Goal: Ask a question: Seek information or help from site administrators or community

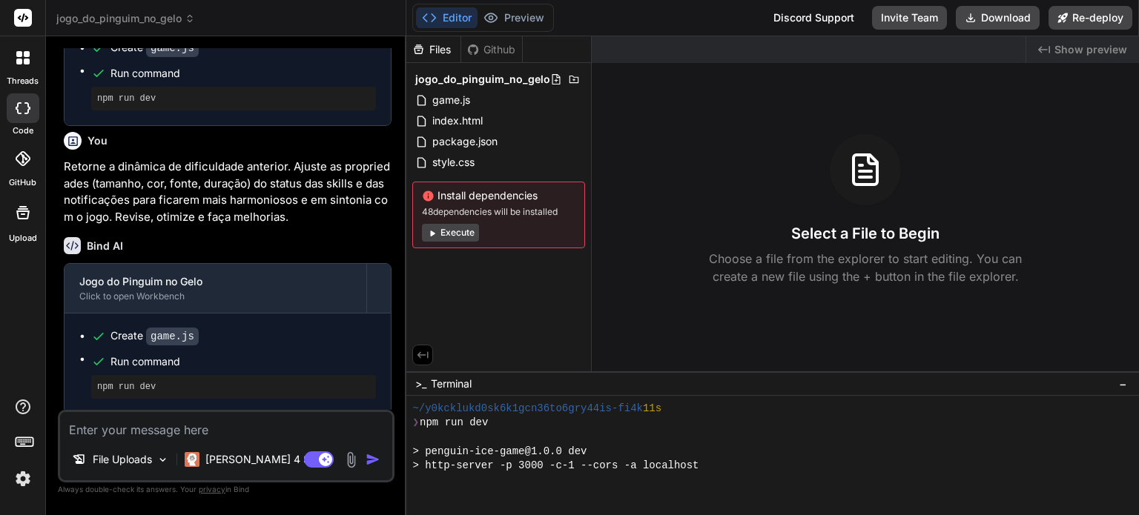
scroll to position [199, 0]
click at [193, 18] on icon at bounding box center [190, 18] width 10 height 10
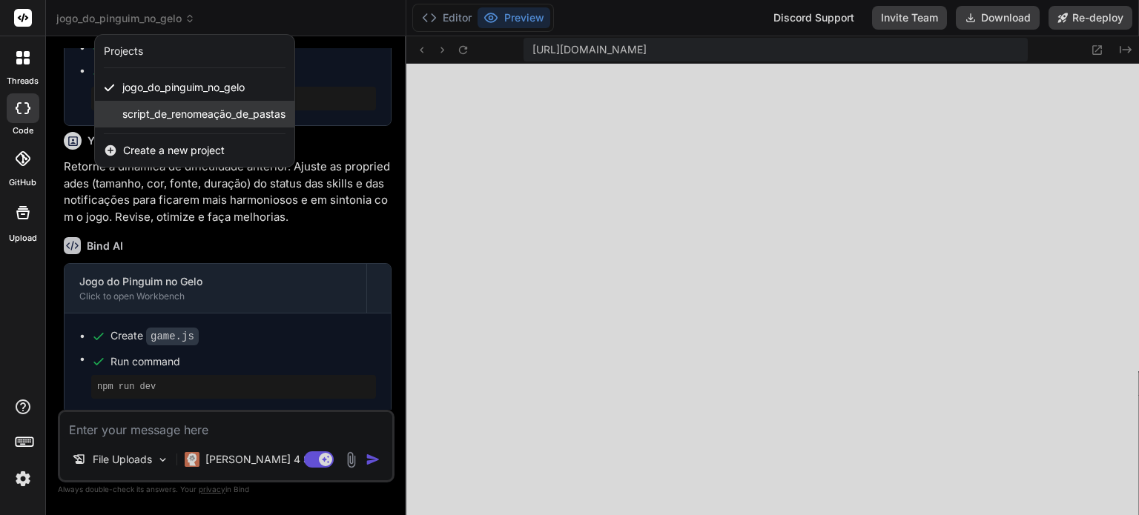
scroll to position [569, 0]
click at [683, 248] on div at bounding box center [569, 257] width 1139 height 515
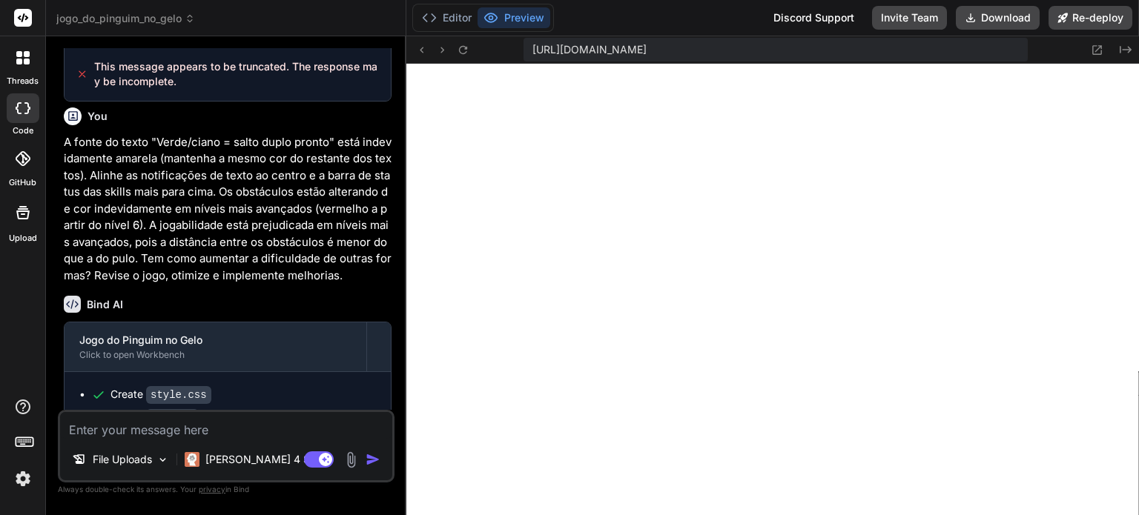
scroll to position [1243, 0]
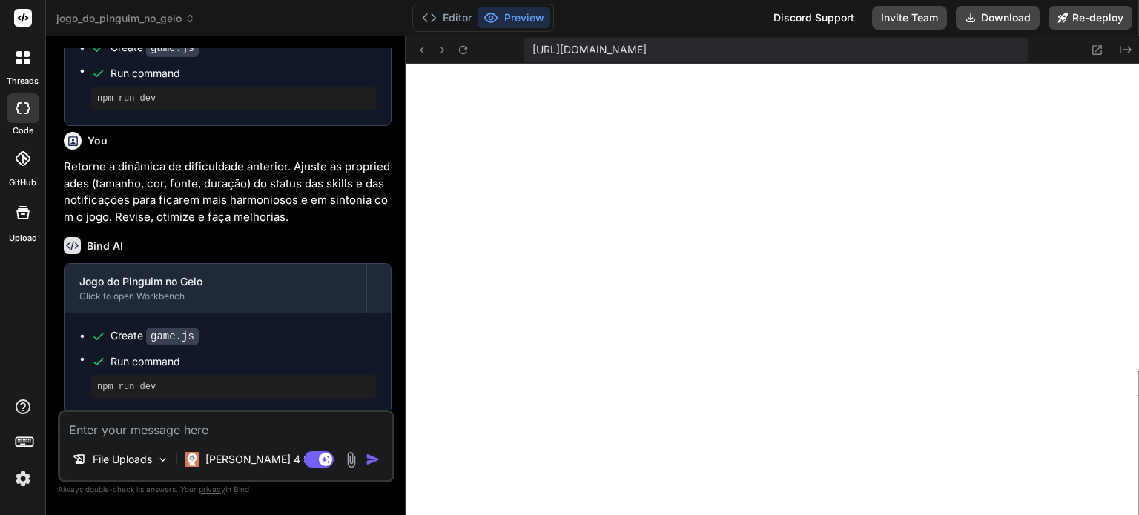
click at [165, 18] on span "jogo_do_pinguim_no_gelo" at bounding box center [125, 18] width 139 height 15
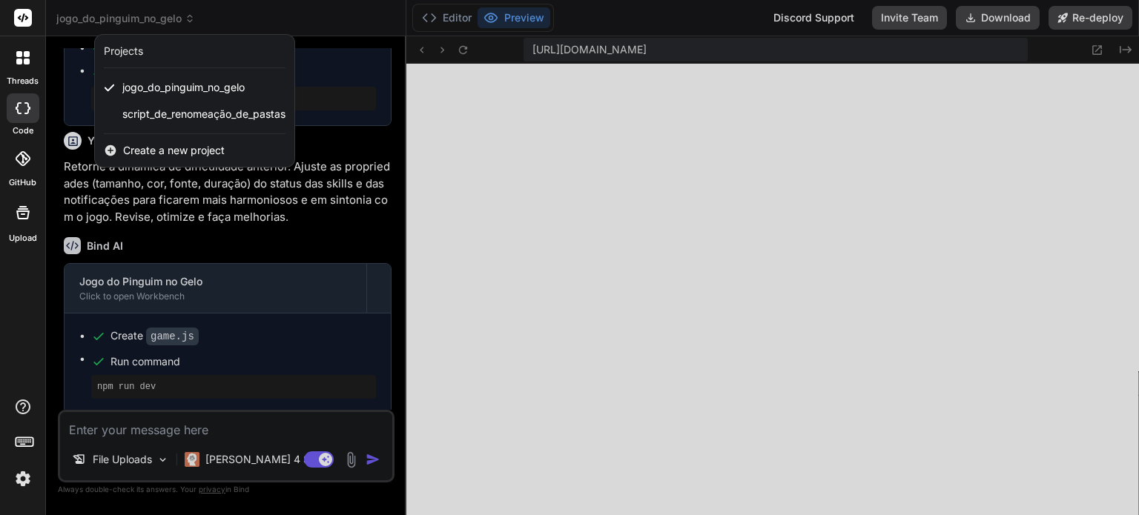
click at [142, 150] on span "Create a new project" at bounding box center [174, 150] width 102 height 15
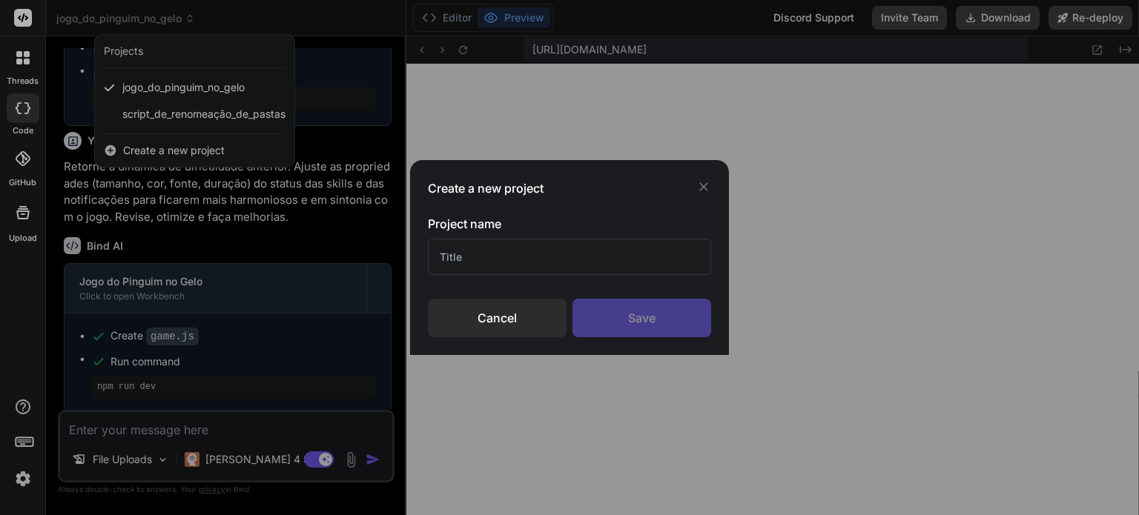
click at [489, 251] on input "text" at bounding box center [569, 257] width 283 height 36
click at [512, 311] on div "Cancel" at bounding box center [497, 318] width 139 height 39
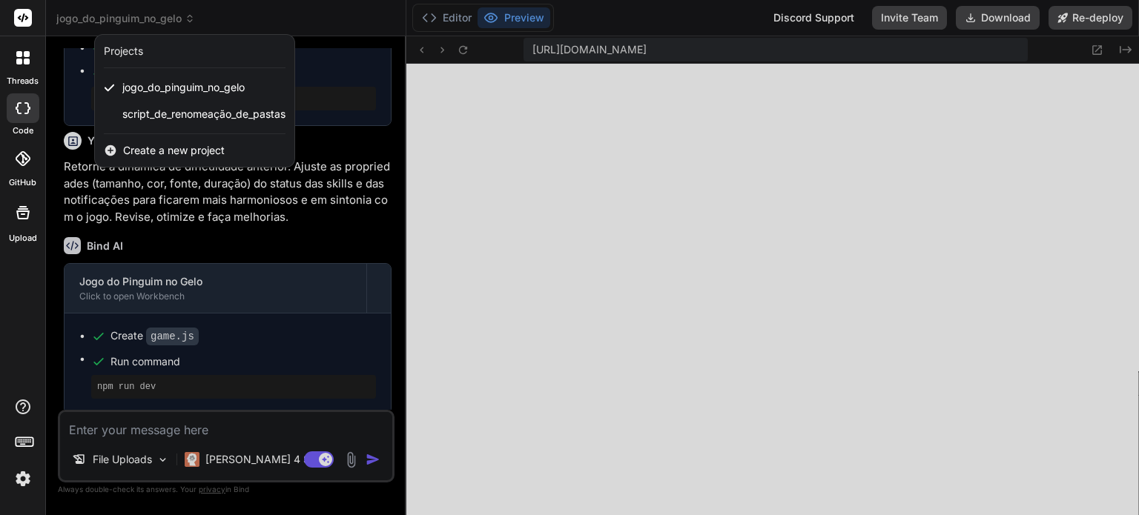
click at [19, 58] on icon at bounding box center [22, 57] width 13 height 13
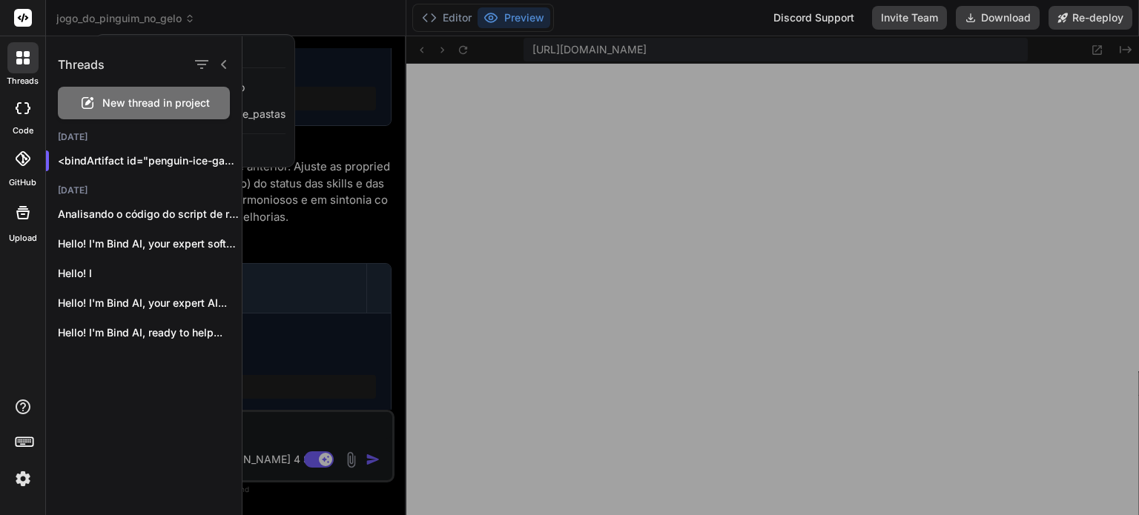
click at [285, 198] on div at bounding box center [690, 275] width 896 height 479
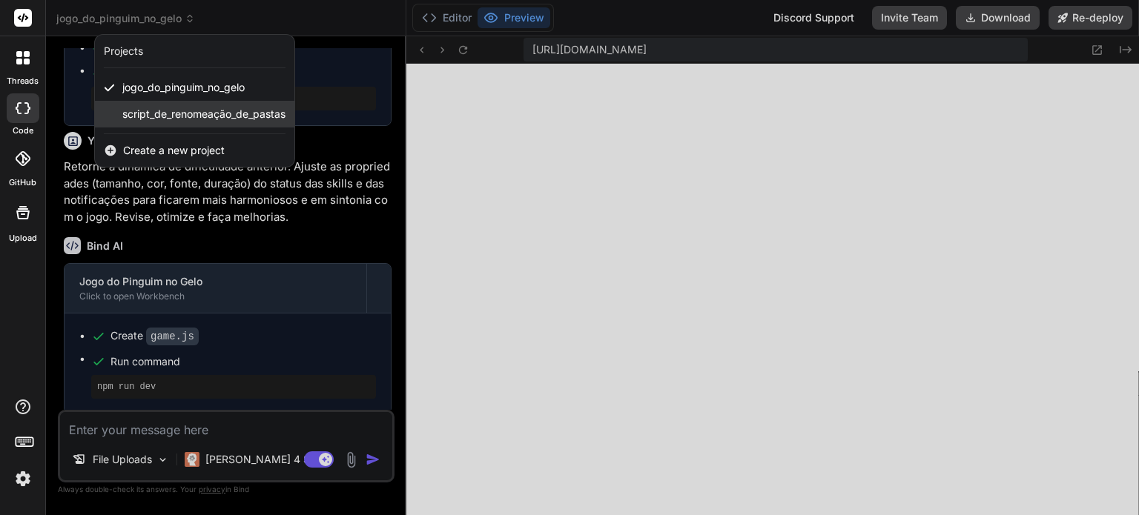
click at [156, 116] on span "script_de_renomeação_de_pastas" at bounding box center [203, 114] width 163 height 15
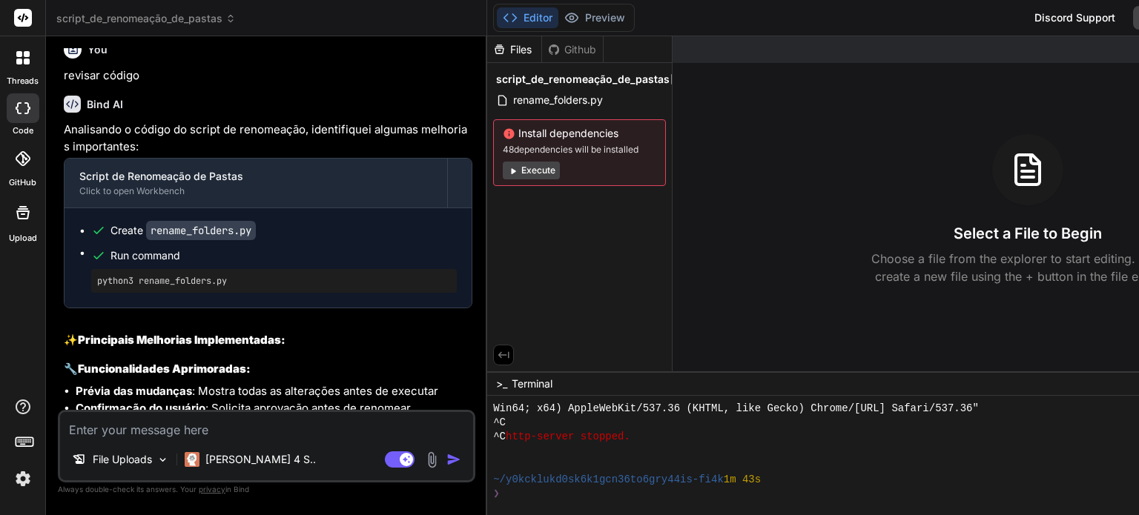
scroll to position [1252, 0]
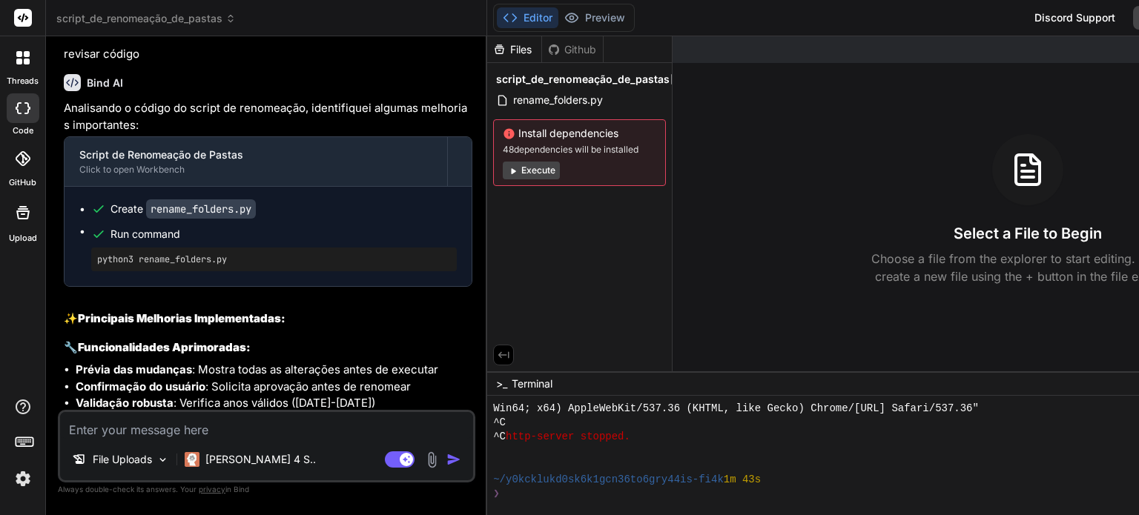
click at [20, 114] on div at bounding box center [23, 108] width 33 height 30
type textarea "x"
click at [21, 61] on icon at bounding box center [19, 62] width 6 height 6
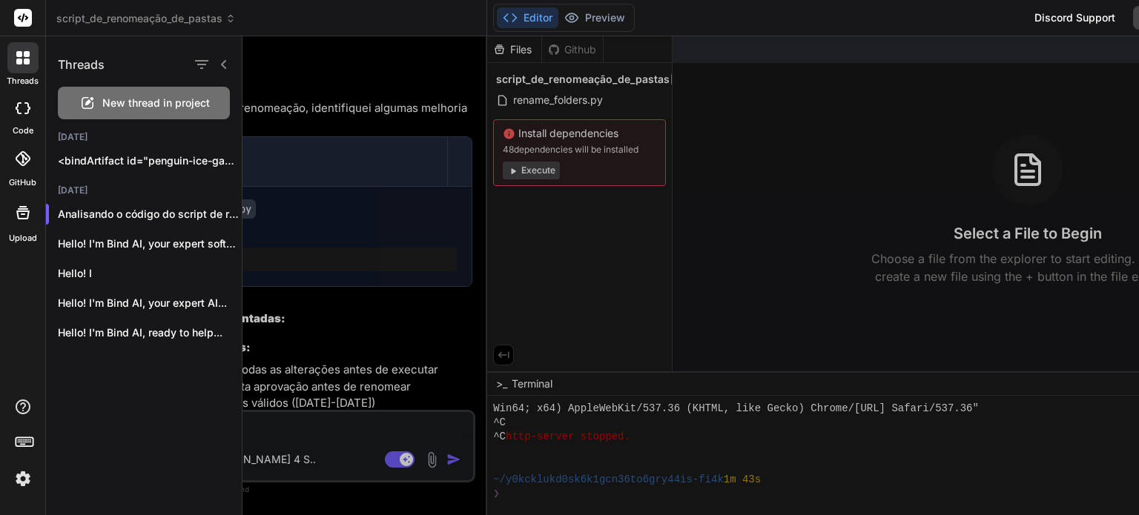
click at [21, 61] on icon at bounding box center [19, 62] width 6 height 6
click at [16, 16] on rect at bounding box center [23, 18] width 18 height 18
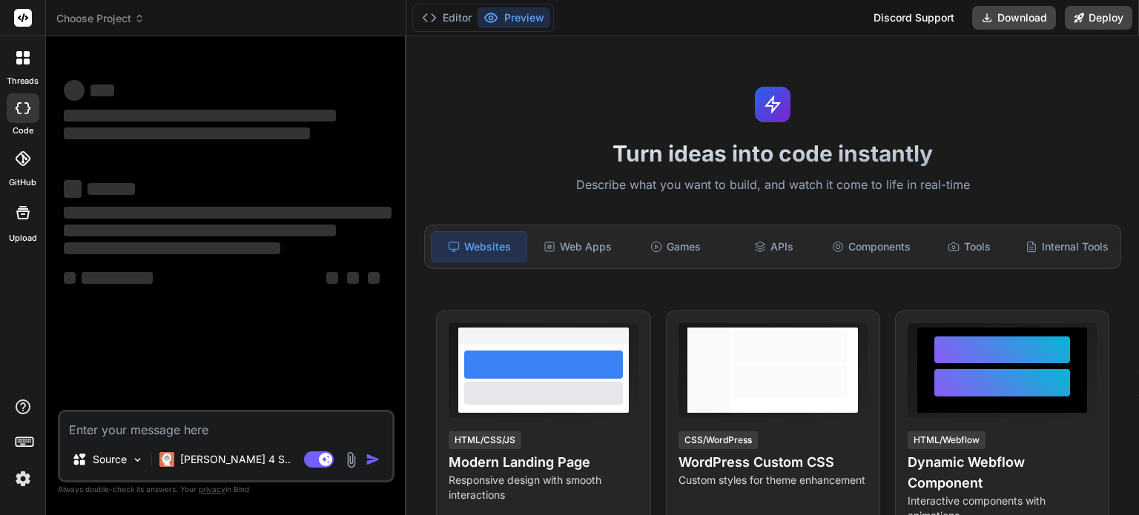
click at [213, 424] on textarea at bounding box center [226, 425] width 332 height 27
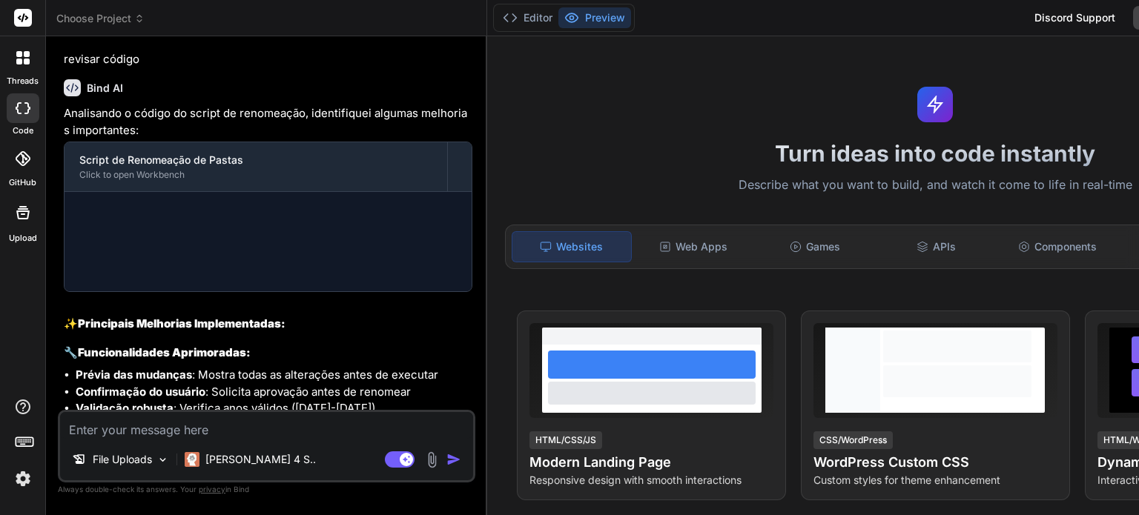
scroll to position [1252, 0]
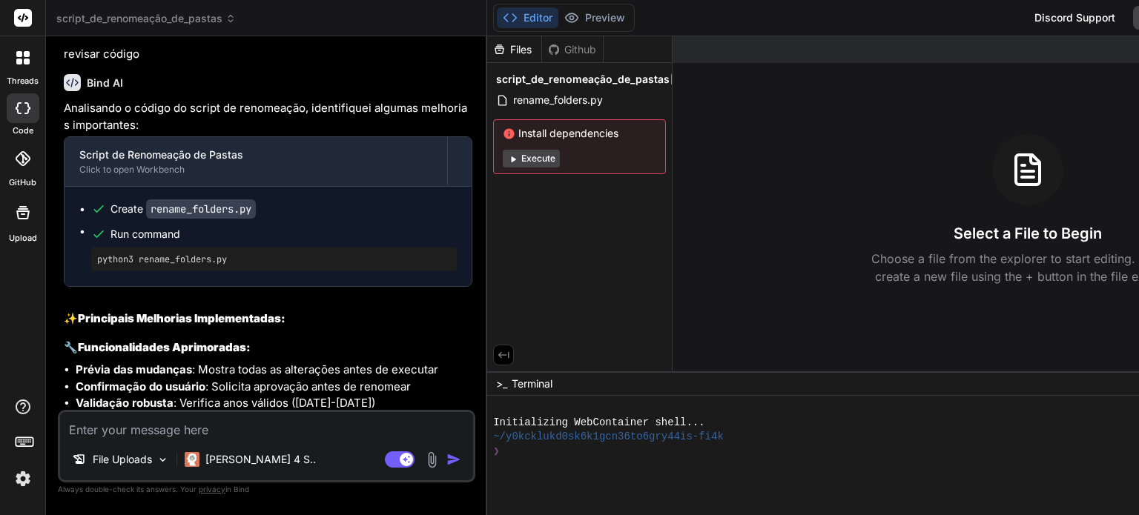
click at [21, 64] on icon at bounding box center [22, 57] width 13 height 13
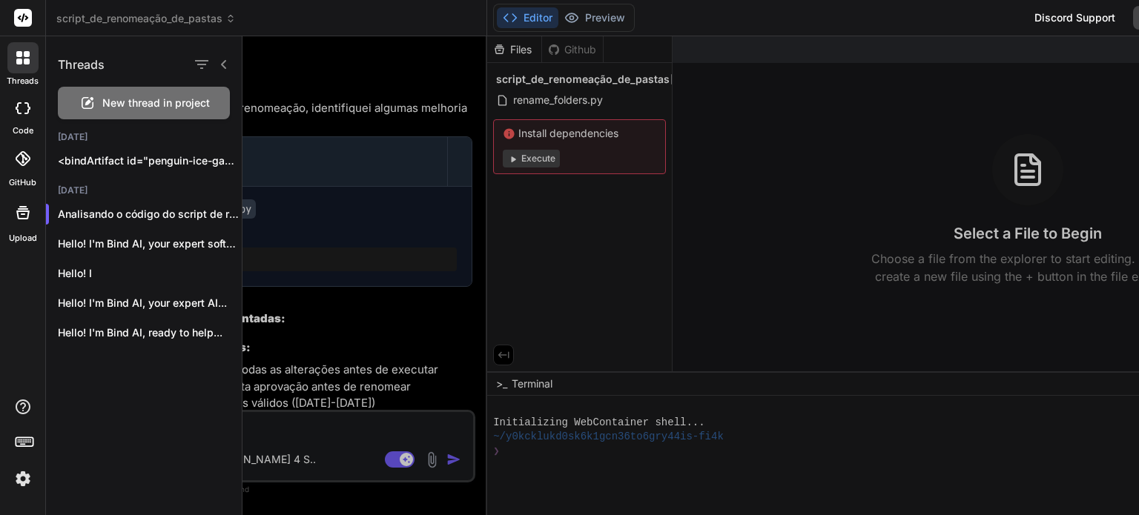
click at [30, 62] on div at bounding box center [22, 57] width 31 height 31
click at [226, 19] on span "script_de_renomeação_de_pastas" at bounding box center [145, 18] width 179 height 15
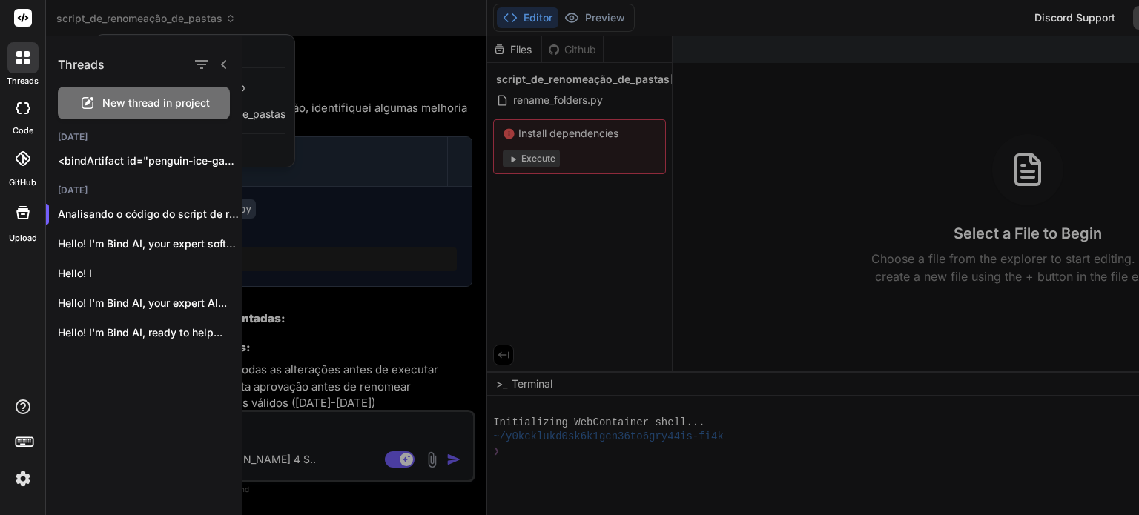
click at [347, 74] on div at bounding box center [690, 275] width 896 height 479
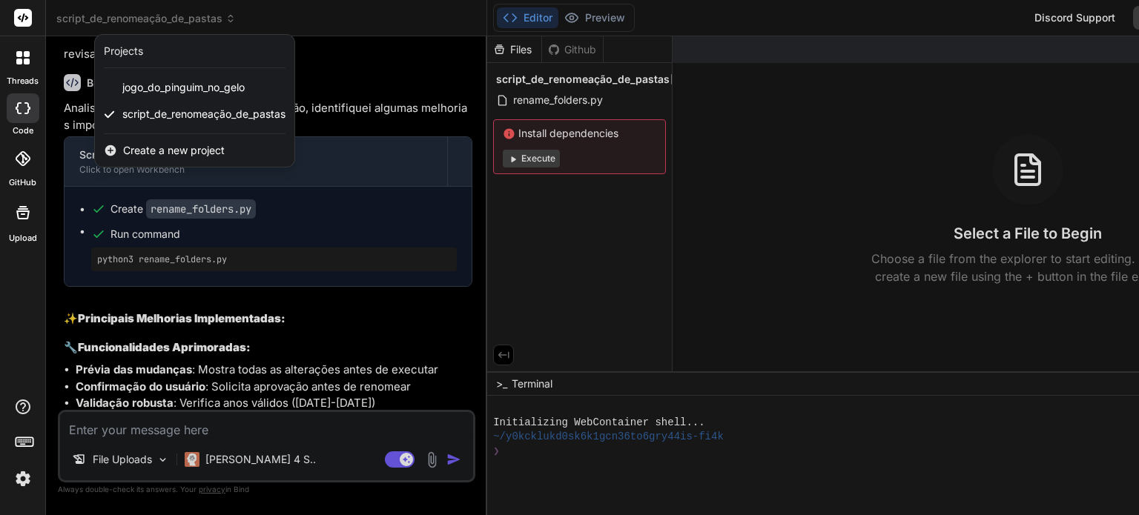
click at [273, 191] on div at bounding box center [569, 257] width 1139 height 515
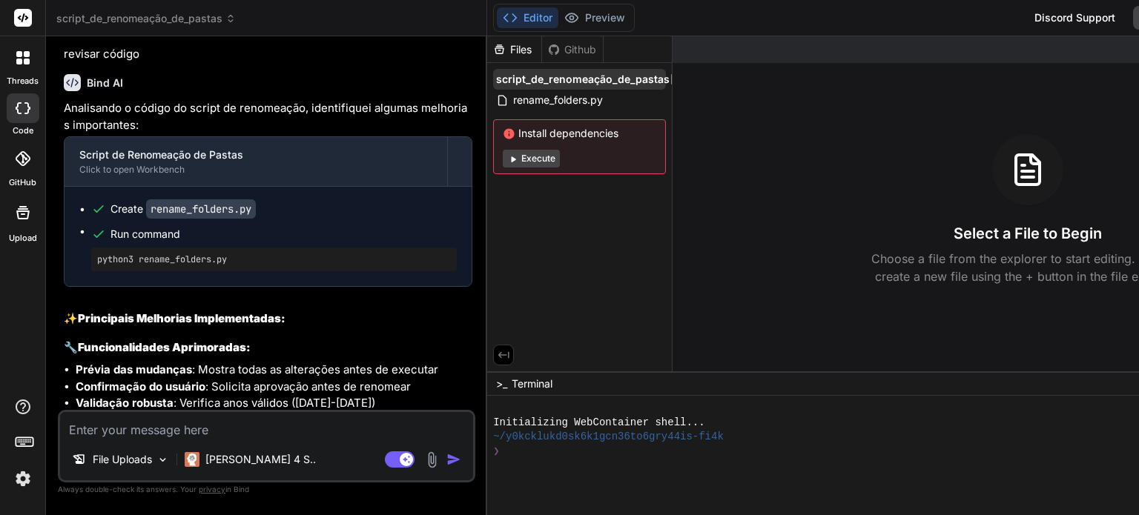
click at [518, 76] on span "script_de_renomeação_de_pastas" at bounding box center [582, 79] width 173 height 15
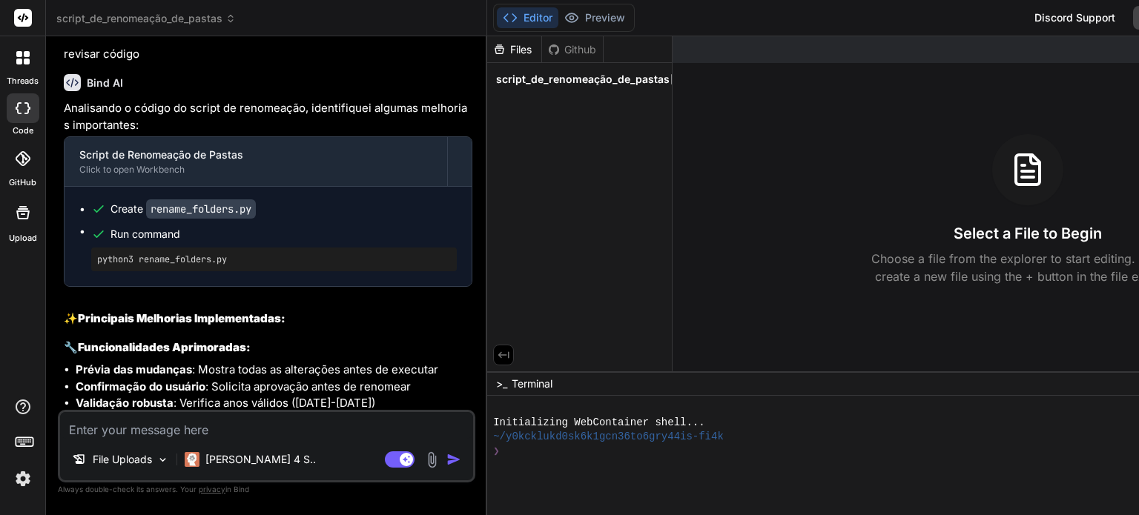
click at [518, 76] on span "script_de_renomeação_de_pastas" at bounding box center [582, 79] width 173 height 15
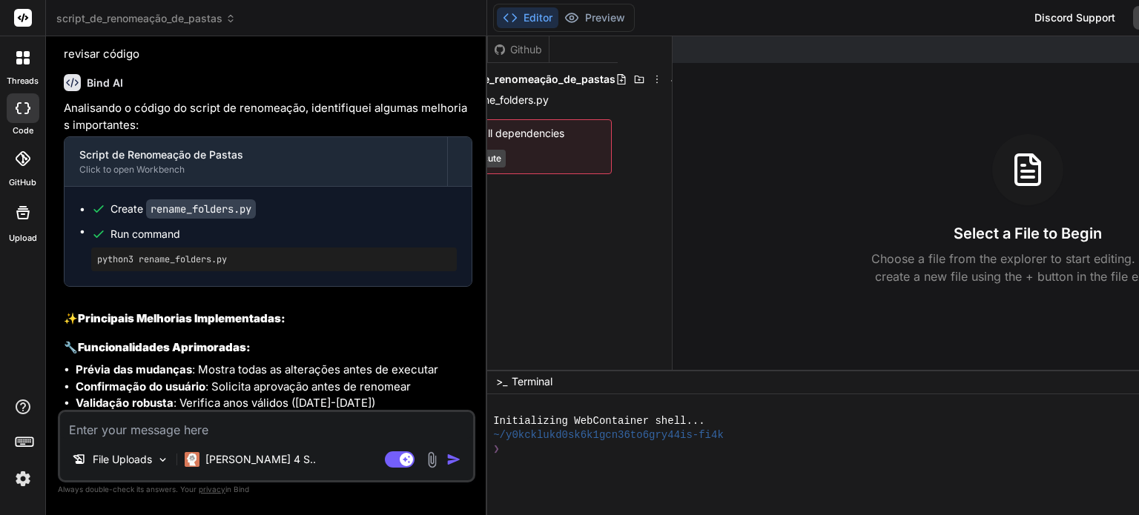
scroll to position [0, 59]
click at [646, 78] on icon at bounding box center [652, 79] width 12 height 12
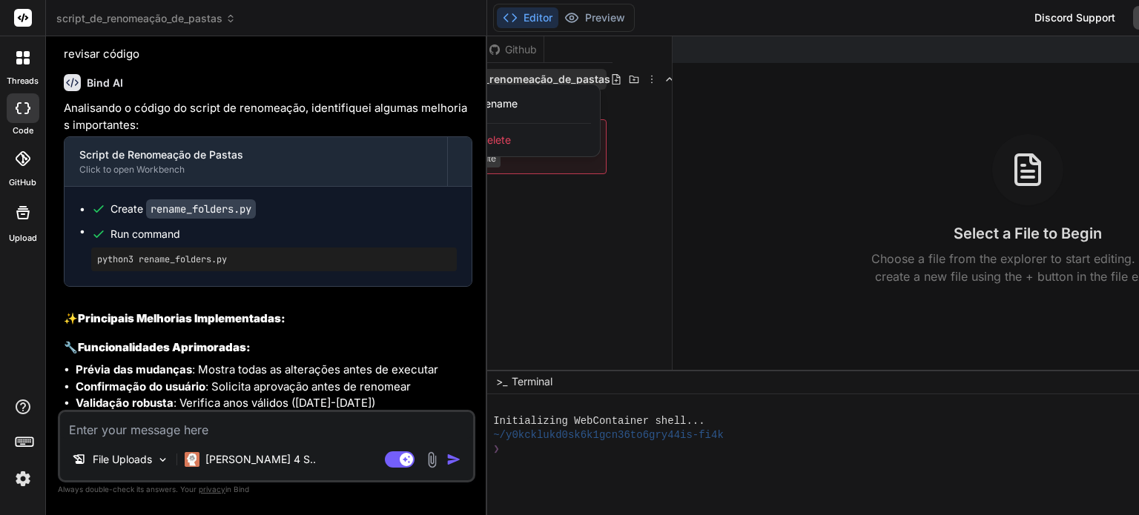
click at [569, 78] on div at bounding box center [934, 275] width 895 height 479
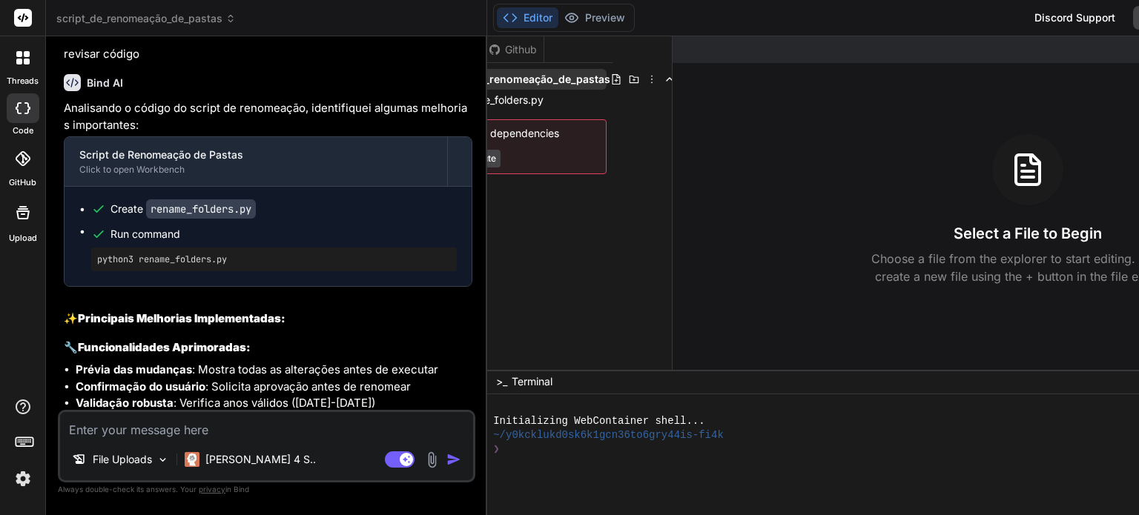
click at [646, 78] on icon at bounding box center [652, 79] width 12 height 12
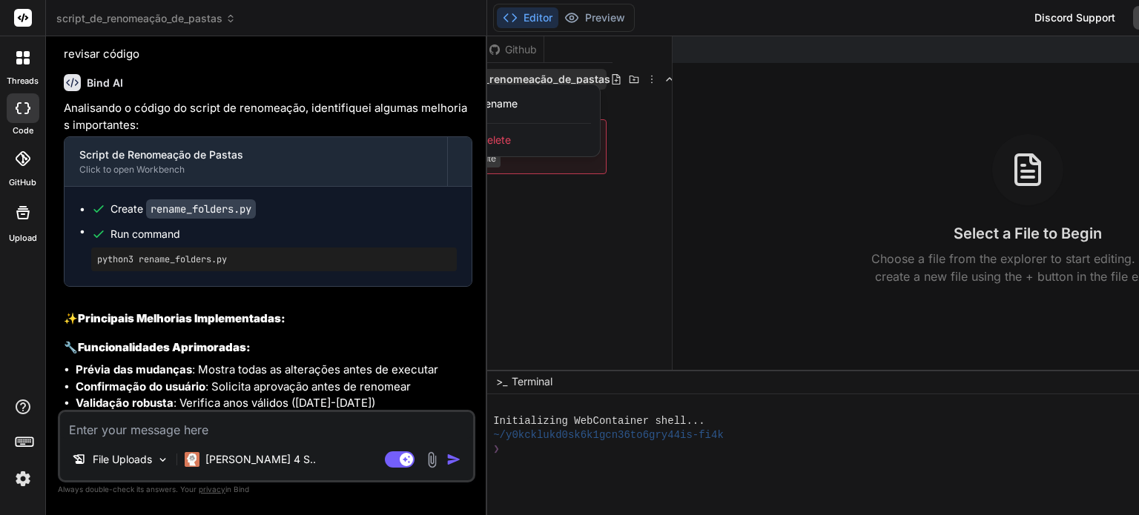
drag, startPoint x: 554, startPoint y: 175, endPoint x: 552, endPoint y: 186, distance: 11.5
click at [554, 176] on div at bounding box center [934, 275] width 895 height 479
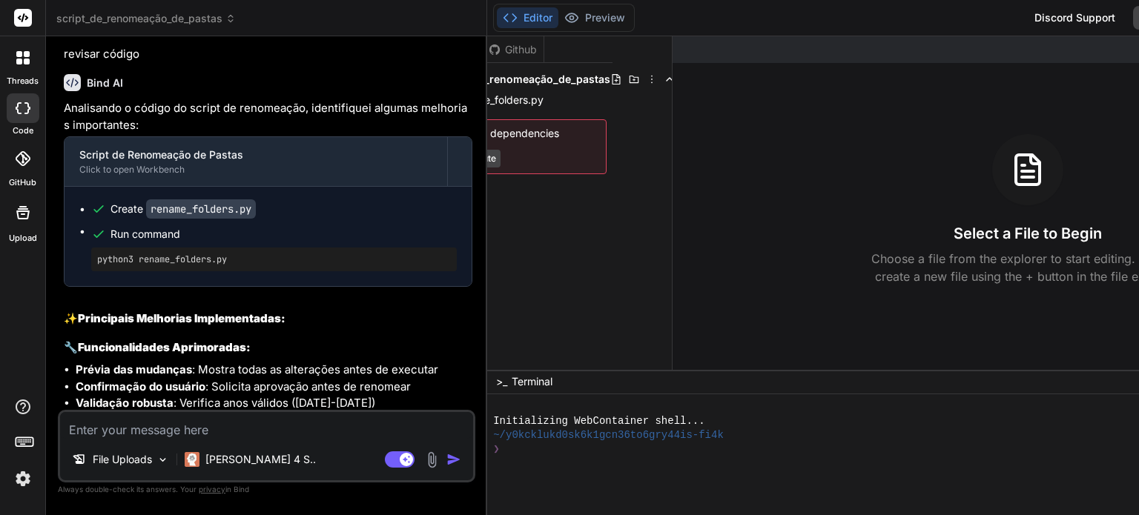
scroll to position [0, 0]
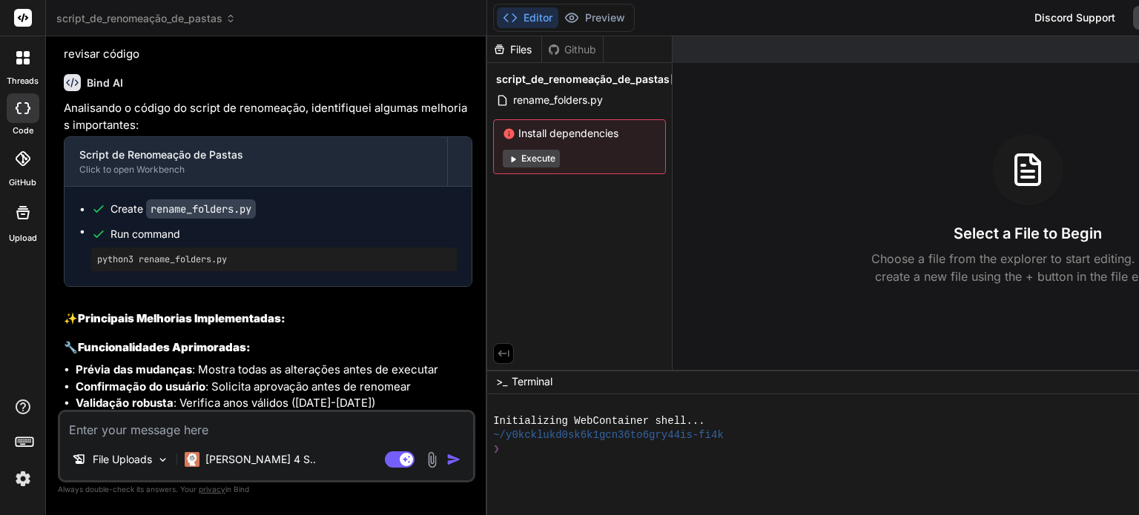
click at [12, 111] on div at bounding box center [23, 108] width 33 height 30
click at [21, 106] on icon at bounding box center [23, 108] width 15 height 12
type textarea "x"
click at [96, 15] on span "script_de_renomeação_de_pastas" at bounding box center [145, 18] width 179 height 15
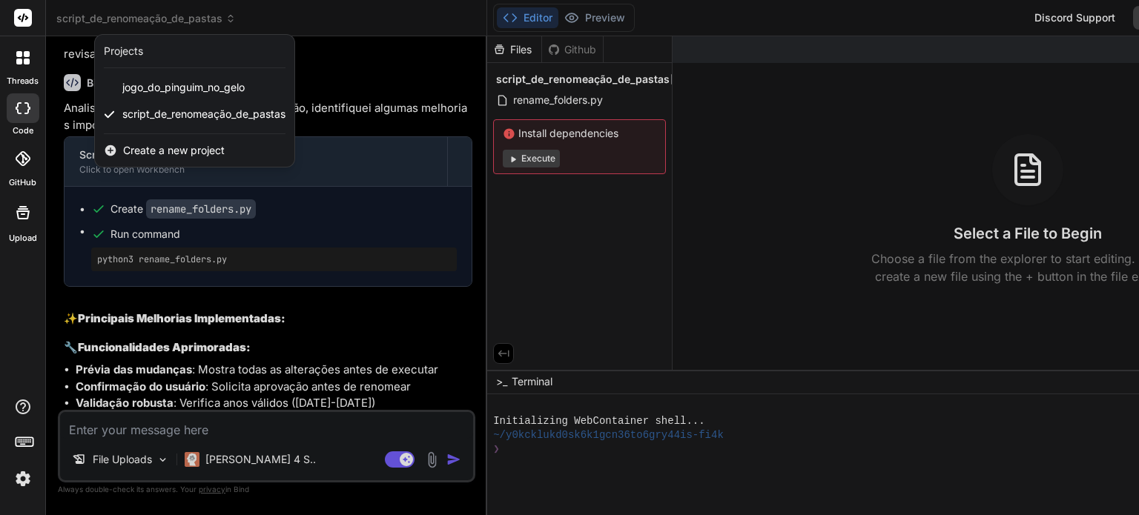
click at [148, 152] on span "Create a new project" at bounding box center [174, 150] width 102 height 15
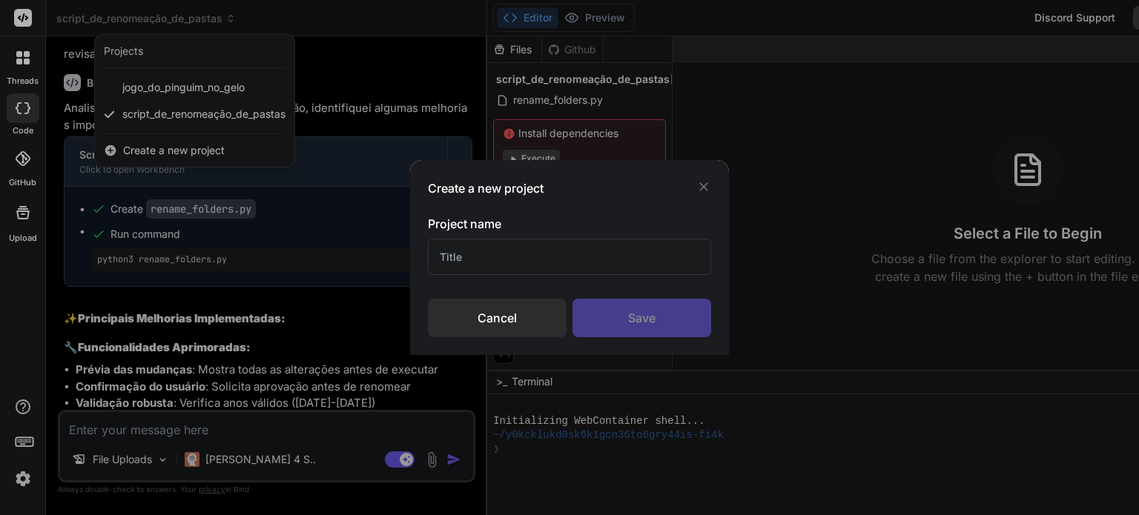
click at [700, 189] on icon at bounding box center [703, 186] width 9 height 9
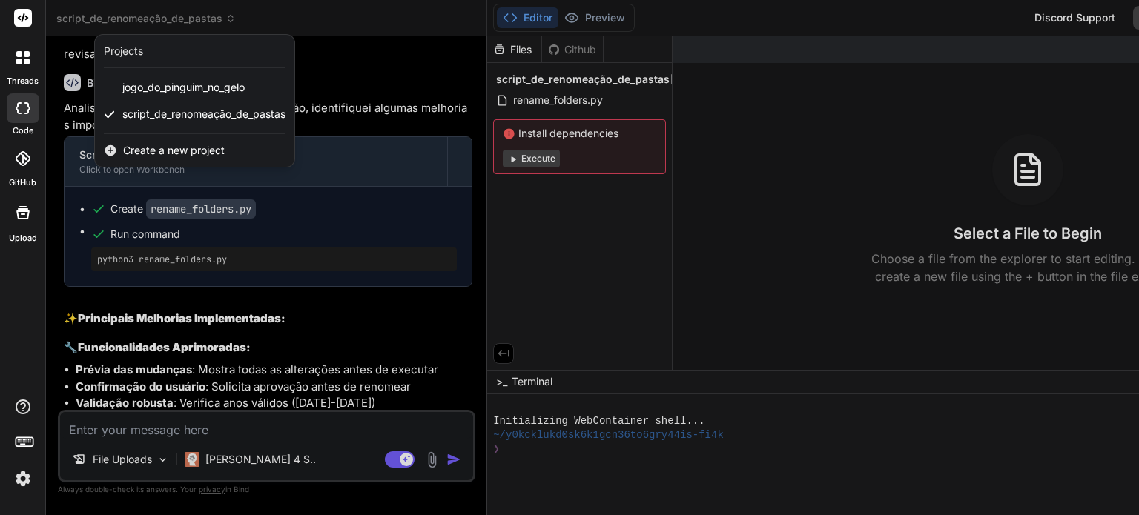
click at [27, 62] on icon at bounding box center [27, 62] width 6 height 6
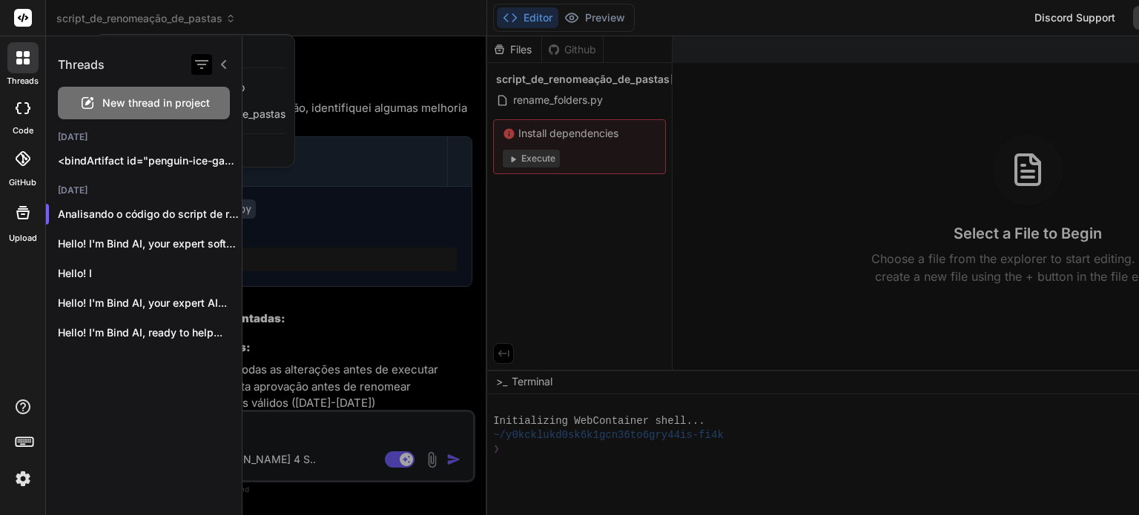
click at [202, 61] on icon "button" at bounding box center [201, 64] width 13 height 9
click at [323, 72] on div at bounding box center [690, 275] width 896 height 479
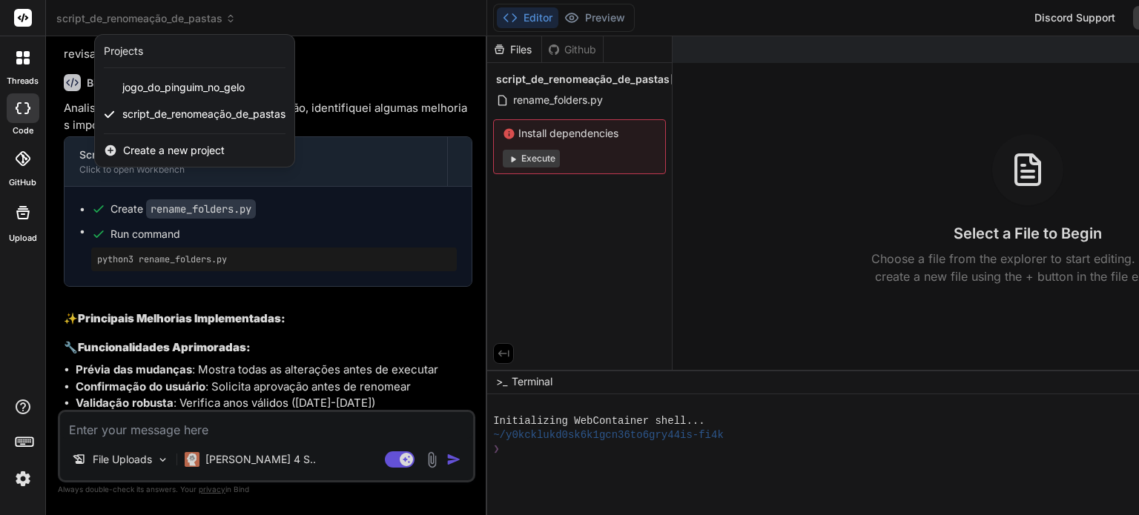
click at [367, 79] on div at bounding box center [569, 257] width 1139 height 515
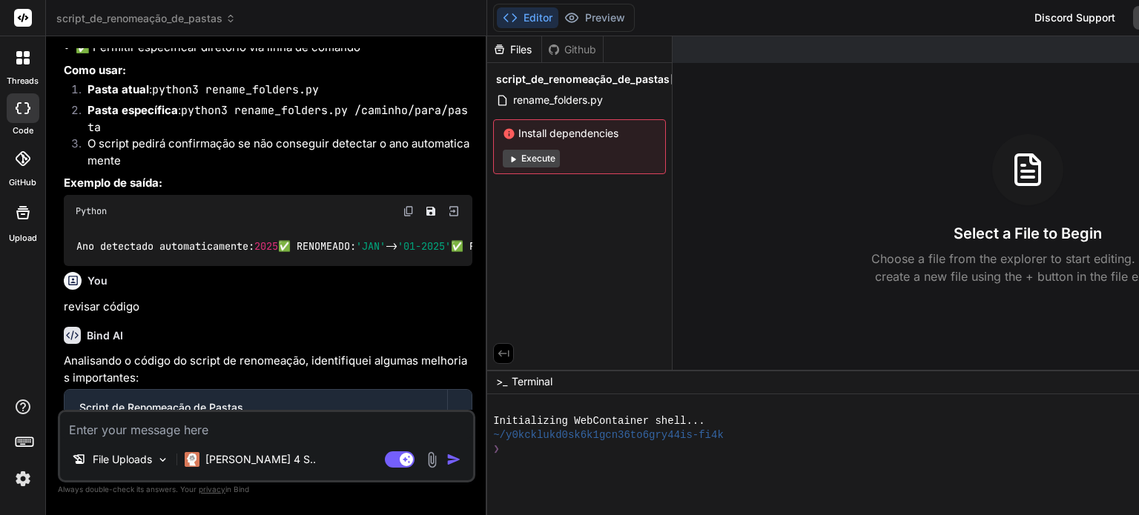
scroll to position [881, 0]
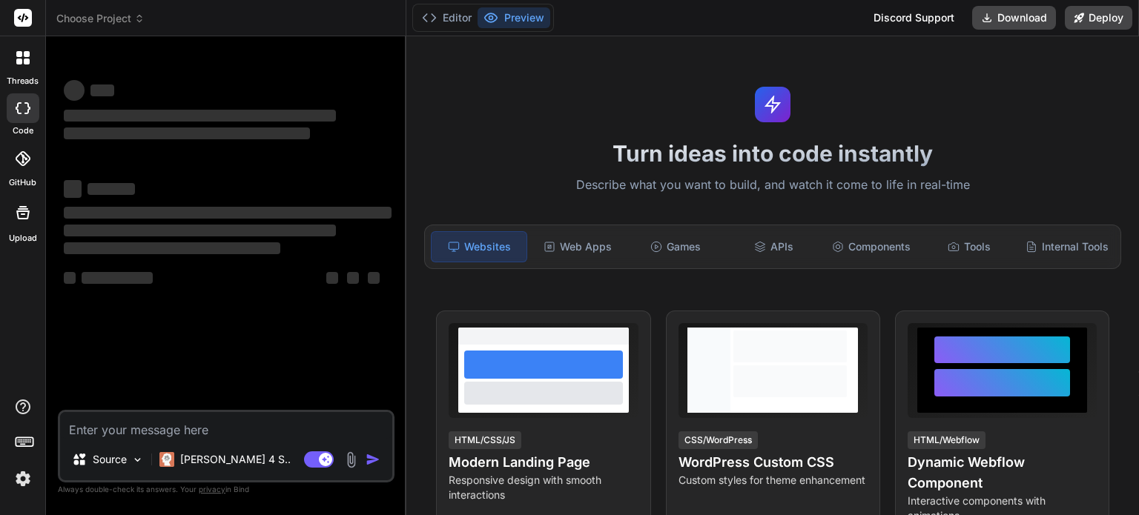
click at [27, 480] on img at bounding box center [22, 478] width 25 height 25
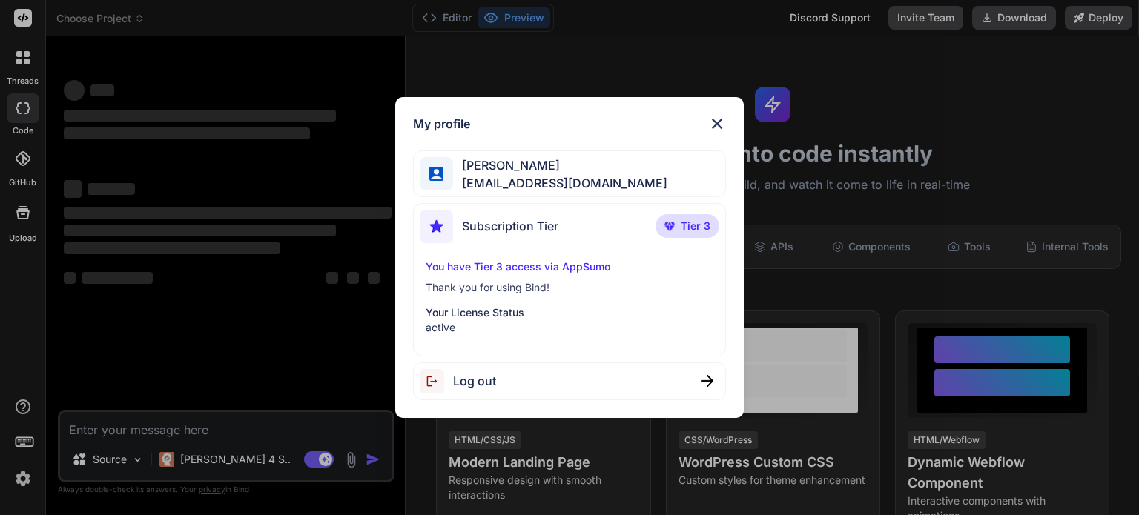
drag, startPoint x: 27, startPoint y: 480, endPoint x: 18, endPoint y: 482, distance: 9.2
click at [18, 482] on div "My profile [PERSON_NAME] [PERSON_NAME][EMAIL_ADDRESS][DOMAIN_NAME] Subscription…" at bounding box center [569, 257] width 1139 height 515
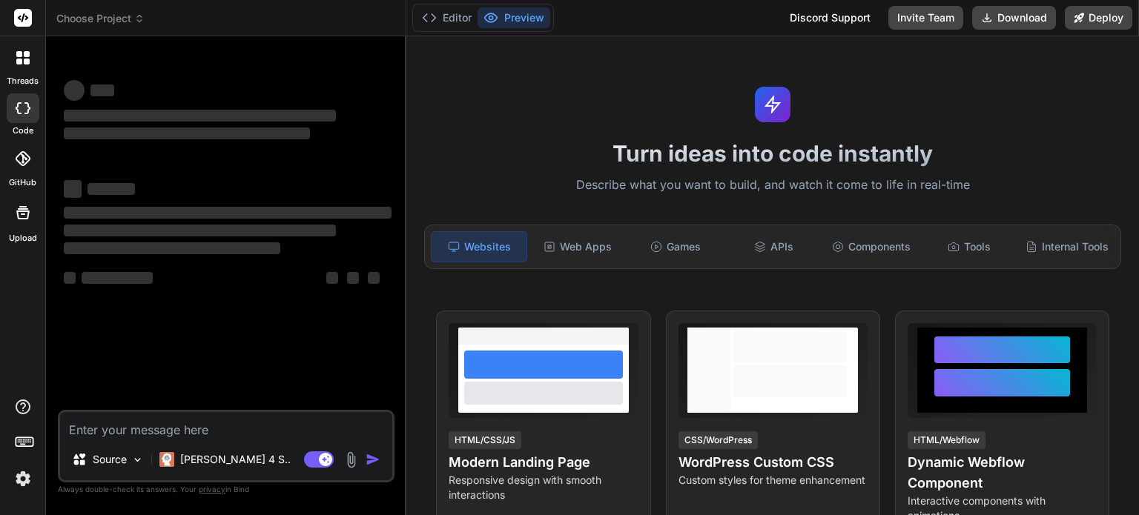
click at [196, 431] on textarea at bounding box center [226, 425] width 332 height 27
type textarea "x"
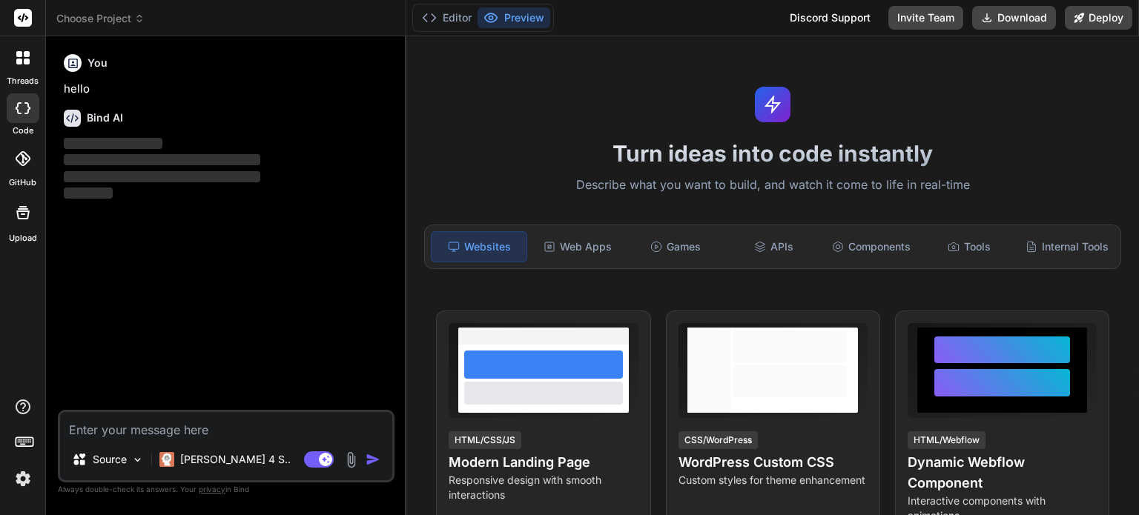
type textarea "c"
type textarea "x"
type textarea "cr"
type textarea "x"
type textarea "cri"
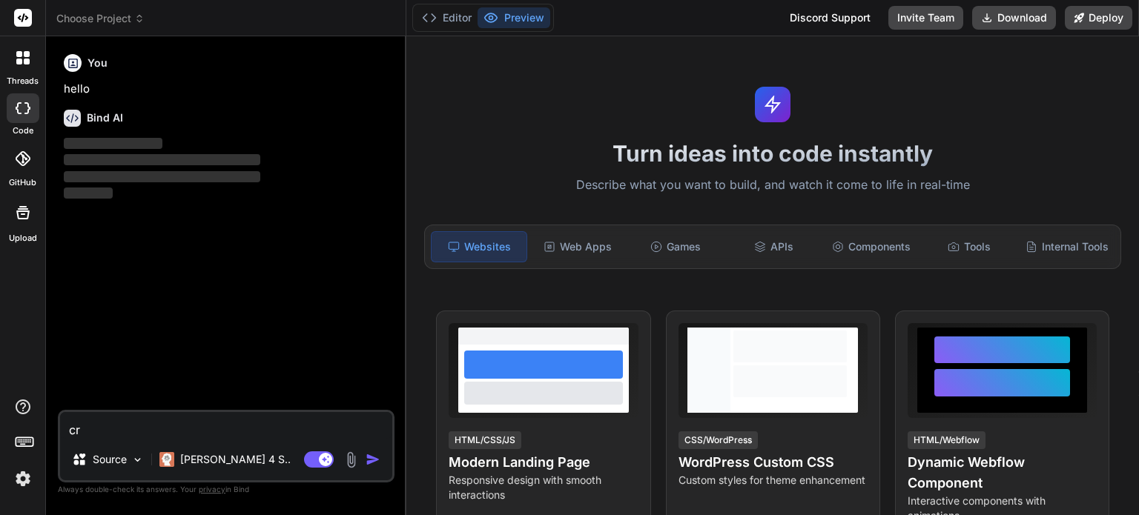
type textarea "x"
type textarea "cria"
type textarea "x"
type textarea "criar"
type textarea "x"
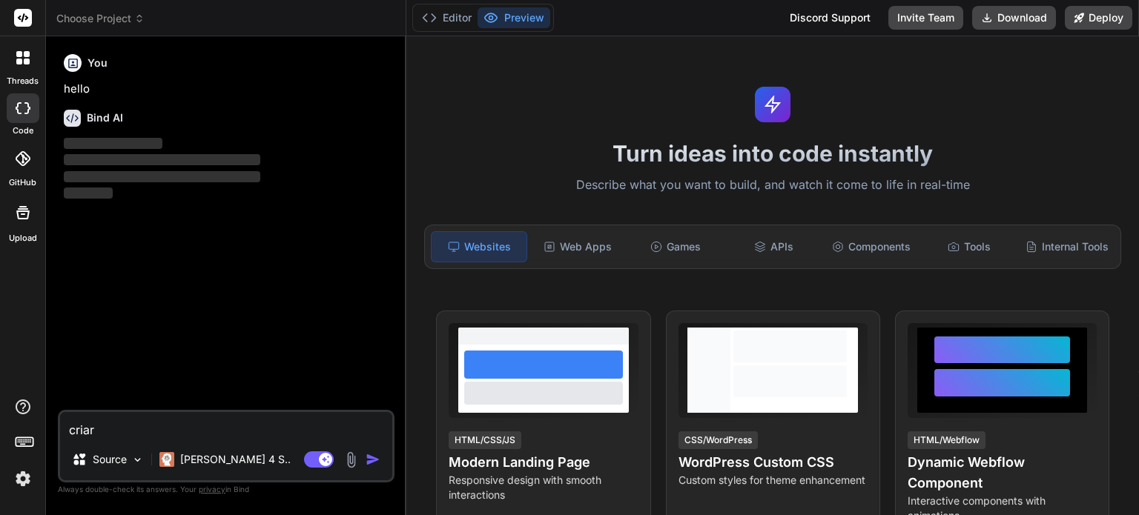
type textarea "criar"
type textarea "x"
type textarea "criar u"
type textarea "x"
type textarea "criar um"
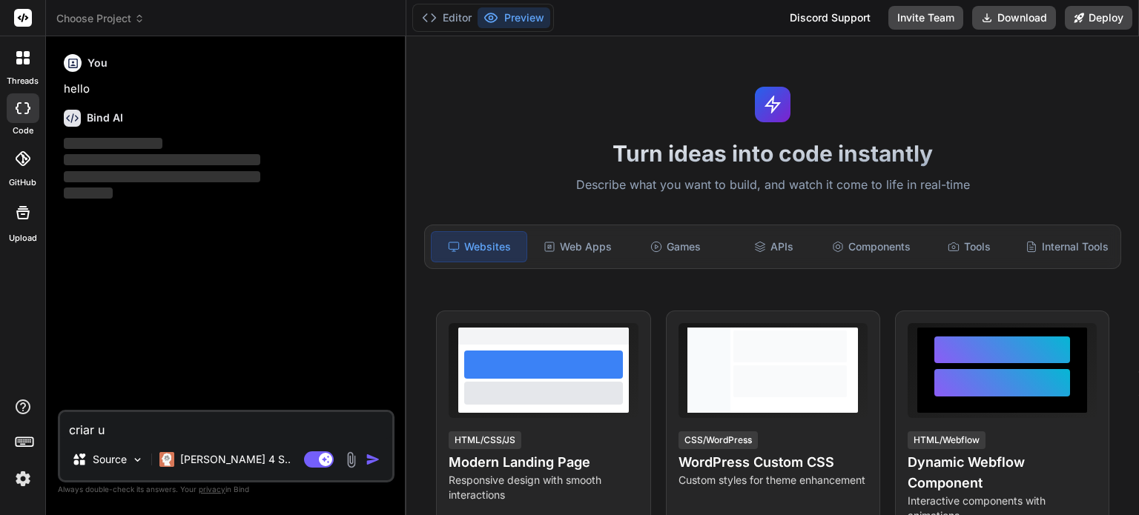
type textarea "x"
type textarea "criar um"
type textarea "x"
type textarea "criar um j"
type textarea "x"
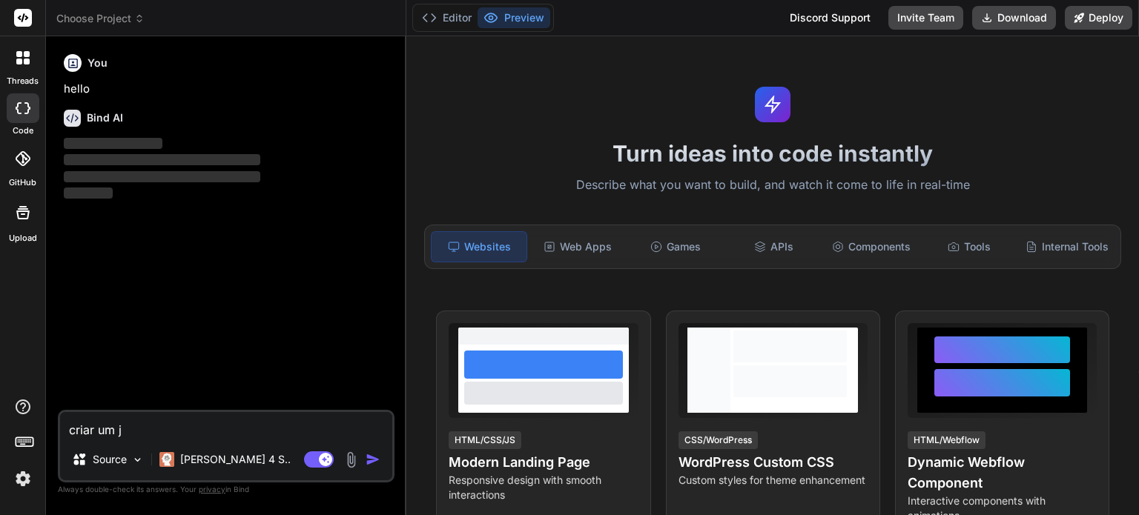
type textarea "criar um jo"
type textarea "x"
type textarea "criar um jog"
type textarea "x"
type textarea "criar um jogo"
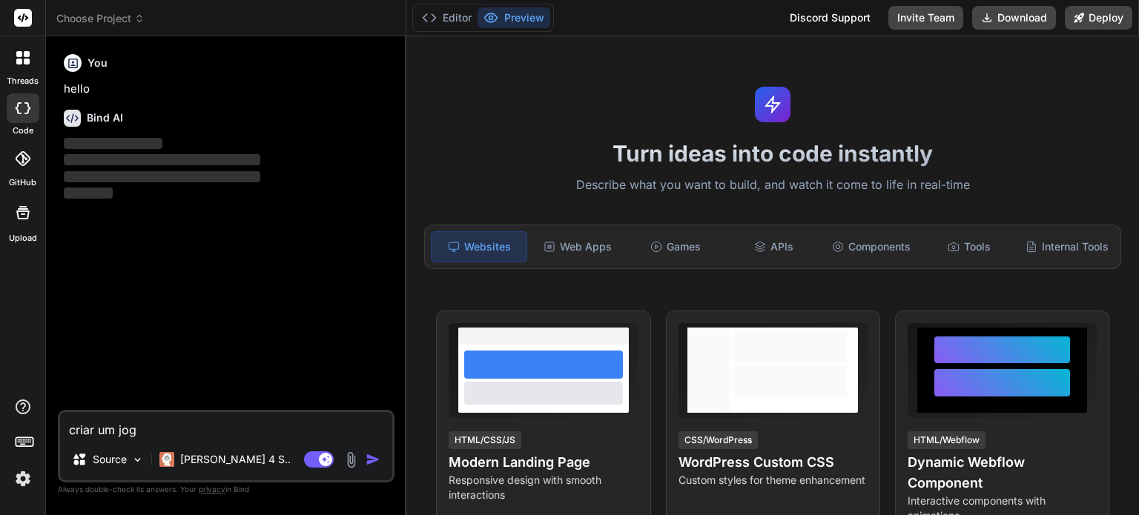
type textarea "x"
type textarea "criar um jogo"
type textarea "x"
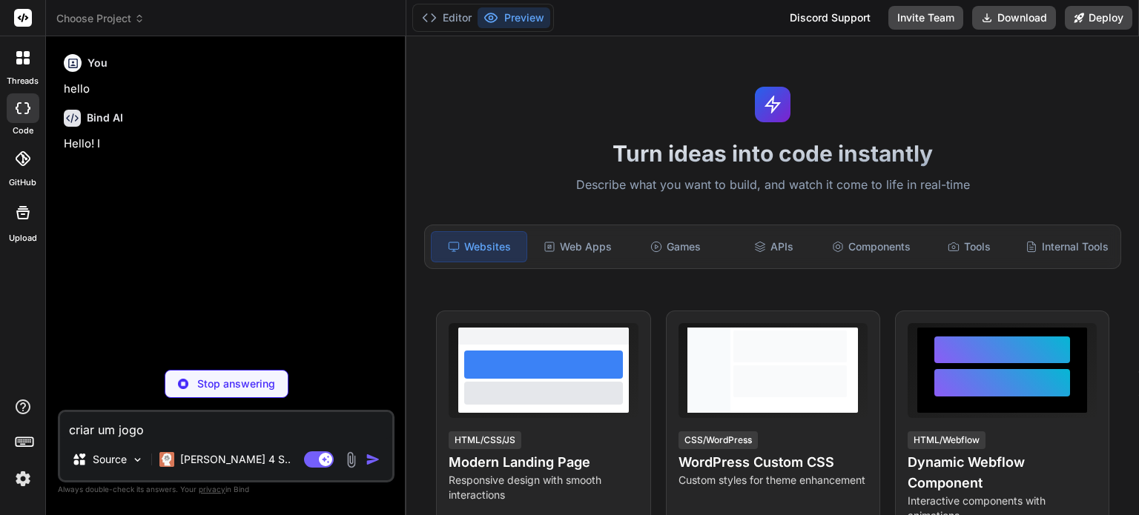
type textarea "criar um jogo c"
type textarea "x"
type textarea "criar um jogo co"
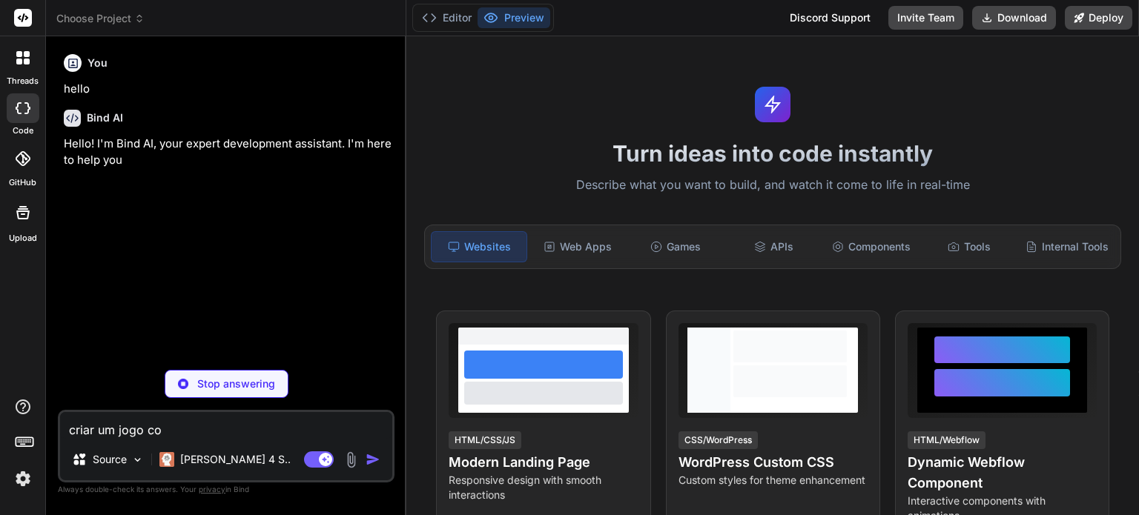
type textarea "x"
type textarea "criar um jogo com"
type textarea "x"
type textarea "criar um jogo com"
type textarea "x"
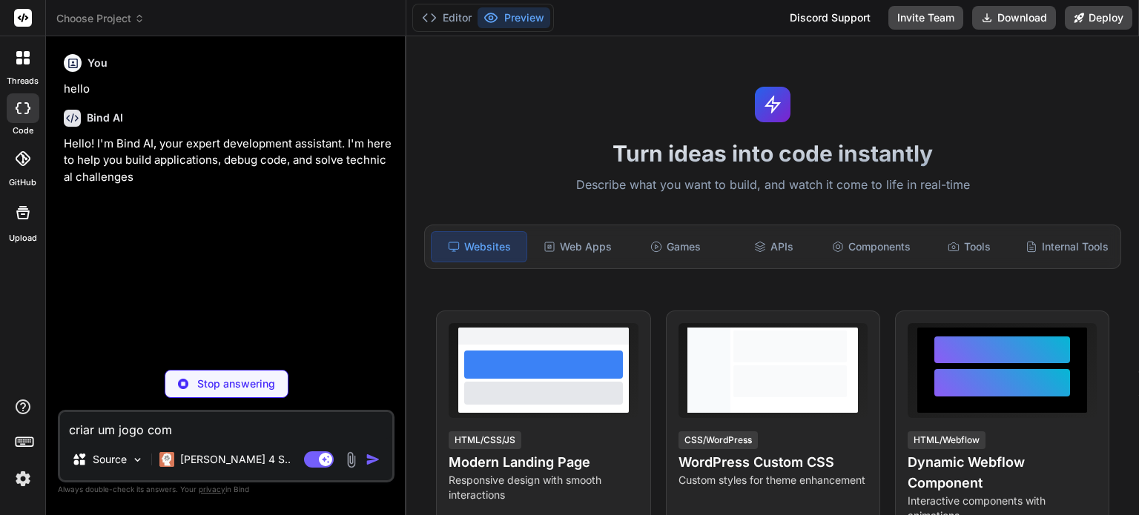
type textarea "criar um jogo com a"
type textarea "x"
type textarea "criar um jogo com a"
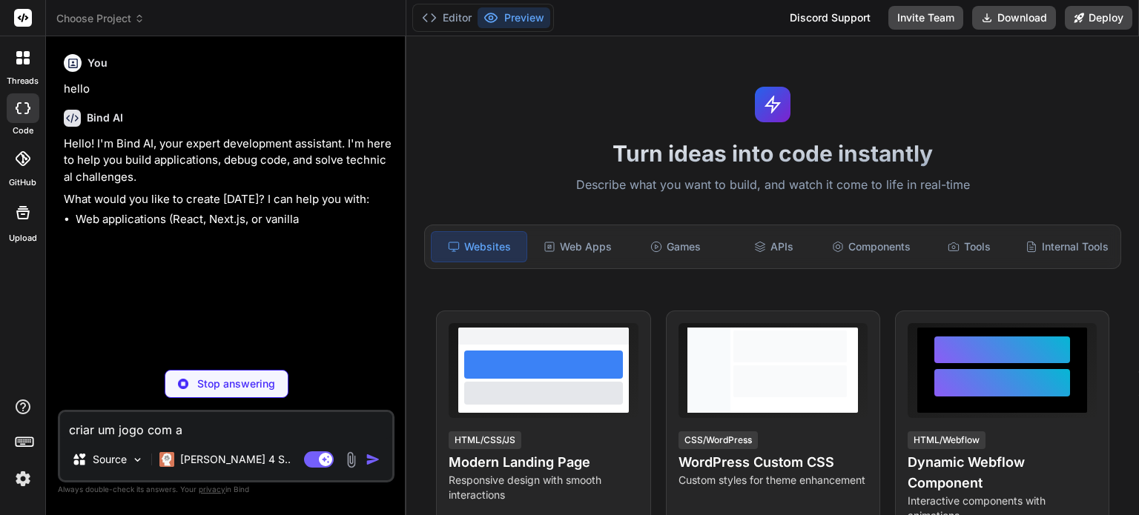
type textarea "x"
type textarea "criar um jogo com a n"
type textarea "x"
type textarea "criar um jogo com a na"
type textarea "x"
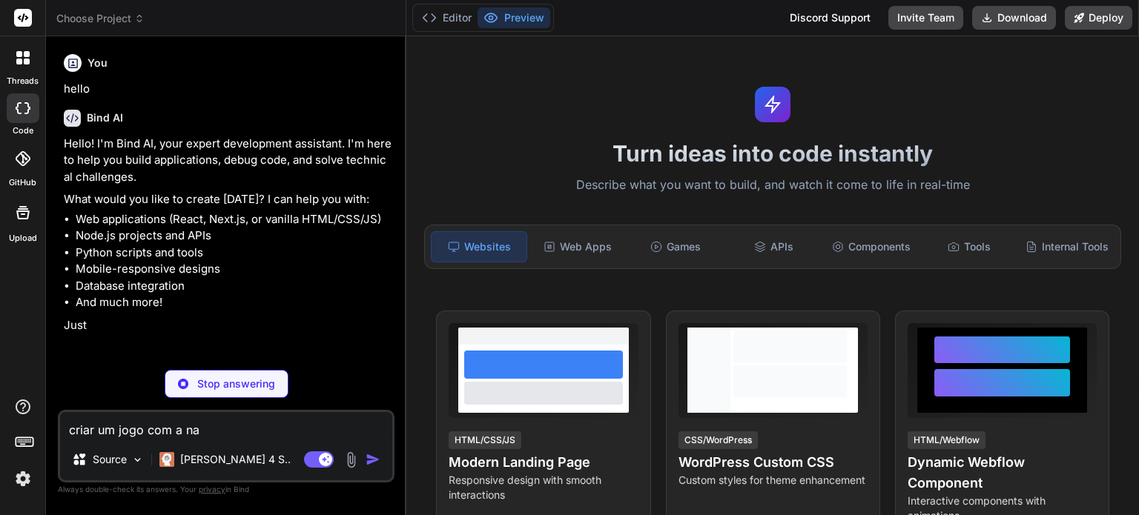
type textarea "criar um jogo com a naa"
type textarea "x"
type textarea "criar um jogo com a naal"
type textarea "x"
type textarea "criar um jogo com a naala"
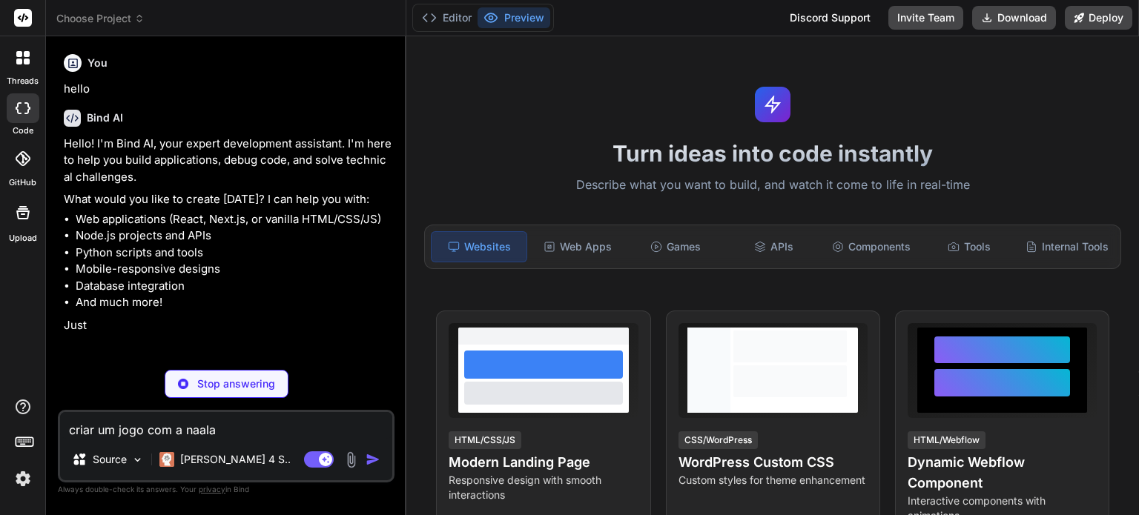
type textarea "x"
type textarea "criar um jogo com a naala"
type textarea "x"
type textarea "criar um jogo com a naala c"
type textarea "x"
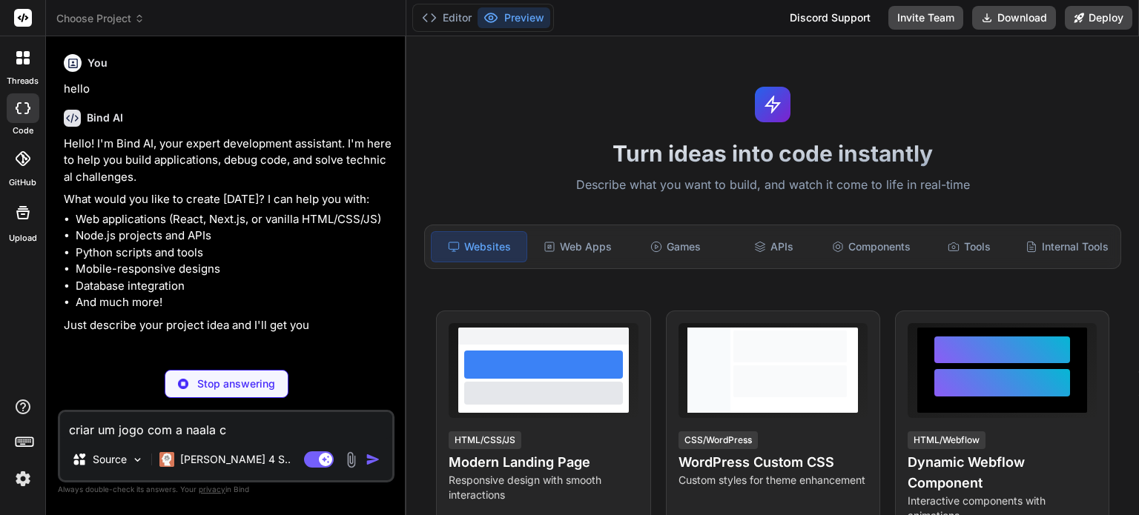
type textarea "criar um jogo com a naala co"
type textarea "x"
type textarea "criar um jogo com a naala com"
type textarea "x"
type textarea "criar um jogo com a naala como"
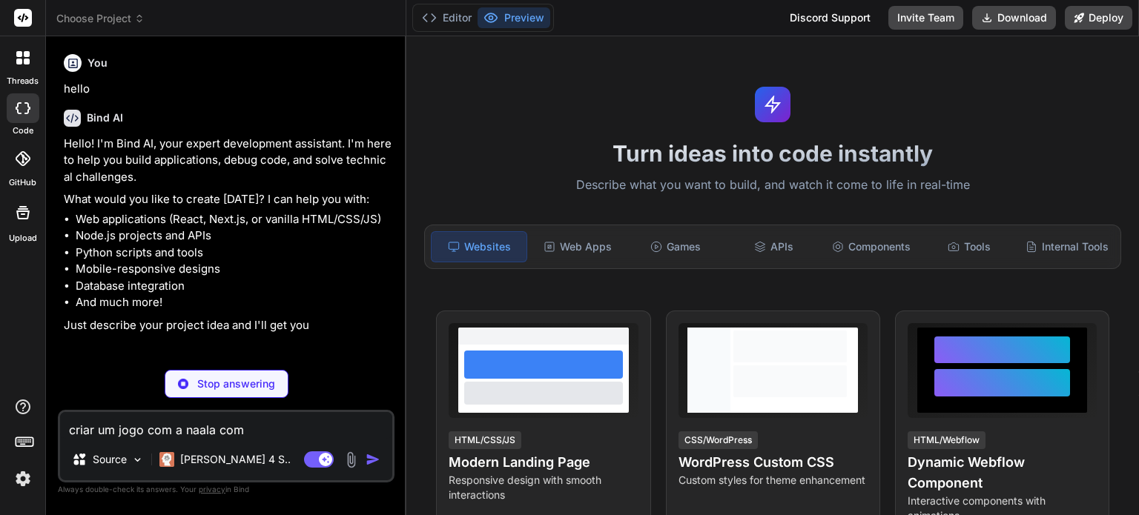
type textarea "x"
type textarea "criar um jogo com a naala como"
type textarea "x"
type textarea "criar um jogo com a naala como p"
type textarea "x"
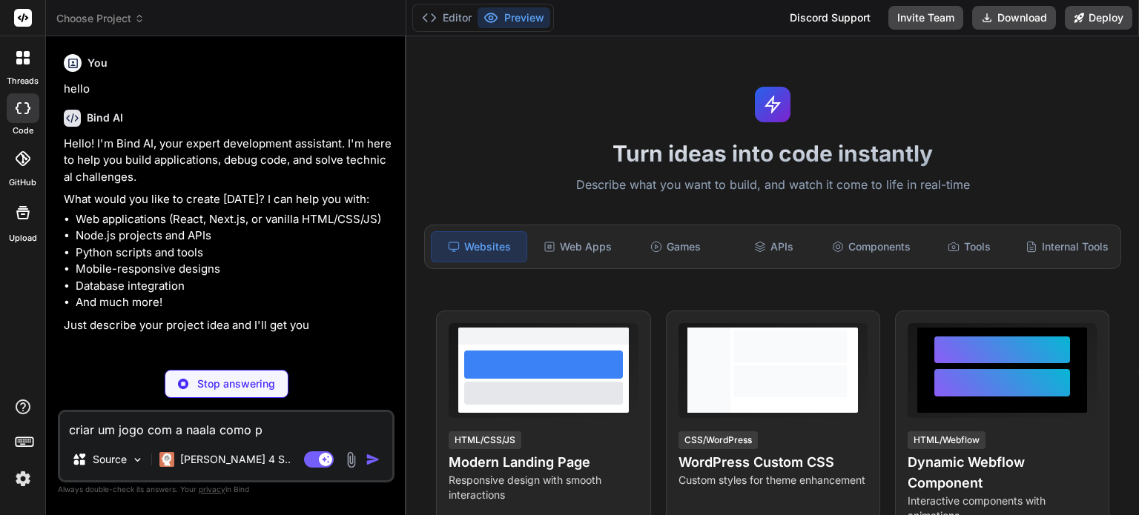
type textarea "criar um jogo com a naala como pe"
type textarea "x"
type textarea "criar um jogo com a naala como per"
type textarea "x"
drag, startPoint x: 281, startPoint y: 428, endPoint x: 198, endPoint y: 433, distance: 83.1
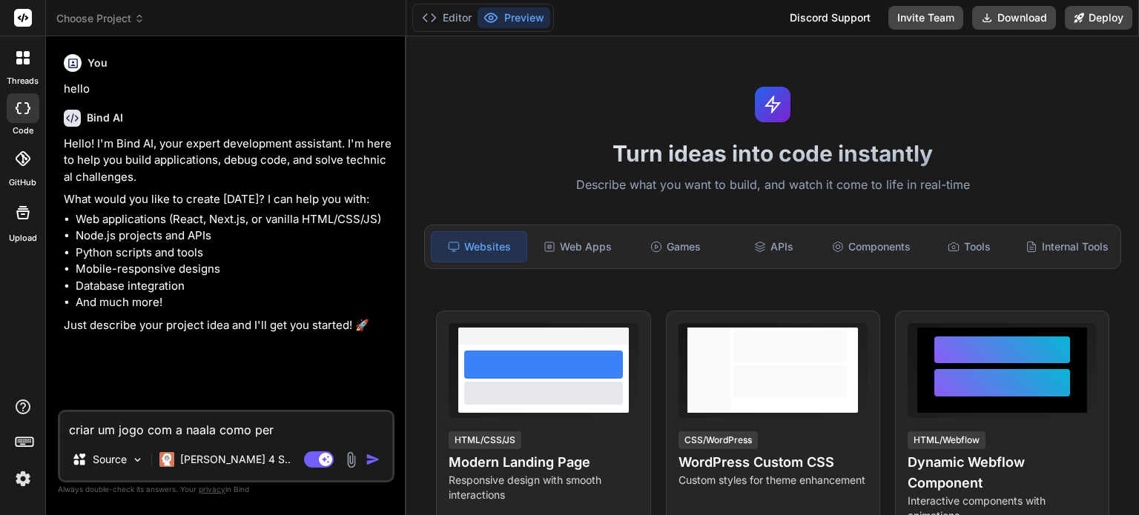
click at [198, 433] on textarea "criar um jogo com a naala como per" at bounding box center [226, 425] width 332 height 27
type textarea "criar um jogo com a nal"
type textarea "x"
type textarea "criar um jogo com a nala"
type textarea "x"
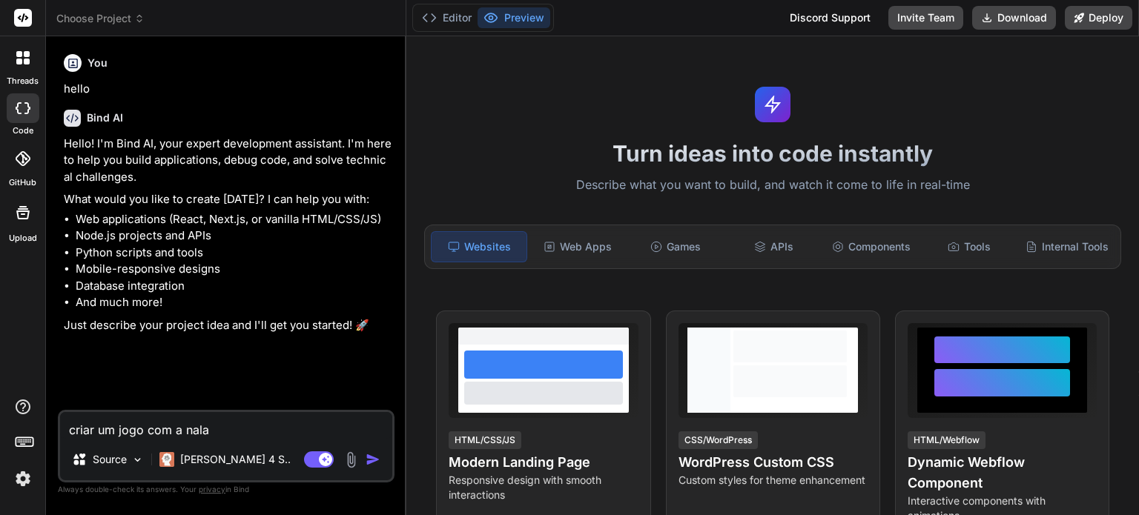
type textarea "criar um jogo com a nala"
type textarea "x"
type textarea "criar um jogo com a nala d"
type textarea "x"
type textarea "criar um jogo com a nala de"
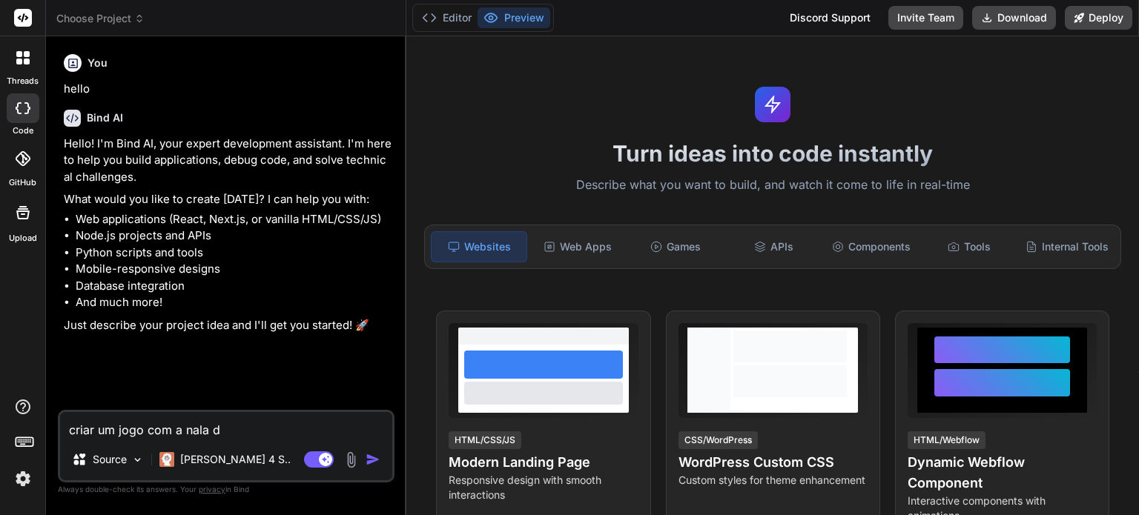
type textarea "x"
type textarea "criar um jogo com a nala de"
type textarea "x"
type textarea "criar um jogo com a nala de r"
type textarea "x"
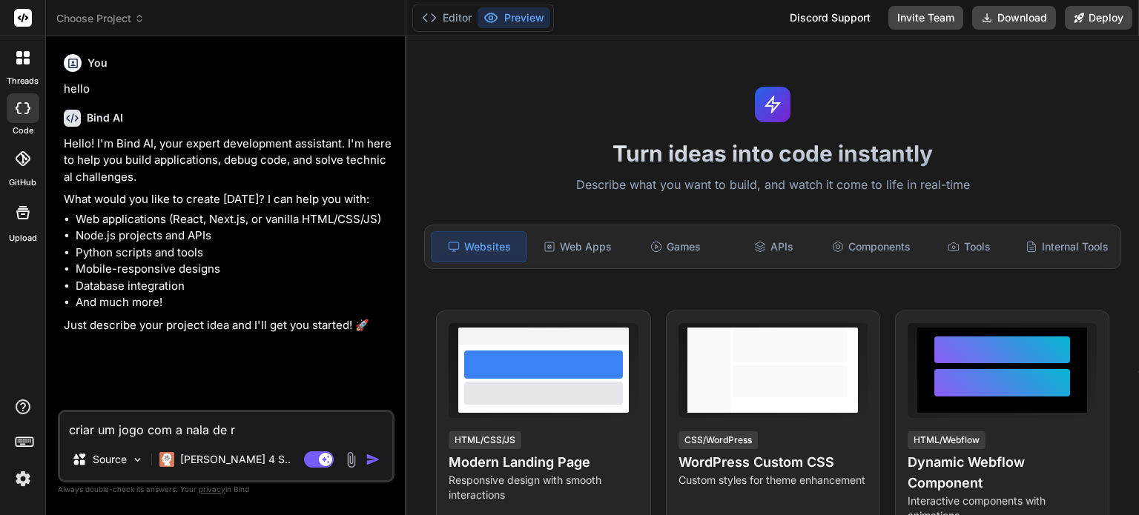
type textarea "criar um jogo com a nala de re"
type textarea "x"
type textarea "criar um jogo com a nala de rei"
type textarea "x"
type textarea "criar um jogo com a nala de rei"
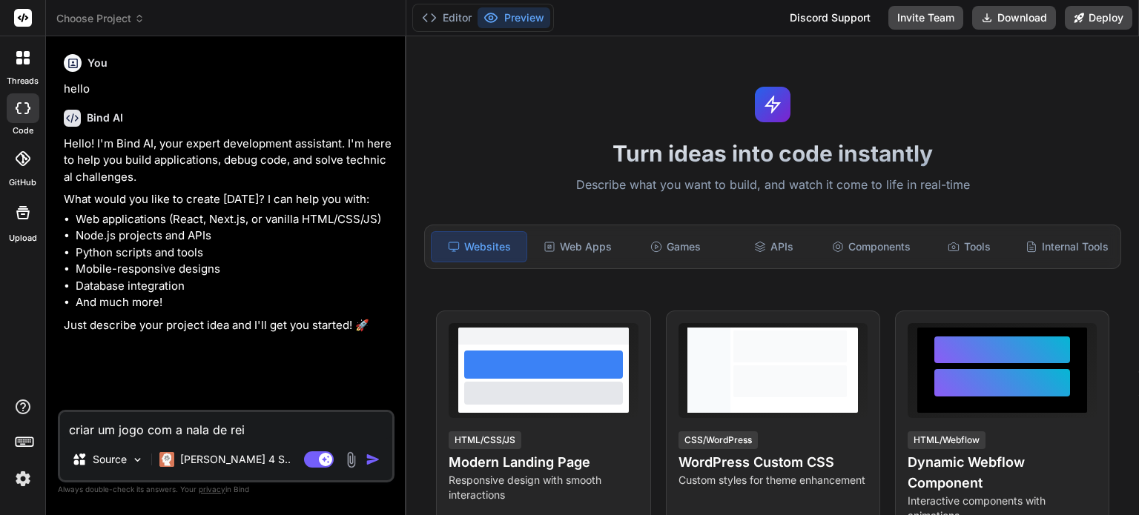
type textarea "x"
type textarea "criar um jogo com a nala de rei l"
type textarea "x"
type textarea "criar um jogo com a nala de rei le"
type textarea "x"
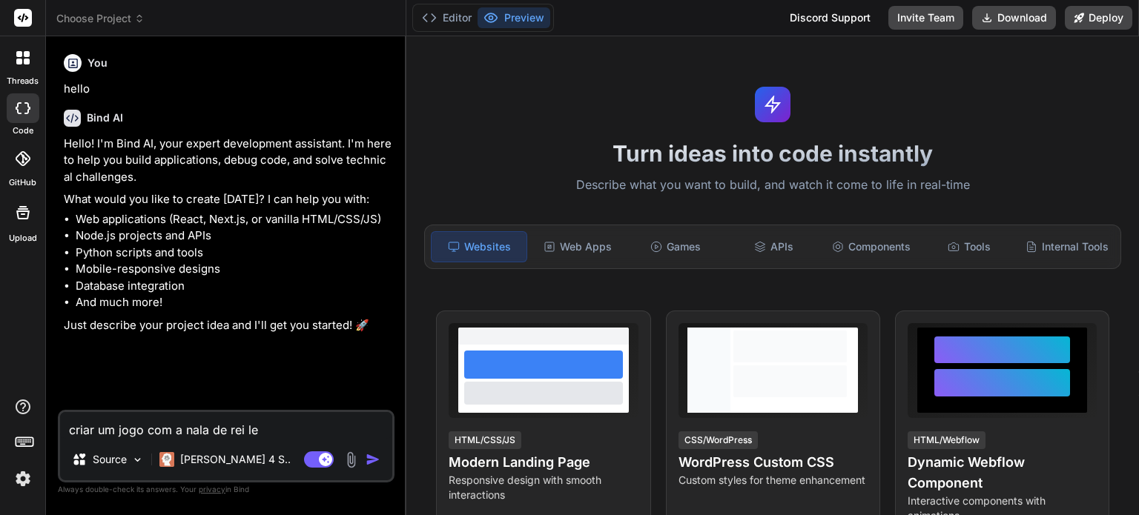
type textarea "criar um jogo com a nala de rei le~ç"
type textarea "x"
type textarea "criar um jogo com a nala de rei le~ça"
type textarea "x"
type textarea "criar um jogo com a nala de rei le~çao"
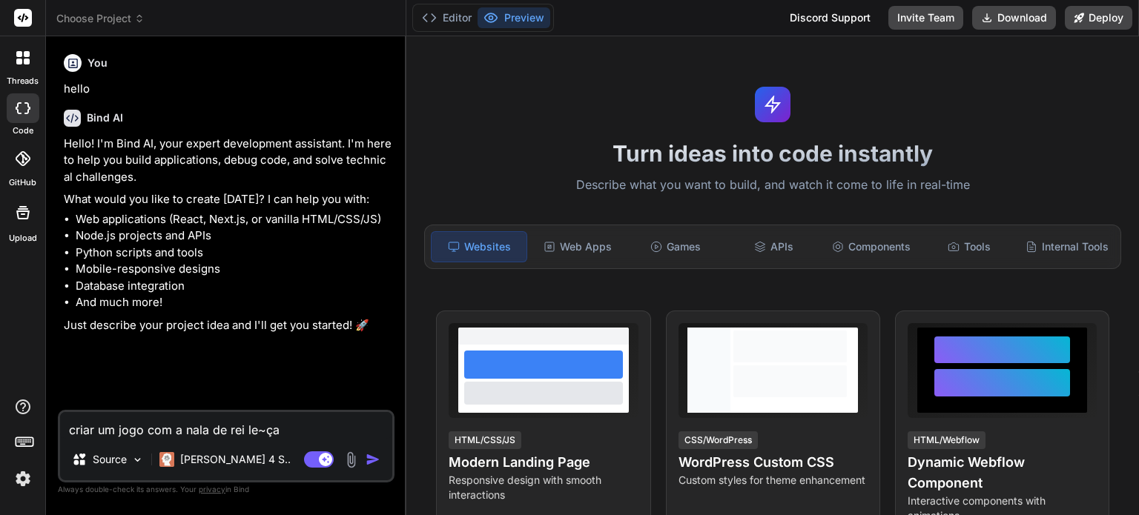
type textarea "x"
type textarea "criar um jogo com a nala de rei le~çao"
type textarea "x"
type textarea "criar um jogo com a nala de rei le~çao"
type textarea "x"
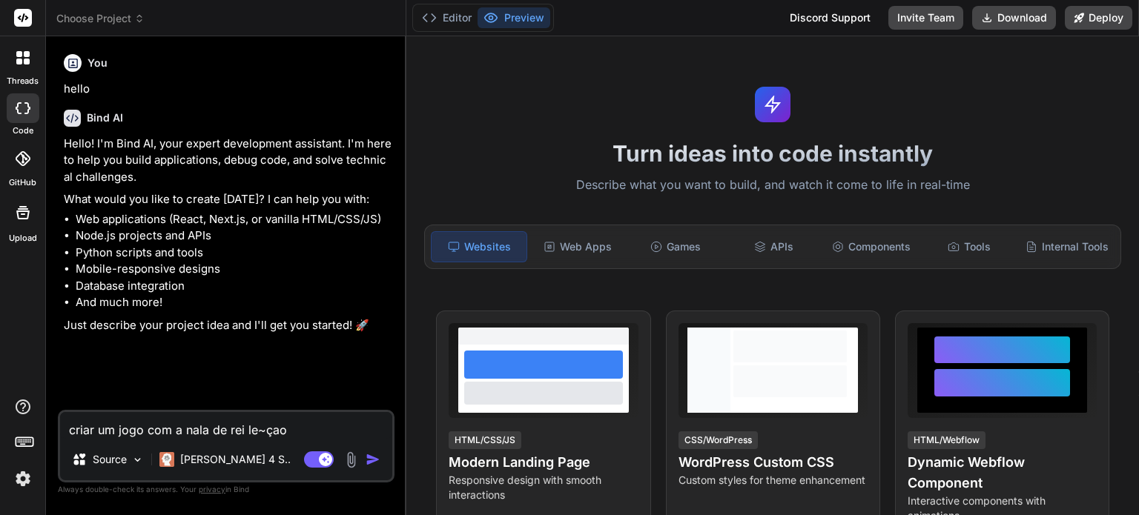
type textarea "criar um jogo com a nala de rei le~ça"
type textarea "x"
type textarea "criar um jogo com a nala de rei le~ç"
type textarea "x"
type textarea "criar um jogo com a nala de rei le~"
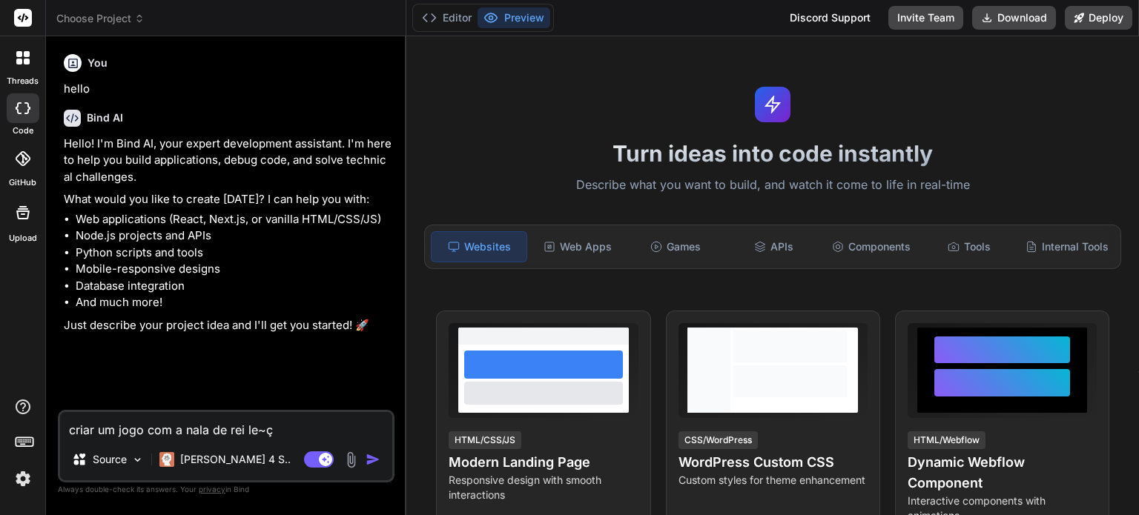
type textarea "x"
type textarea "criar um jogo com a nala de rei le"
type textarea "x"
type textarea "criar um jogo com a nala de rei [PERSON_NAME]"
type textarea "x"
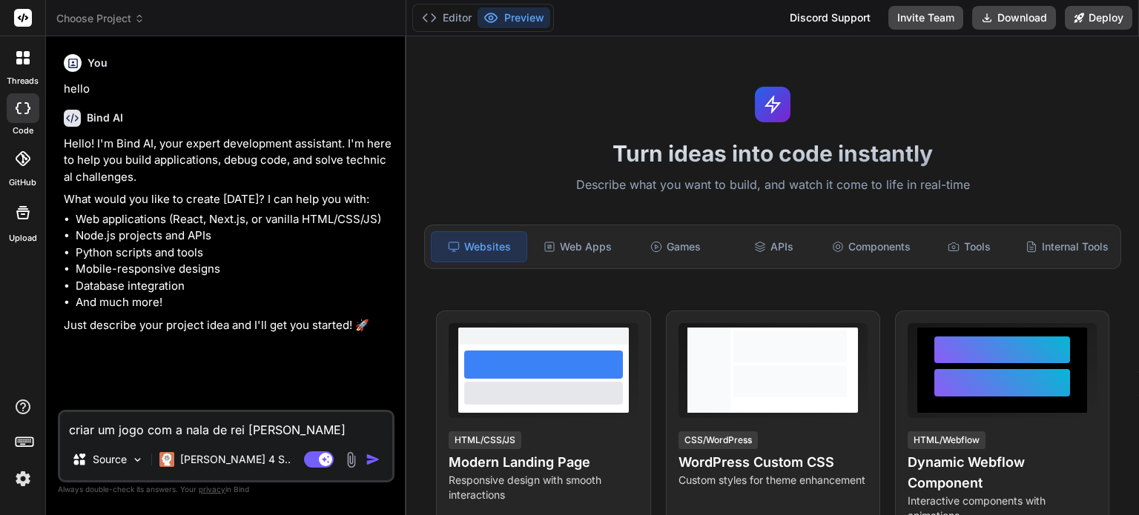
type textarea "criar um jogo com a nala de rei [PERSON_NAME]"
type textarea "x"
type textarea "criar um jogo com a nala de rei [PERSON_NAME]"
type textarea "x"
type textarea "criar um jogo com a nala de rei [PERSON_NAME]"
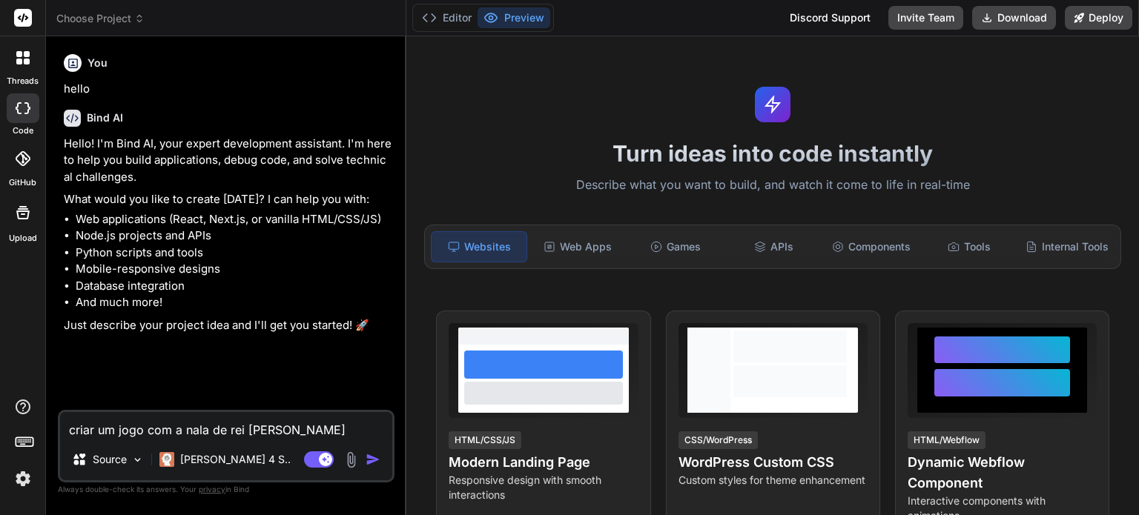
type textarea "x"
type textarea "criar um jogo com a nala de rei [PERSON_NAME] co"
type textarea "x"
type textarea "criar um jogo com a nala de rei [PERSON_NAME] com"
type textarea "x"
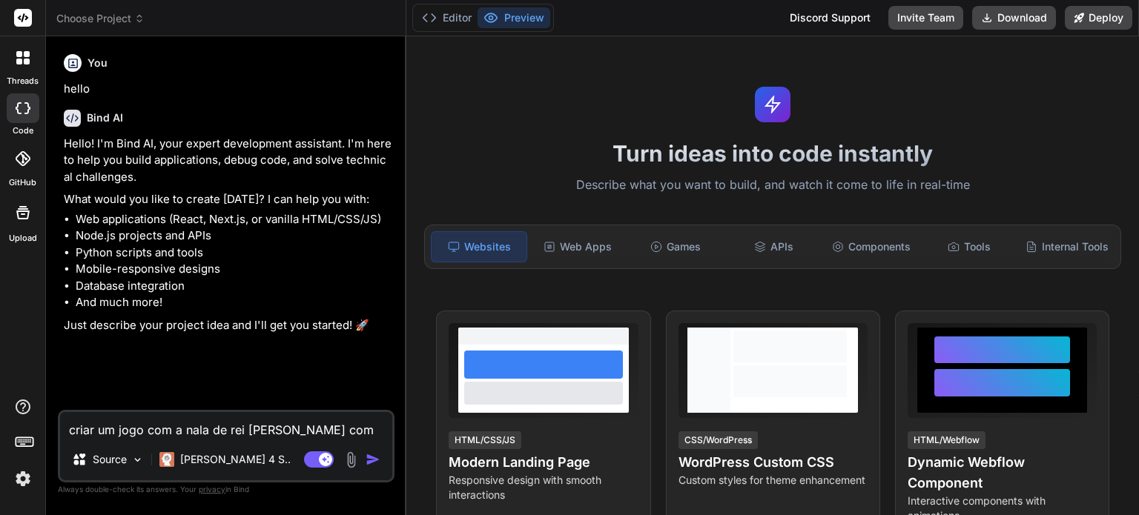
type textarea "criar um jogo com a nala de rei [PERSON_NAME] como"
type textarea "x"
type textarea "criar um jogo com a nala de rei [PERSON_NAME] como"
type textarea "x"
type textarea "criar um jogo com a nala de rei [PERSON_NAME] como p"
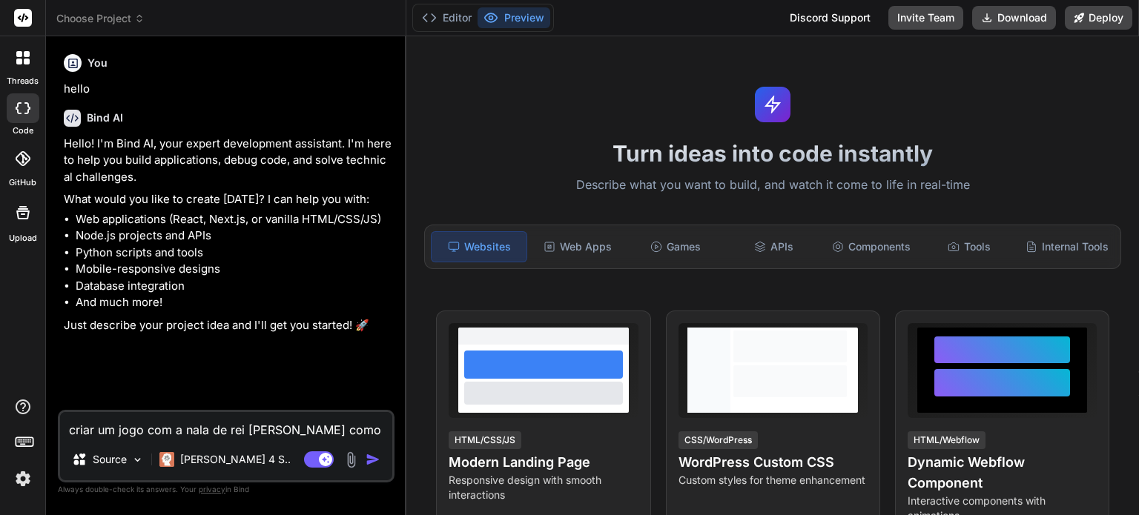
type textarea "x"
type textarea "criar um jogo com a nala de rei [PERSON_NAME] como pe"
type textarea "x"
type textarea "criar um jogo com a nala de rei [PERSON_NAME] como per"
type textarea "x"
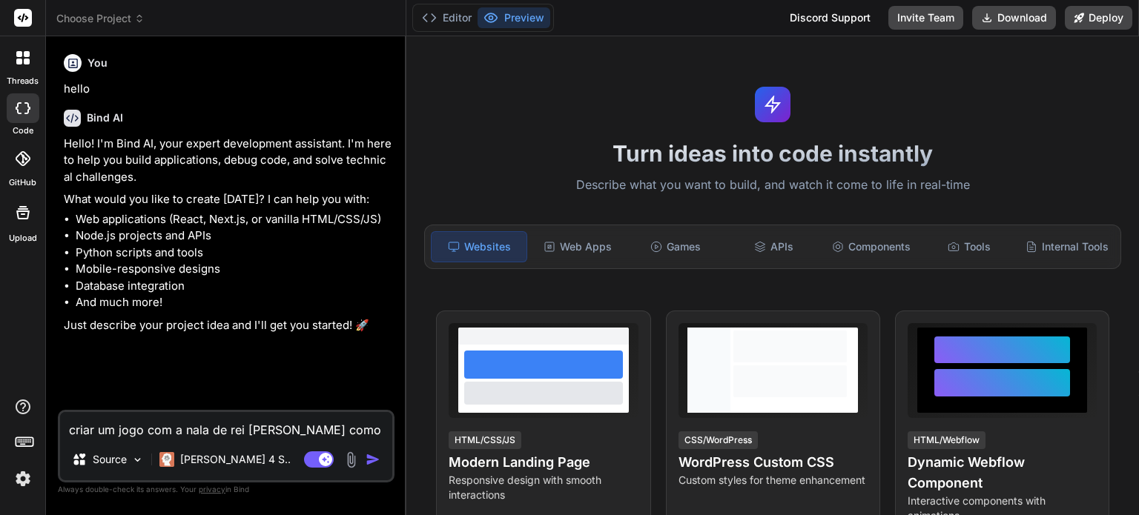
type textarea "criar um jogo com a nala de rei [PERSON_NAME] como pers"
type textarea "x"
type textarea "criar um jogo com a nala de rei [PERSON_NAME] como perso"
type textarea "x"
type textarea "criar um jogo com a nala de rei leão como person"
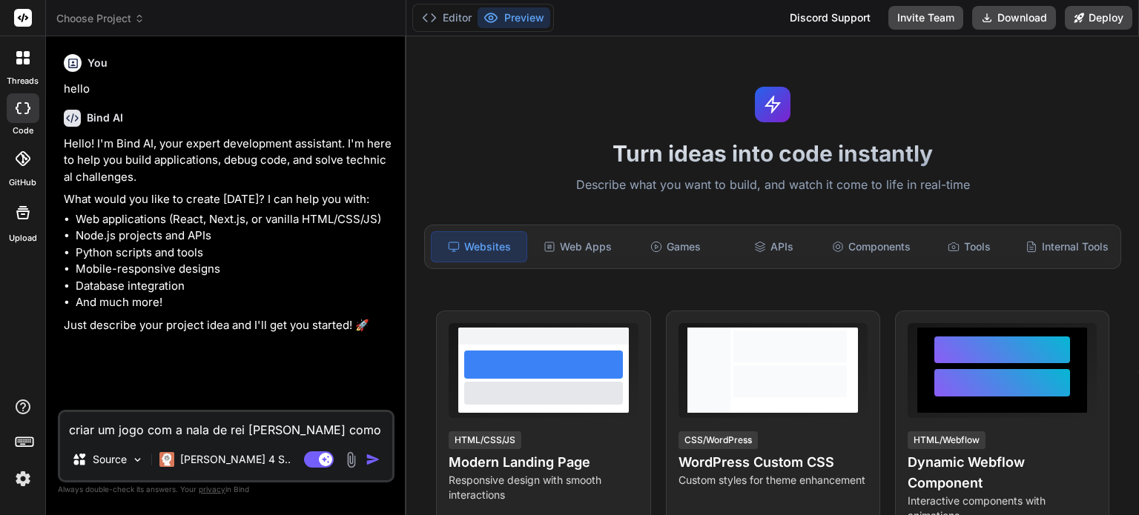
type textarea "x"
type textarea "criar um jogo com a nala de rei [PERSON_NAME] como persona"
type textarea "x"
type textarea "criar um jogo com a nala de rei [PERSON_NAME] como personag"
type textarea "x"
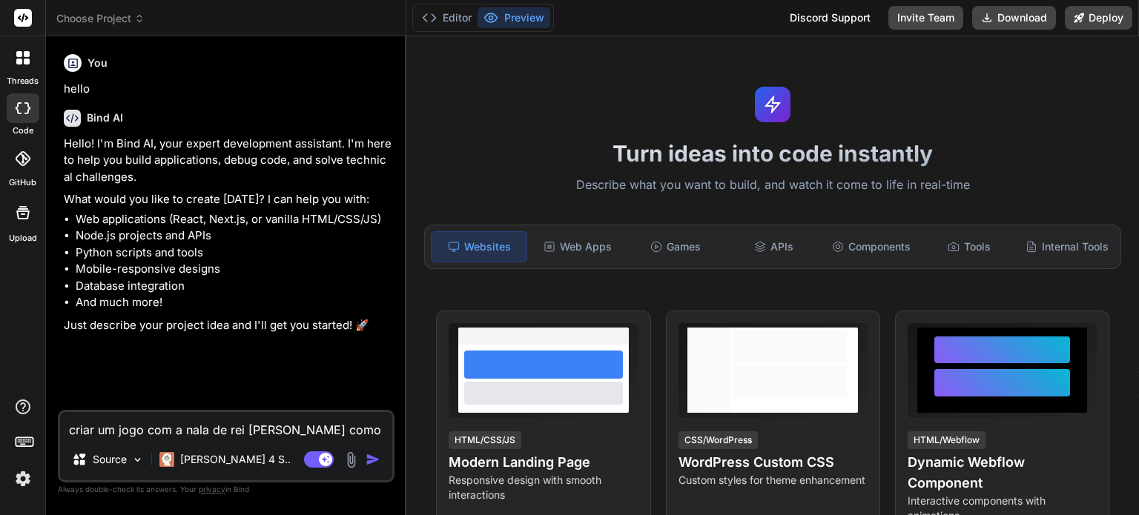
type textarea "criar um jogo com a nala de rei [PERSON_NAME] como personage"
type textarea "x"
type textarea "criar um jogo com a nala de rei [PERSON_NAME] como personagem"
type textarea "x"
type textarea "criar um jogo com a nala de rei [PERSON_NAME] como personagem"
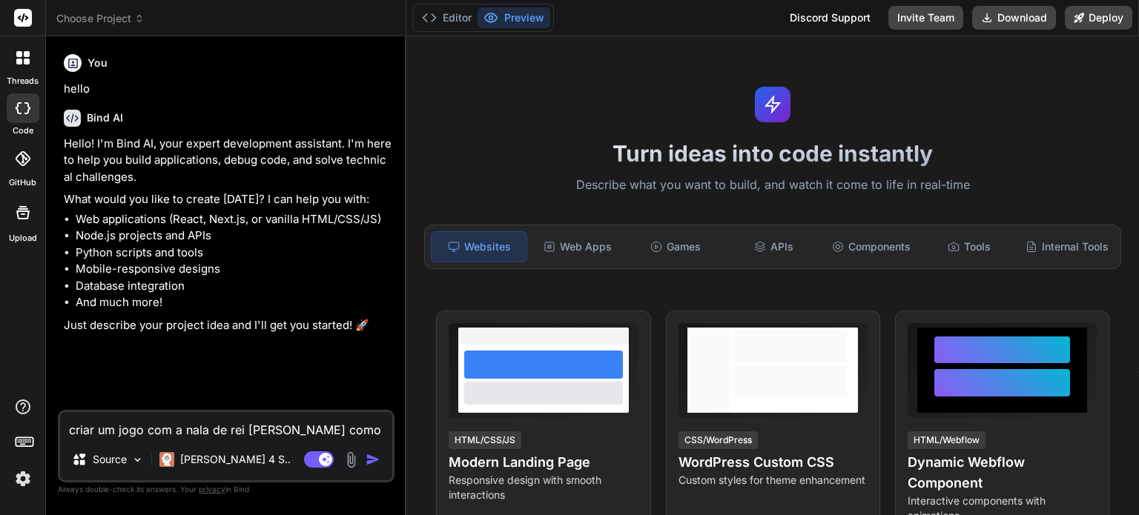
type textarea "x"
type textarea "criar um jogo com a nala de rei [PERSON_NAME] como personagem p"
type textarea "x"
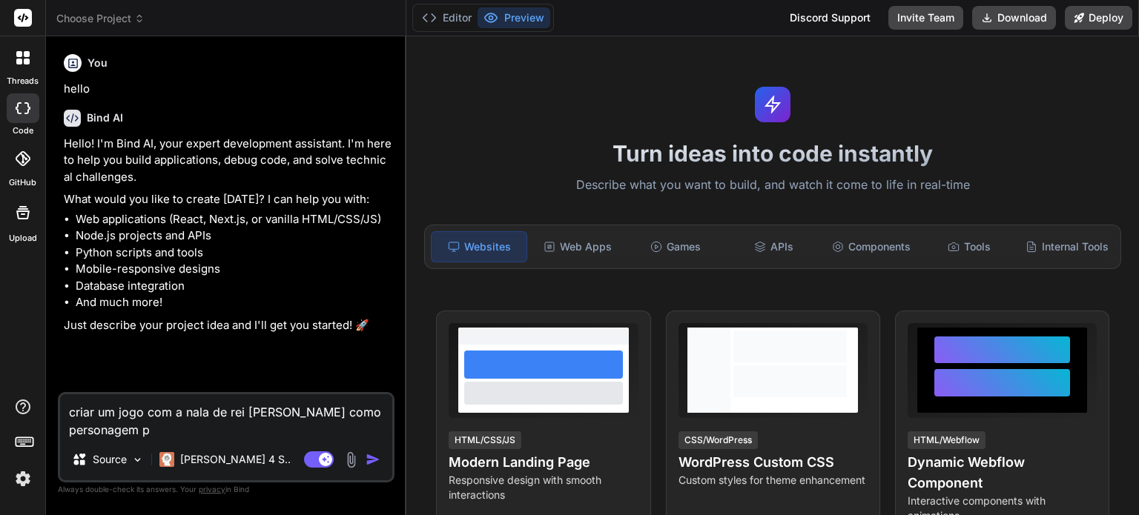
type textarea "criar um jogo com a nala de rei [PERSON_NAME] como personagem pr"
type textarea "x"
type textarea "criar um jogo com a nala de rei [PERSON_NAME] como personagem pri"
type textarea "x"
type textarea "criar um jogo com a nala de rei [PERSON_NAME] como personagem prin"
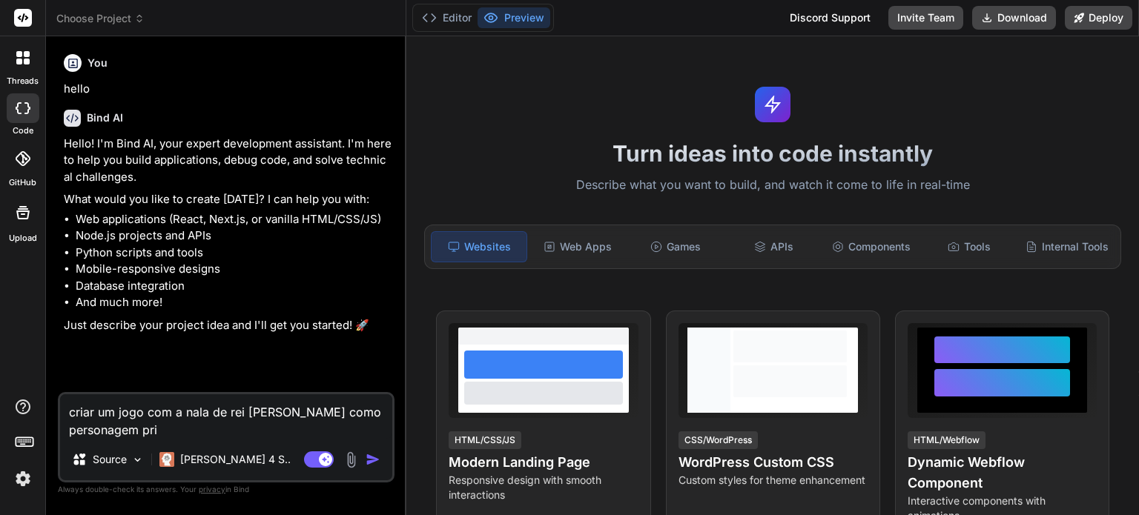
type textarea "x"
type textarea "criar um jogo com a nala de rei [PERSON_NAME] como personagem princ"
type textarea "x"
type textarea "criar um jogo com a nala de rei [PERSON_NAME] como personagem princi"
type textarea "x"
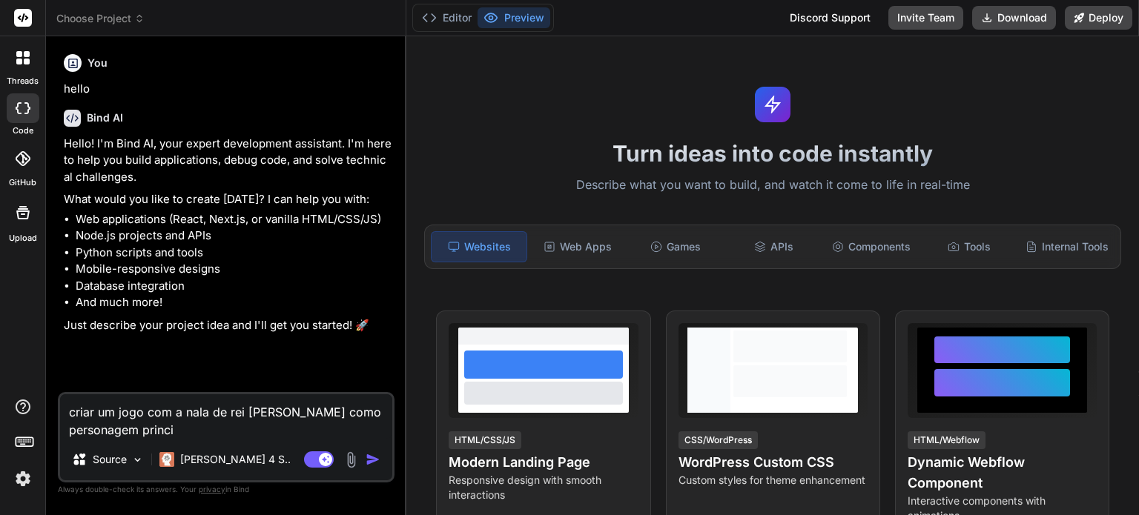
type textarea "criar um jogo com a nala de rei [PERSON_NAME] como personagem [PERSON_NAME]"
type textarea "x"
type textarea "criar um jogo com a nala de rei [PERSON_NAME] como personagem principa"
type textarea "x"
type textarea "criar um jogo com a nala de rei [PERSON_NAME] como personagem principal"
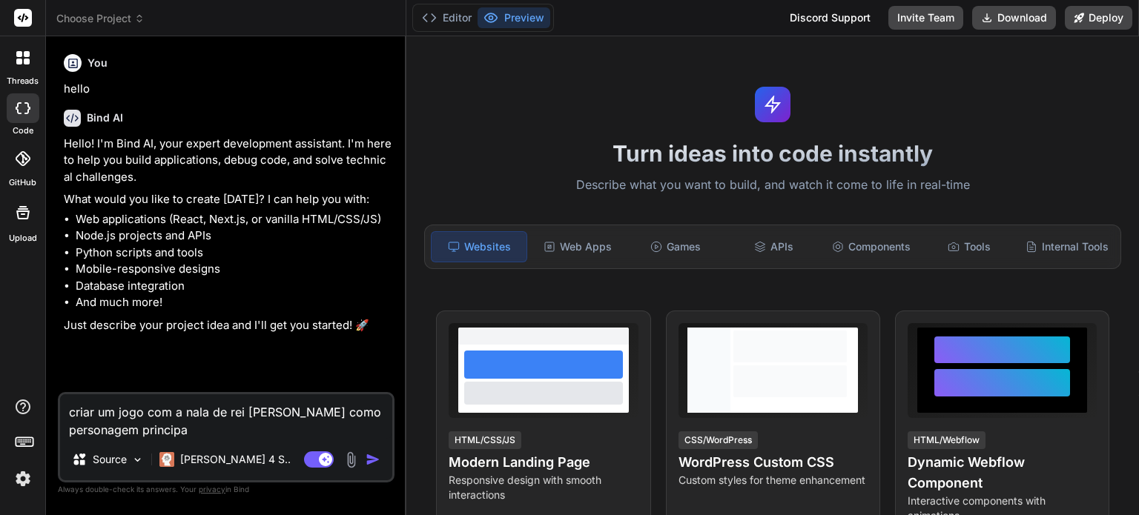
type textarea "x"
type textarea "criar um jogo com a nala de rei [PERSON_NAME] como personagem principal."
type textarea "x"
type textarea "criar um jogo com a nala de rei [PERSON_NAME] como personagem principal."
type textarea "x"
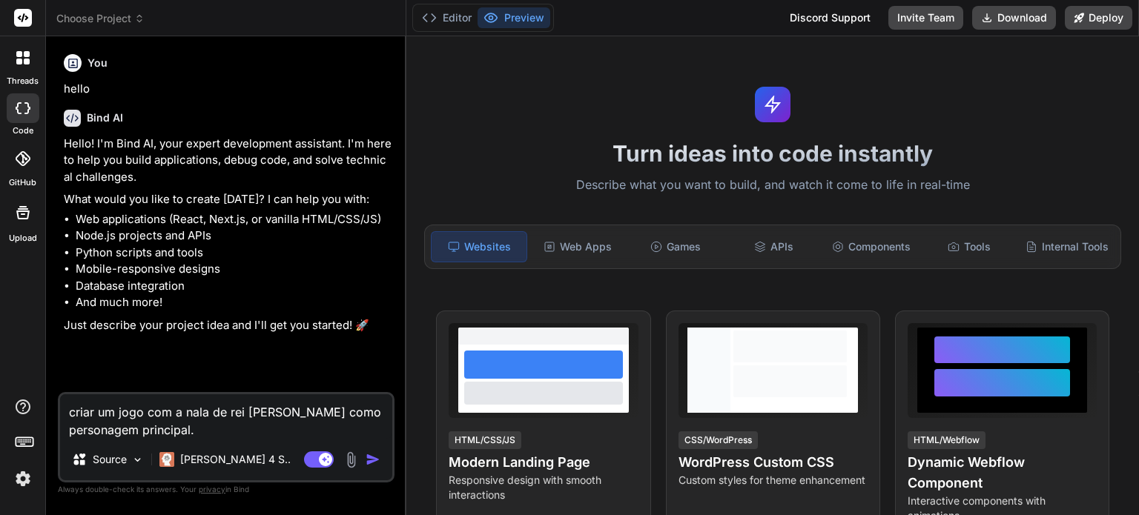
type textarea "criar um jogo com a nala de rei [PERSON_NAME] como personagem principal. A"
type textarea "x"
type textarea "criar um jogo com a nala de rei [PERSON_NAME] como personagem principal. A"
type textarea "x"
type textarea "criar um jogo com a nala de rei [PERSON_NAME] como personagem principal. A v"
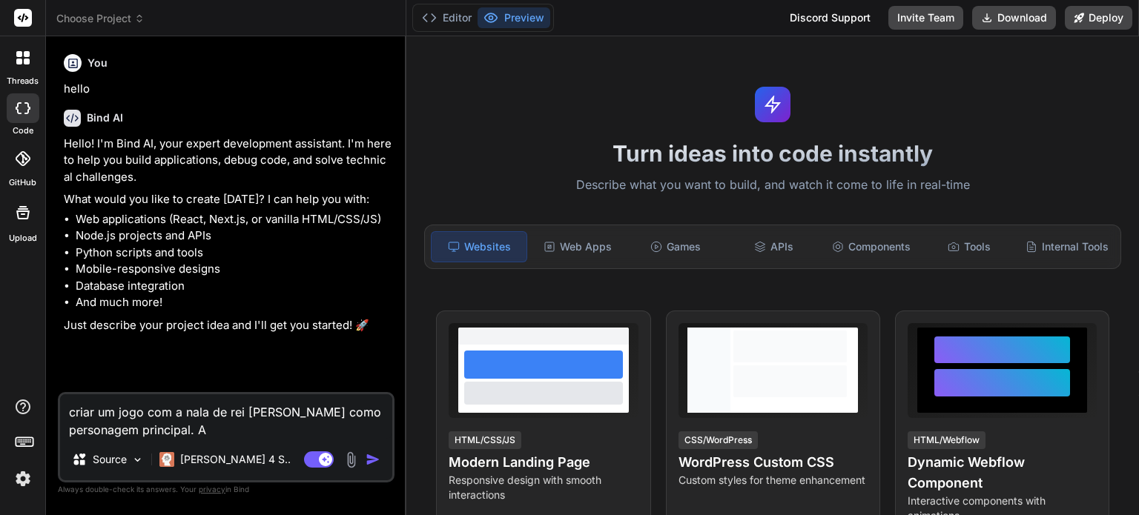
type textarea "x"
type textarea "criar um jogo com a nala de rei [PERSON_NAME] como personagem principal. A vi"
type textarea "x"
type textarea "criar um jogo com a nala de rei [PERSON_NAME] como personagem principal. A vis"
type textarea "x"
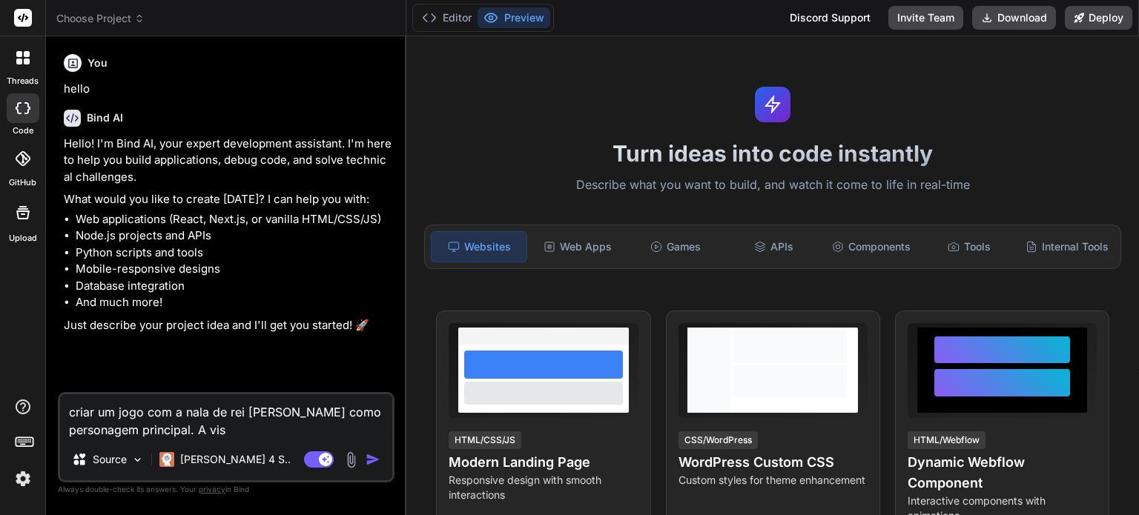
type textarea "criar um jogo com a nala de rei [PERSON_NAME] como personagem principal. A vist"
type textarea "x"
type textarea "criar um jogo com a nala de rei [PERSON_NAME] como personagem principal. A vista"
type textarea "x"
type textarea "criar um jogo com a nala de rei [PERSON_NAME] como personagem principal. A vista"
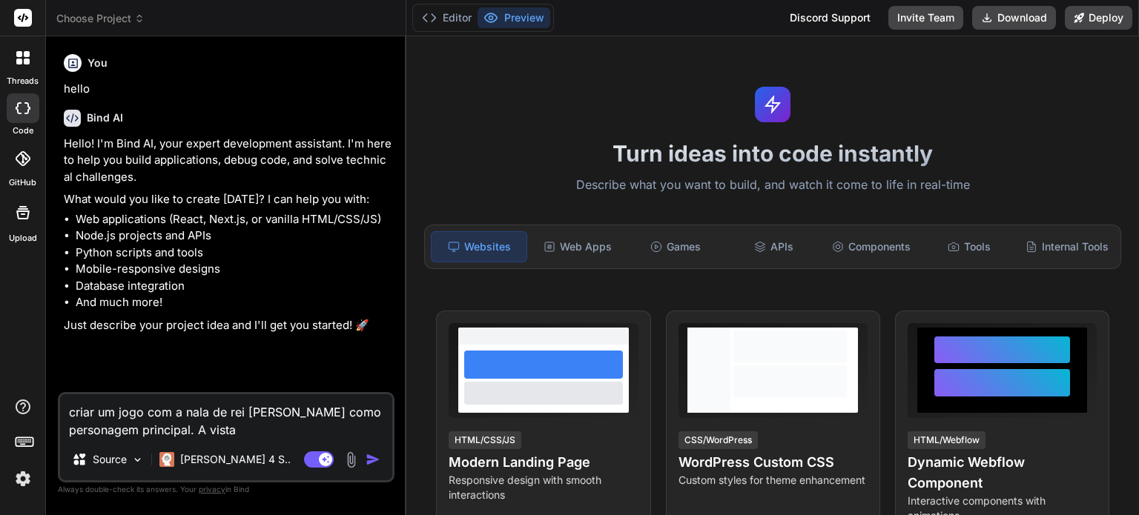
type textarea "x"
type textarea "criar um jogo com a nala de rei [PERSON_NAME] como personagem principal. A vist…"
type textarea "x"
type textarea "criar um jogo com a nala de rei [PERSON_NAME] como personagem principal. A vist…"
type textarea "x"
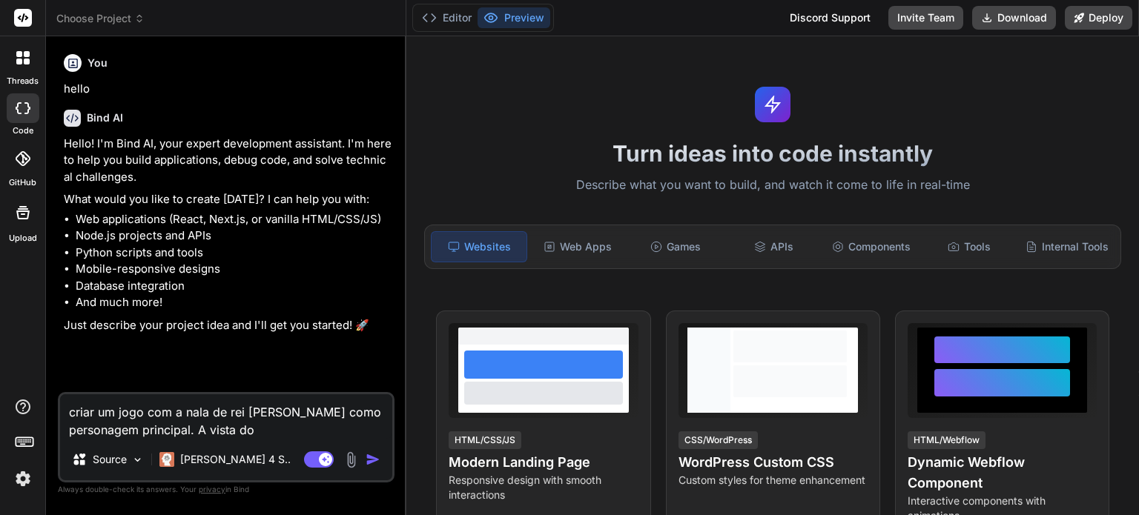
type textarea "criar um jogo com a nala de rei [PERSON_NAME] como personagem principal. A vist…"
type textarea "x"
type textarea "criar um jogo com a nala de rei [PERSON_NAME] como personagem principal. A vist…"
type textarea "x"
type textarea "criar um jogo com a nala de rei [PERSON_NAME] como personagem principal. A vist…"
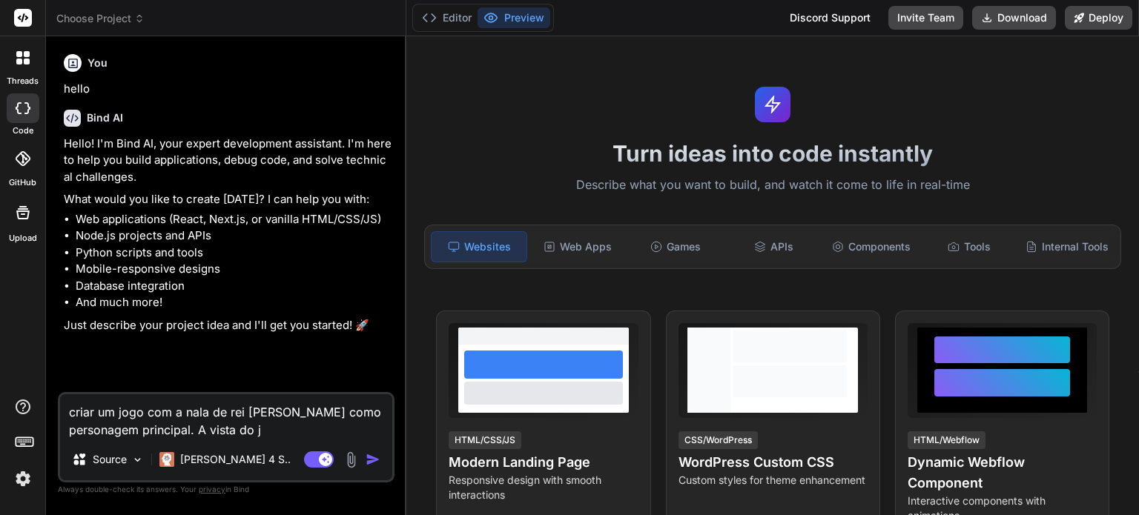
type textarea "x"
type textarea "criar um jogo com a nala de rei [PERSON_NAME] como personagem principal. A vist…"
type textarea "x"
type textarea "criar um jogo com a nala de rei [PERSON_NAME] como personagem principal. A vist…"
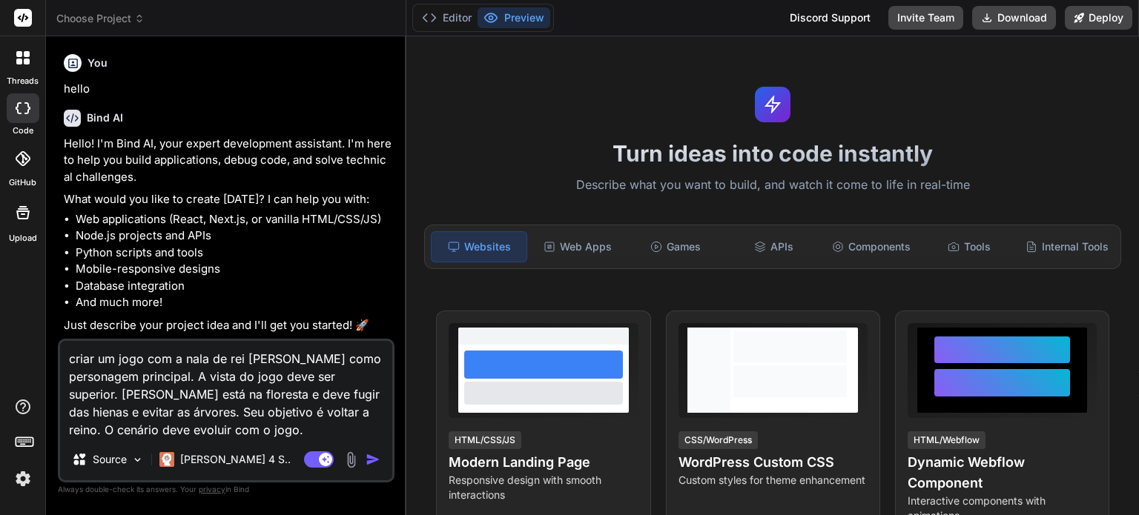
click at [350, 393] on textarea "criar um jogo com a nala de rei [PERSON_NAME] como personagem principal. A vist…" at bounding box center [226, 390] width 332 height 98
click at [215, 432] on textarea "criar um jogo com a nala de rei [PERSON_NAME] como personagem principal. A vist…" at bounding box center [226, 390] width 332 height 98
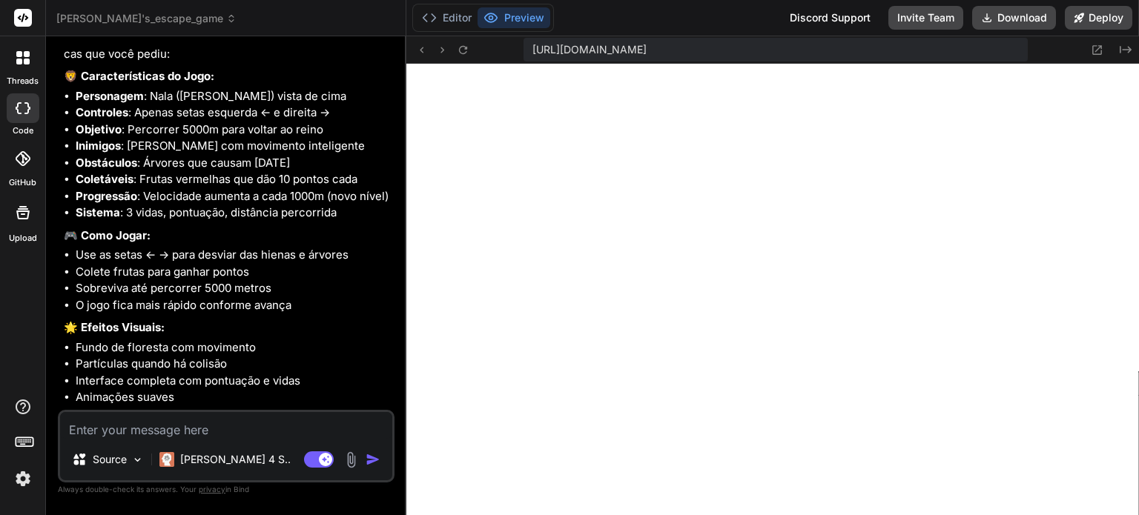
scroll to position [1236, 0]
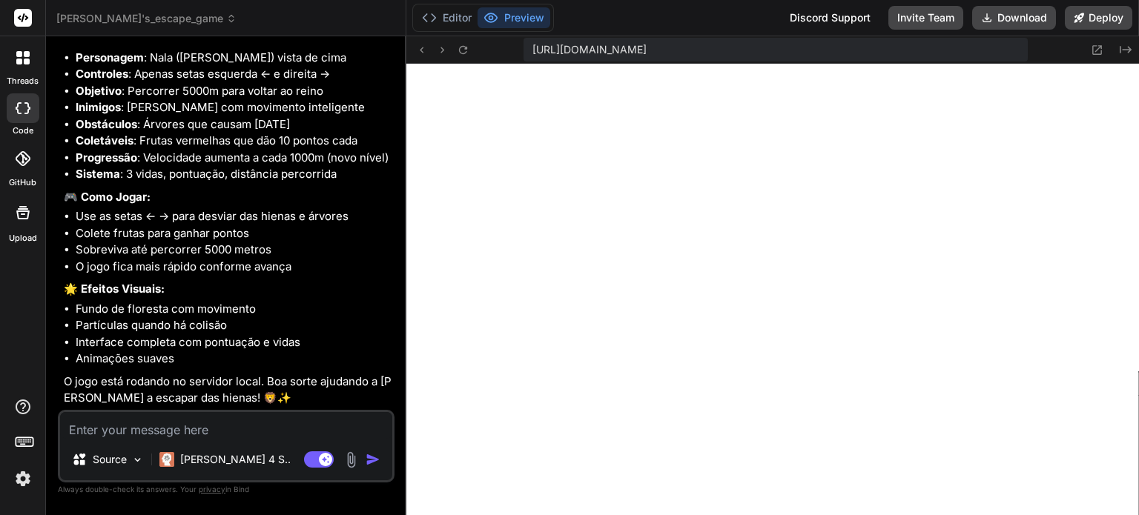
click at [169, 432] on textarea at bounding box center [226, 425] width 332 height 27
click at [240, 432] on textarea at bounding box center [226, 425] width 332 height 27
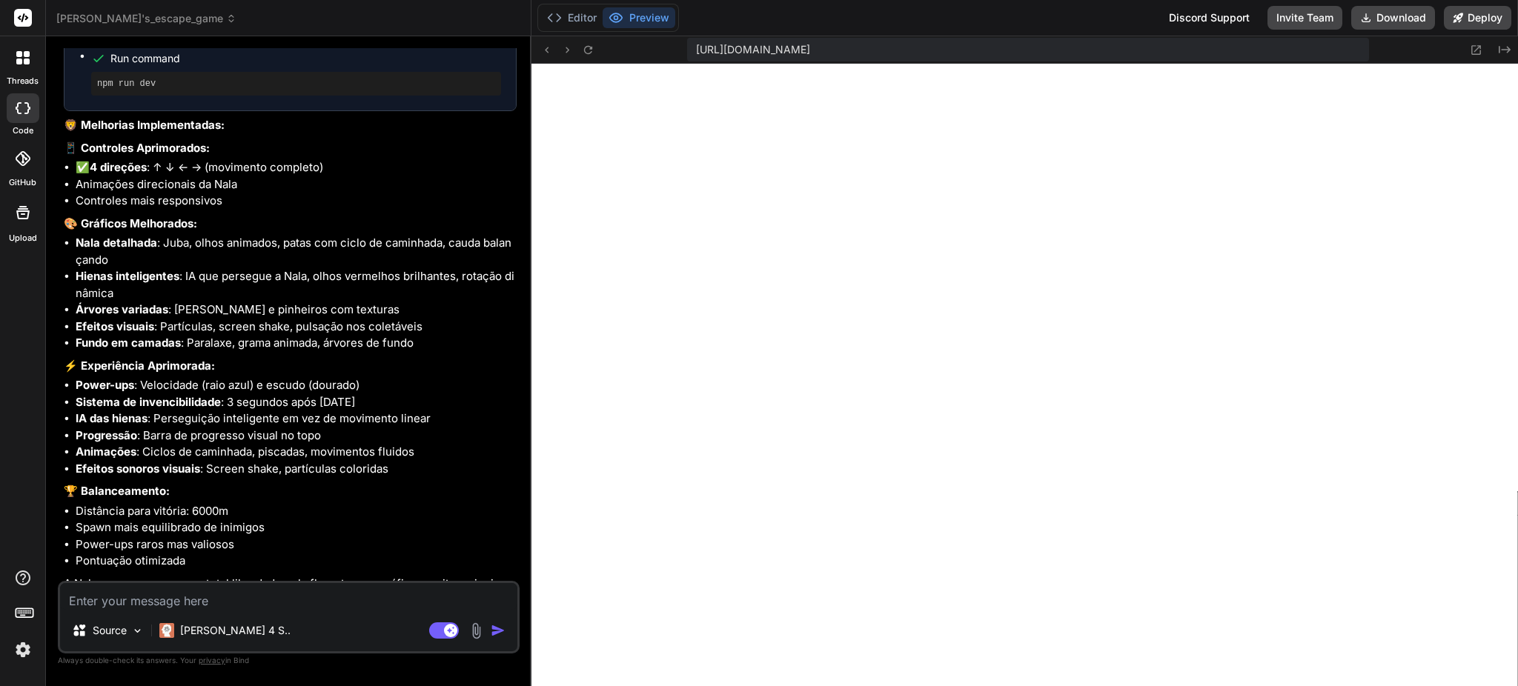
scroll to position [1800, 0]
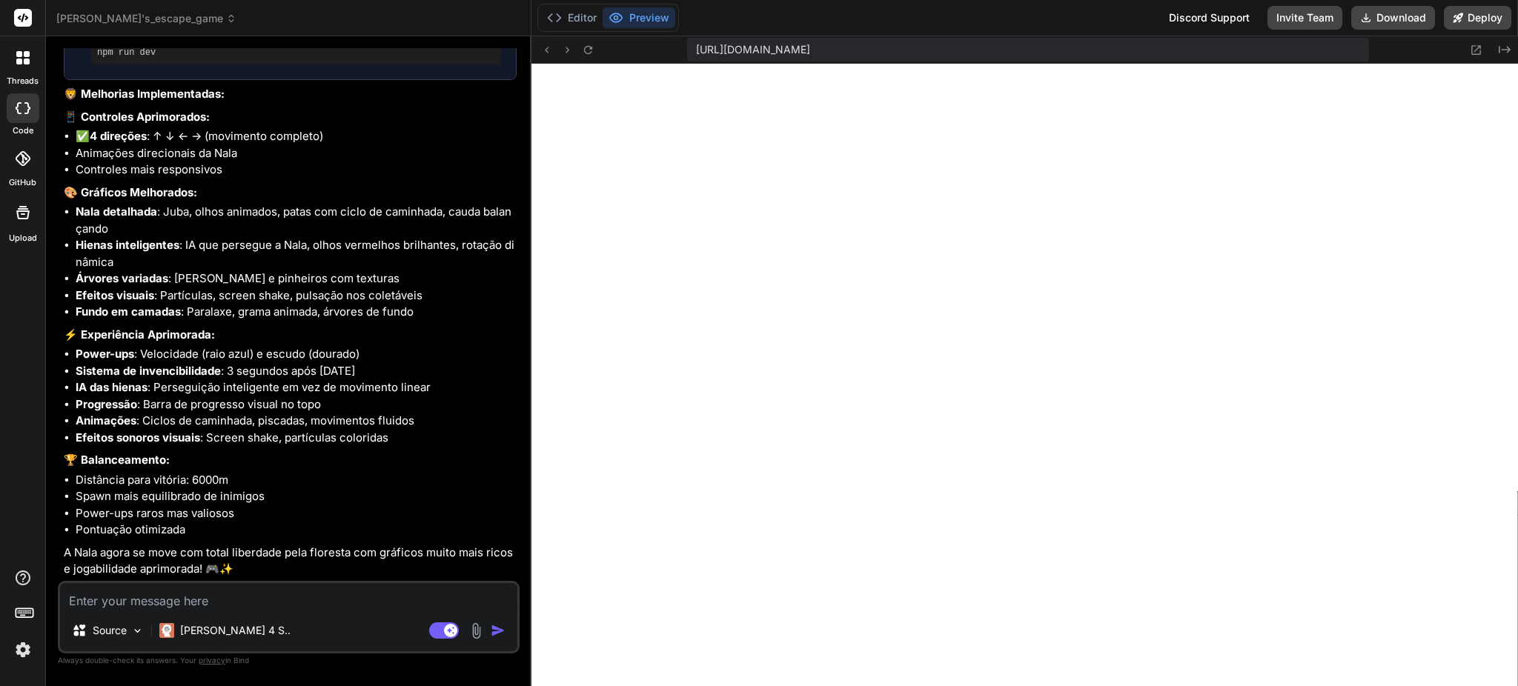
click at [254, 514] on textarea at bounding box center [288, 596] width 457 height 27
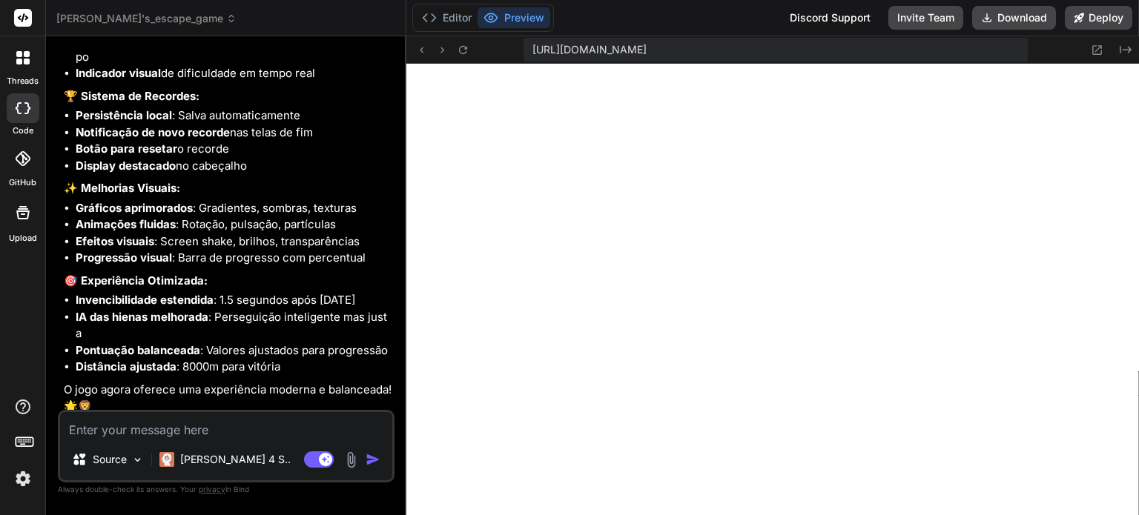
scroll to position [3106, 0]
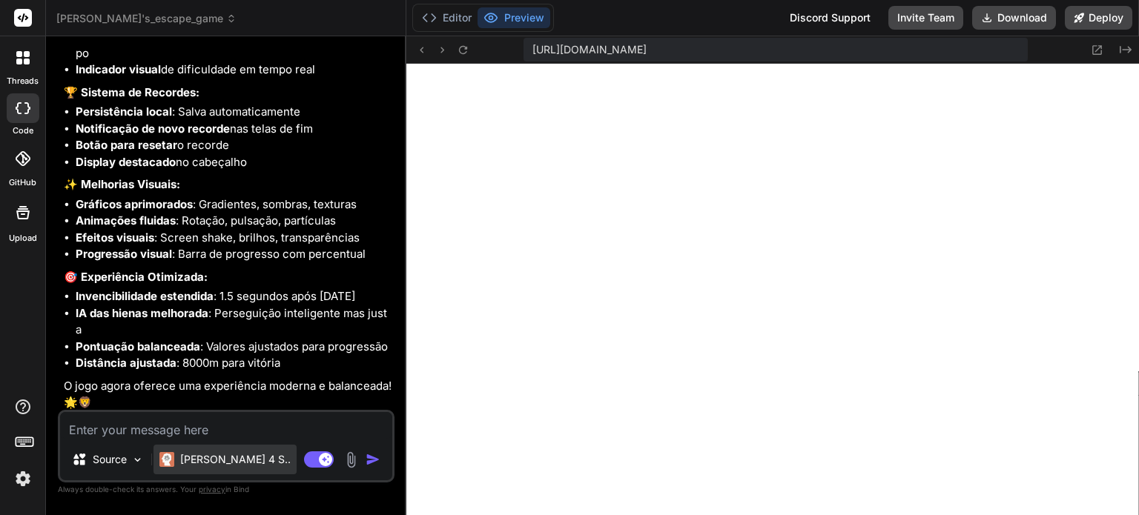
click at [235, 445] on div "[PERSON_NAME] 4 S.." at bounding box center [224, 460] width 143 height 30
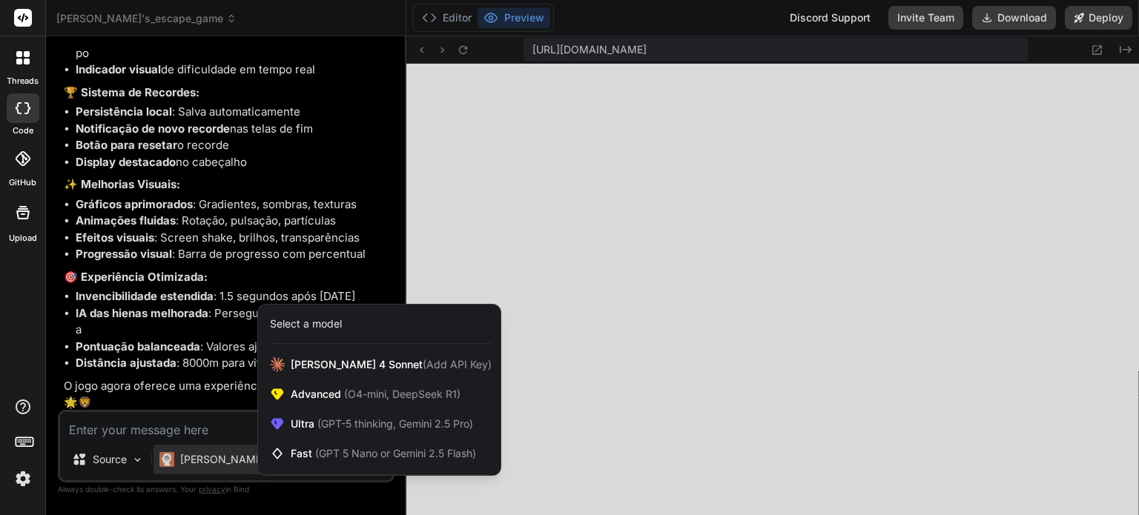
click at [219, 419] on div at bounding box center [569, 257] width 1139 height 515
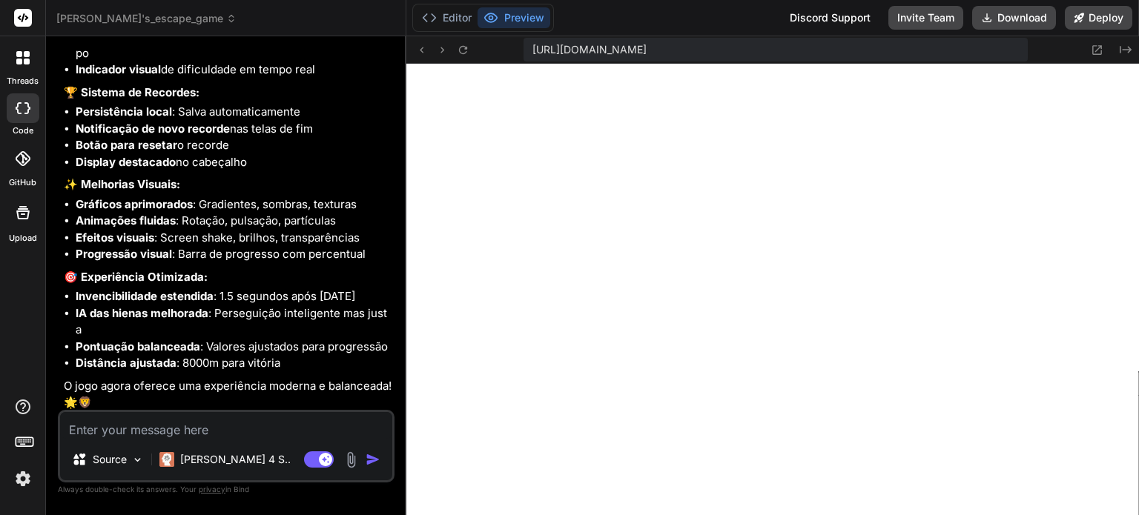
click at [214, 426] on textarea at bounding box center [226, 425] width 332 height 27
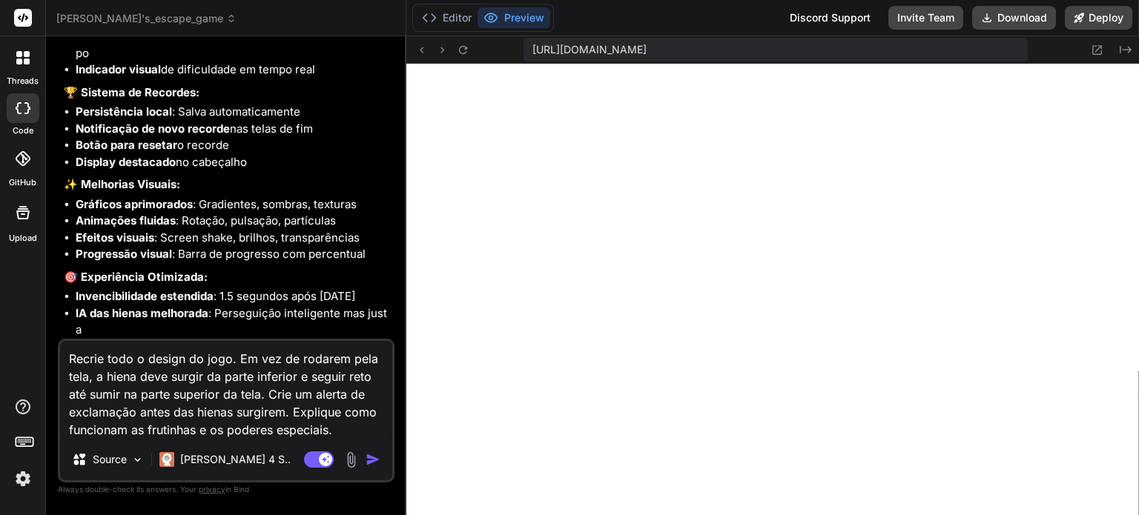
click at [367, 425] on textarea "Recrie todo o design do jogo. Em vez de rodarem pela tela, a hiena deve surgir …" at bounding box center [226, 390] width 332 height 98
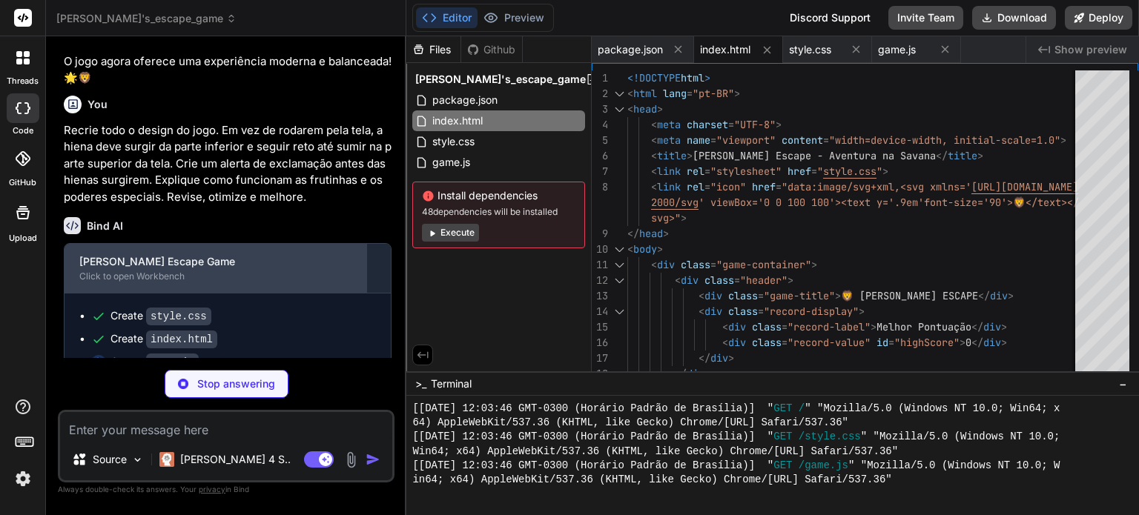
scroll to position [3454, 0]
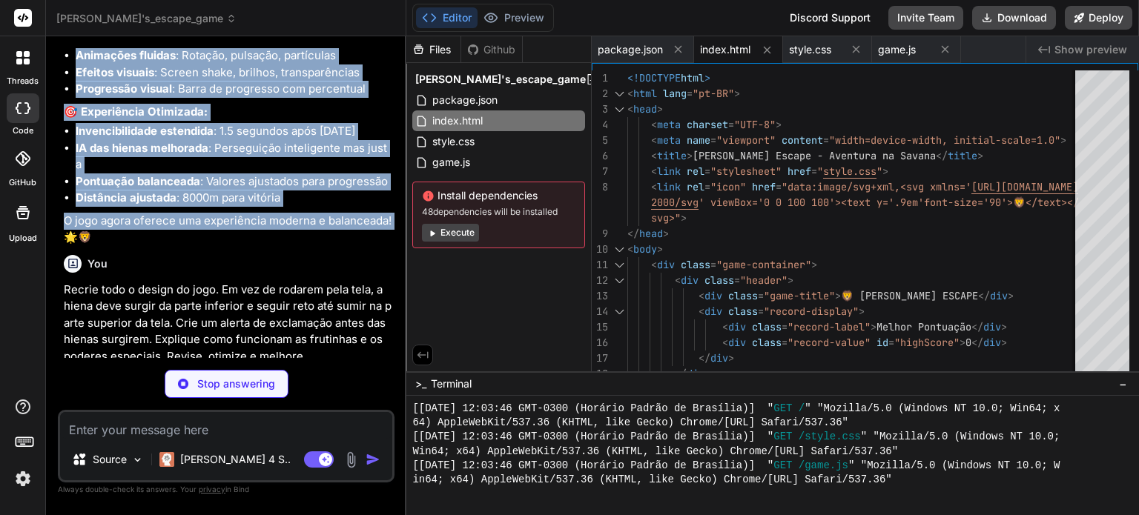
drag, startPoint x: 65, startPoint y: 53, endPoint x: 98, endPoint y: 53, distance: 32.6
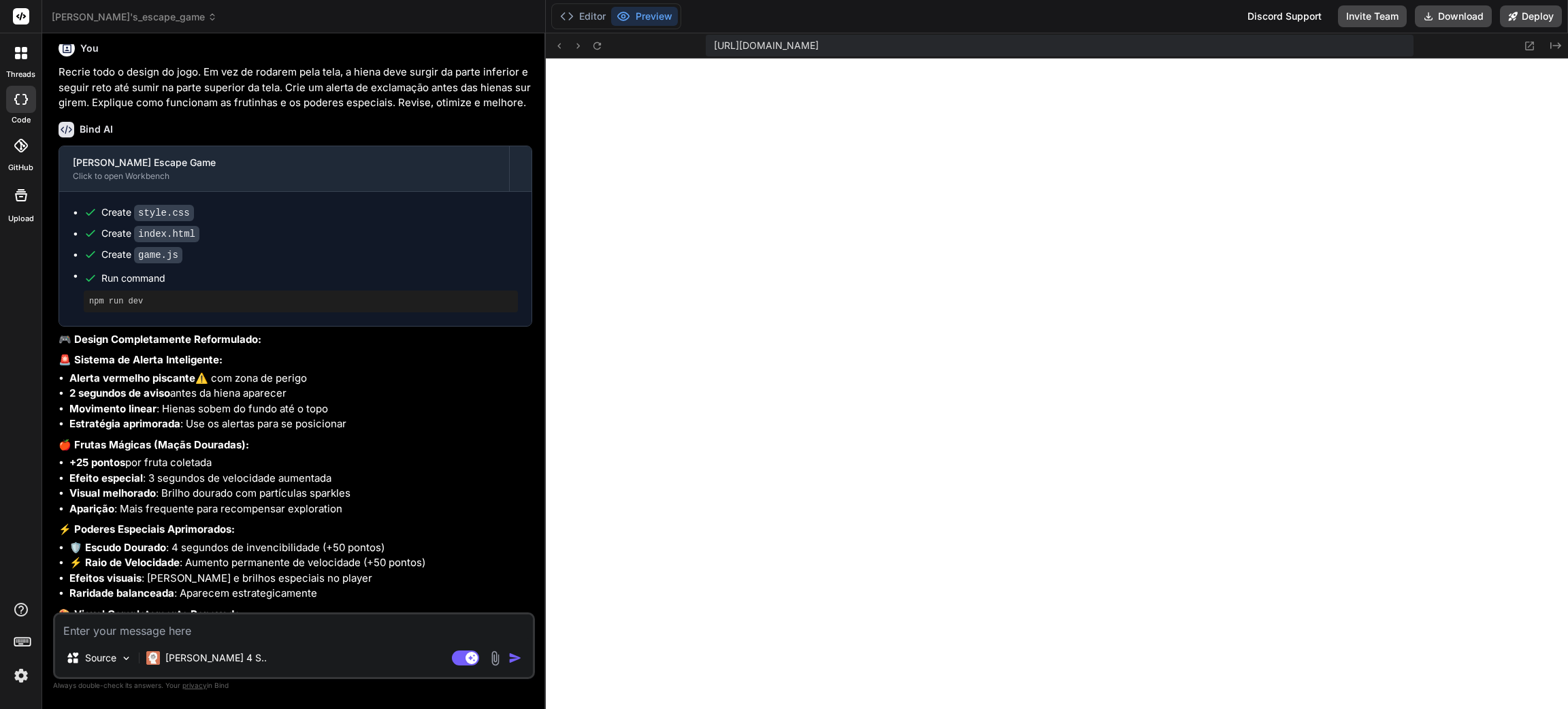
scroll to position [3179, 0]
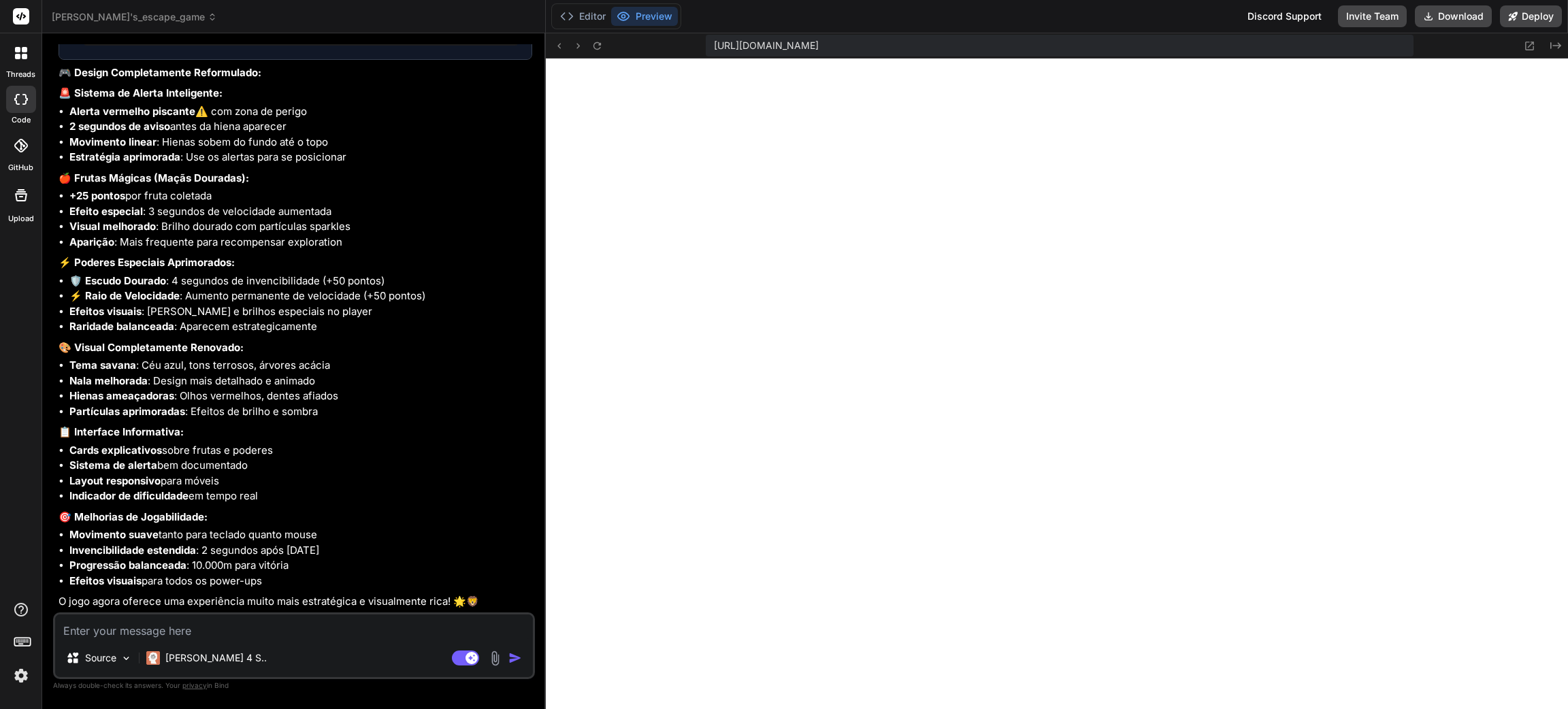
click at [361, 472] on textarea at bounding box center [294, 626] width 477 height 25
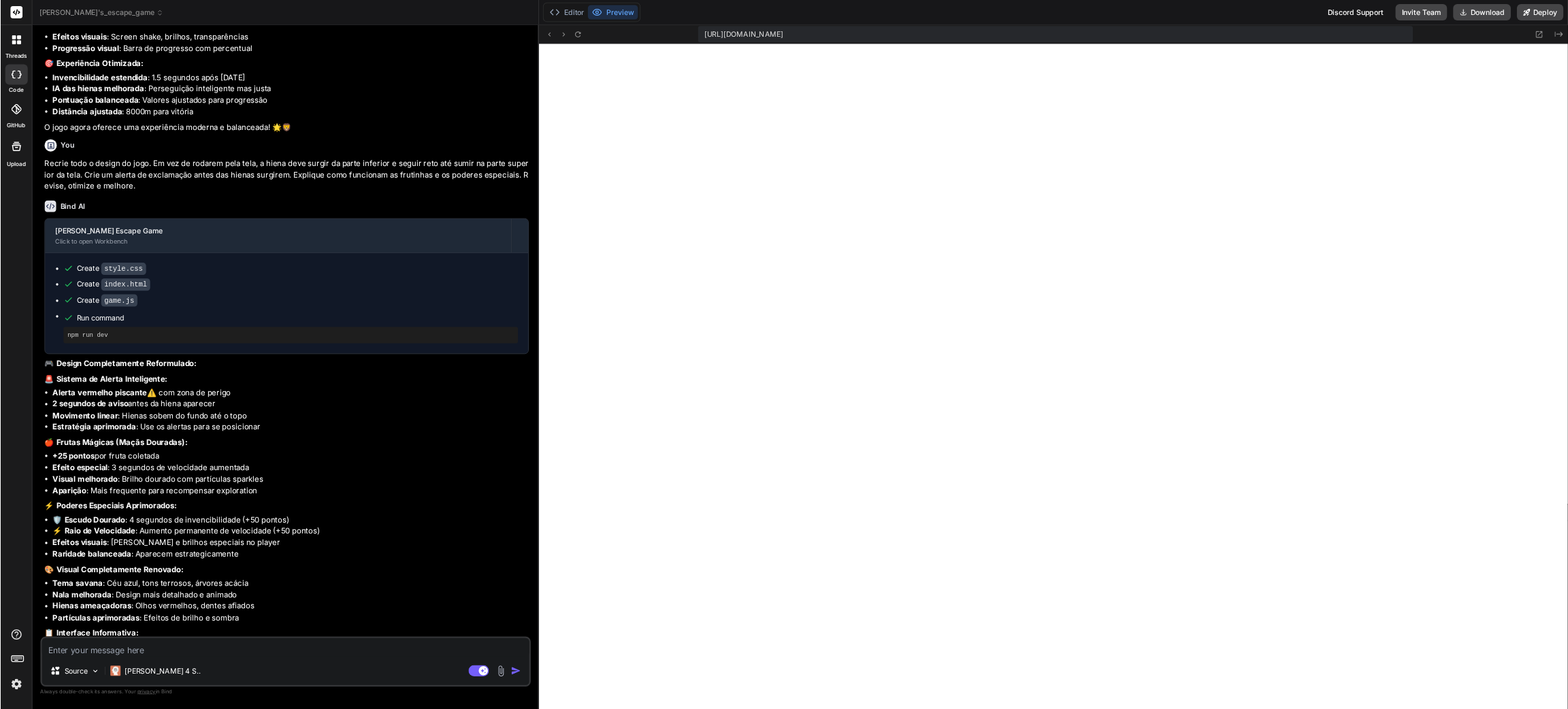
scroll to position [2522, 0]
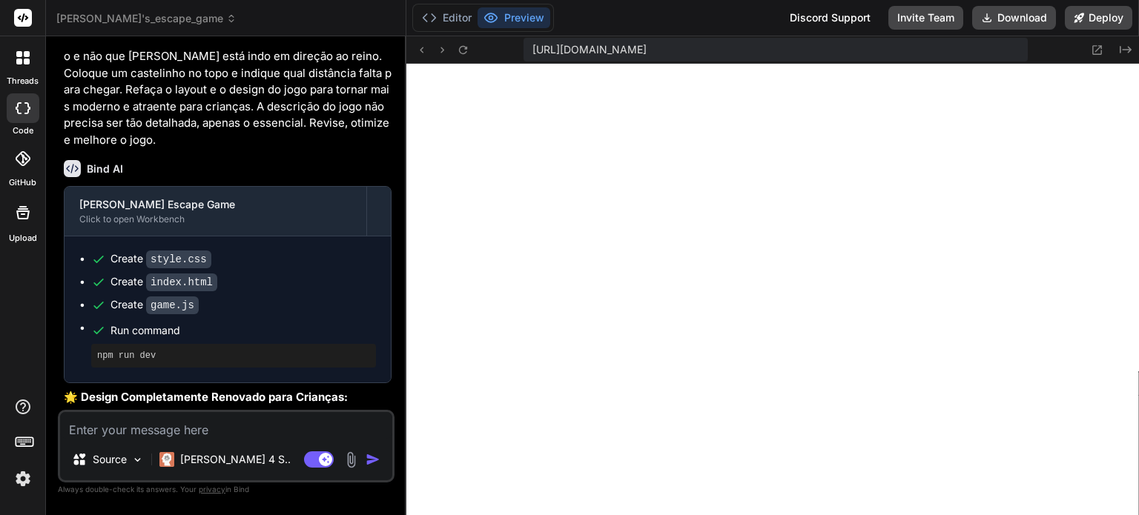
click at [216, 425] on textarea at bounding box center [226, 425] width 332 height 27
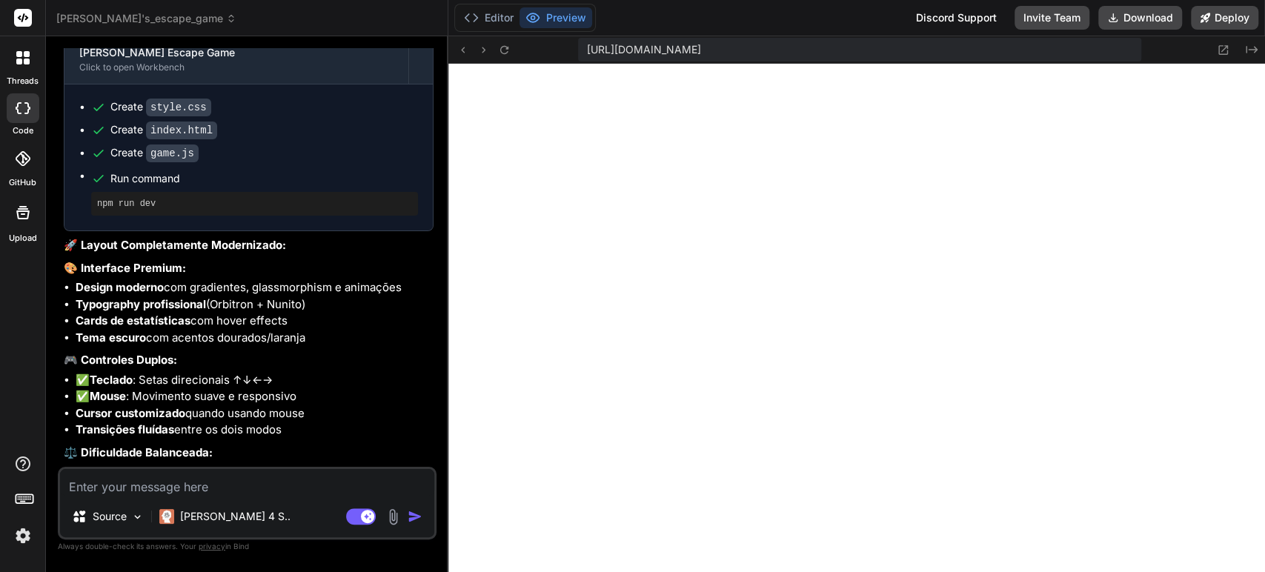
type textarea "x"
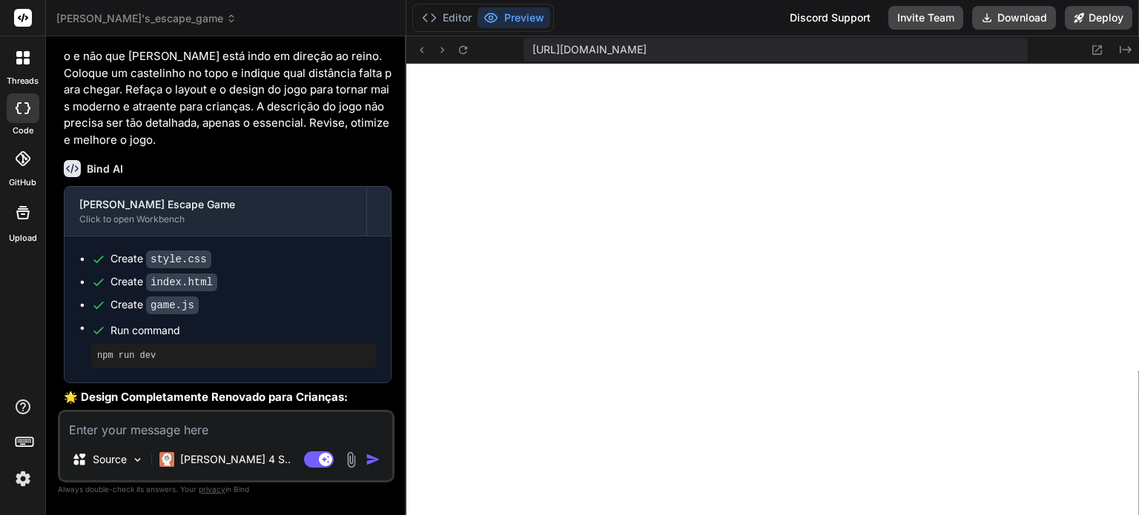
click at [226, 426] on textarea at bounding box center [226, 425] width 332 height 27
type textarea "O"
type textarea "x"
type textarea "O"
type textarea "x"
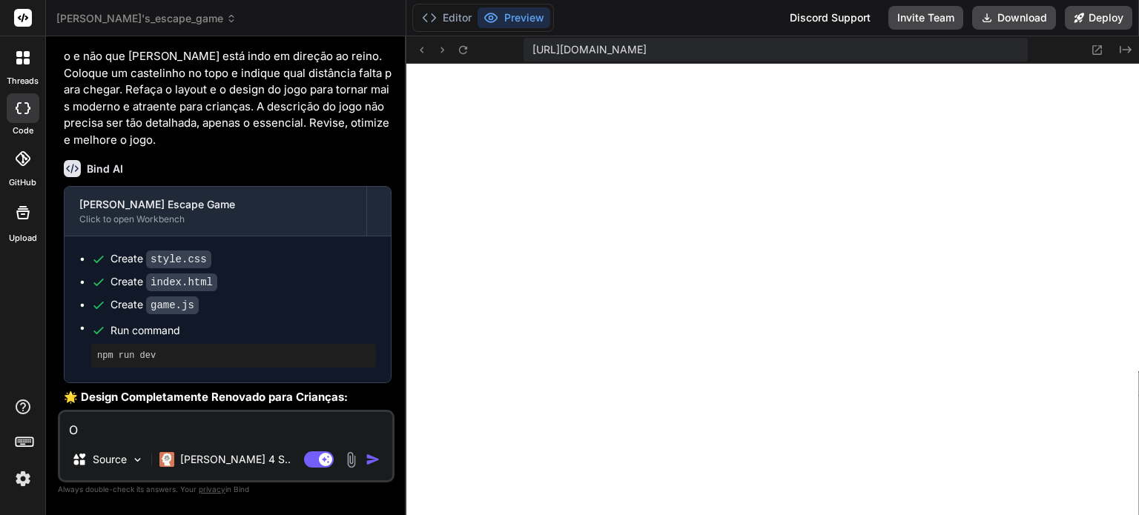
type textarea "O j"
type textarea "x"
type textarea "O jo"
type textarea "x"
type textarea "O jog"
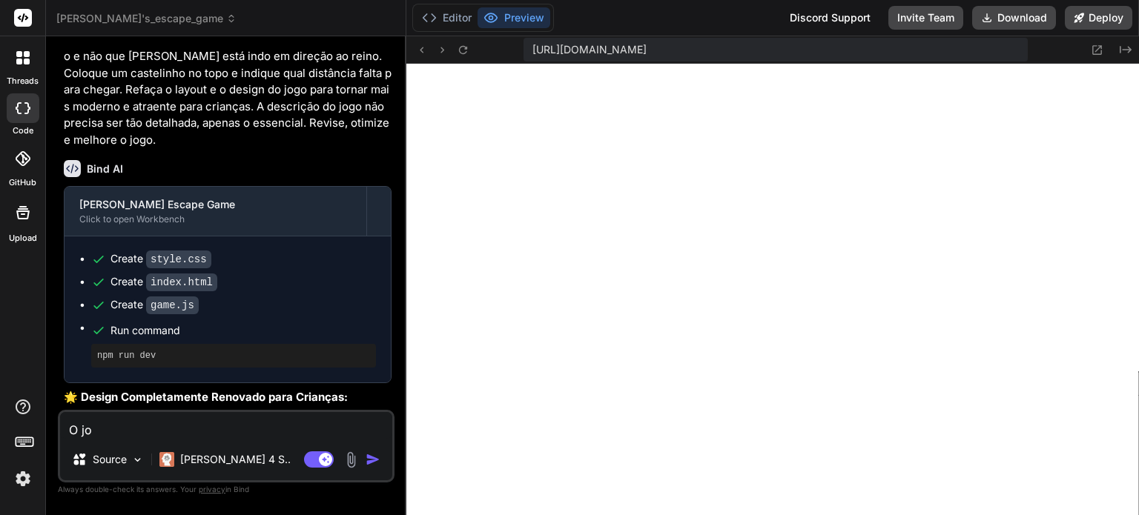
type textarea "x"
type textarea "O jogo"
type textarea "x"
type textarea "O jogo"
type textarea "x"
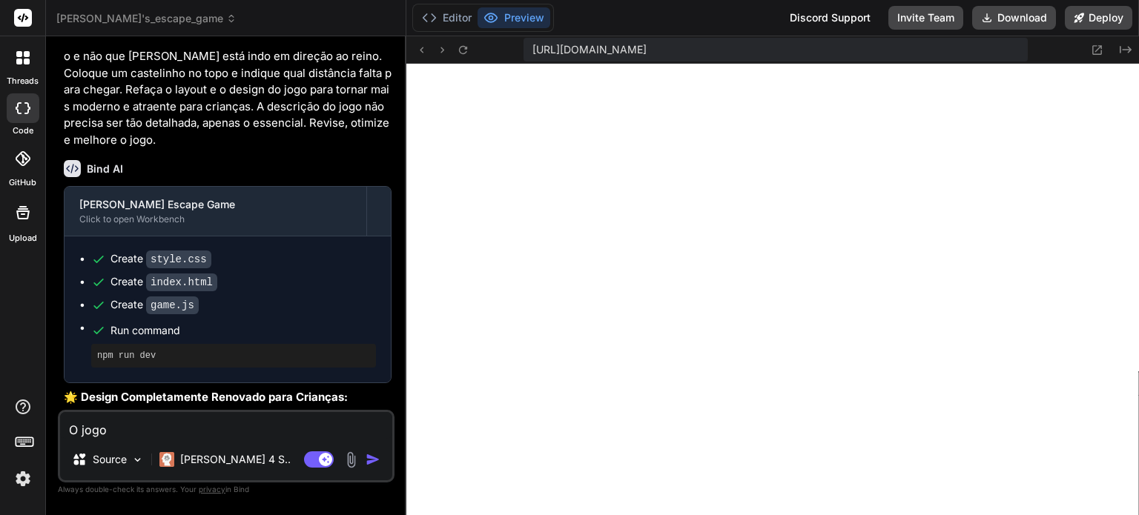
type textarea "O jogo n"
type textarea "x"
type textarea "O jogo nã"
type textarea "x"
type textarea "O jogo não"
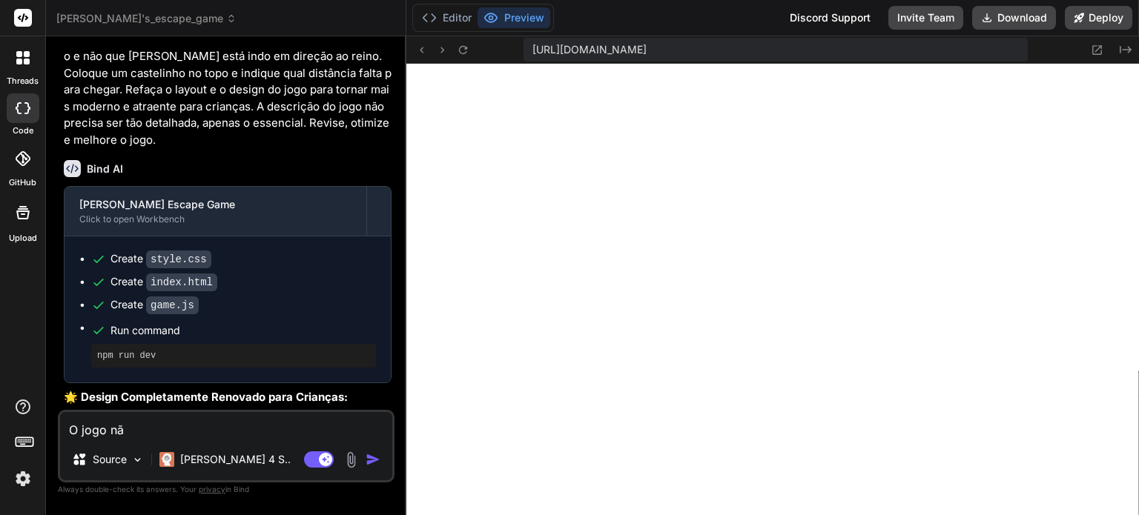
type textarea "x"
type textarea "O jogo não"
type textarea "x"
type textarea "O jogo não e"
type textarea "x"
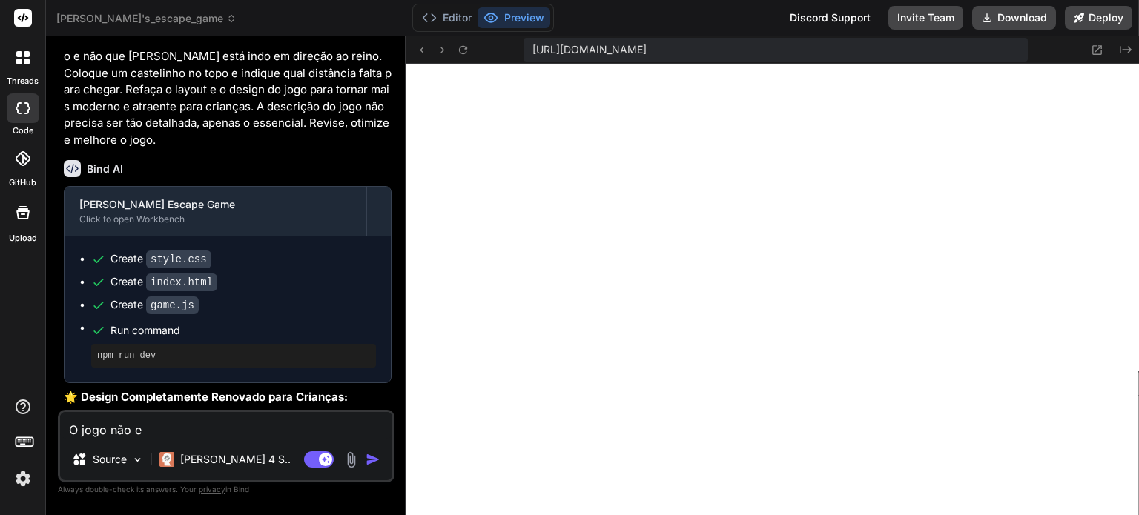
type textarea "O jogo não es"
type textarea "x"
type textarea "O jogo não est"
type textarea "x"
type textarea "O jogo não está"
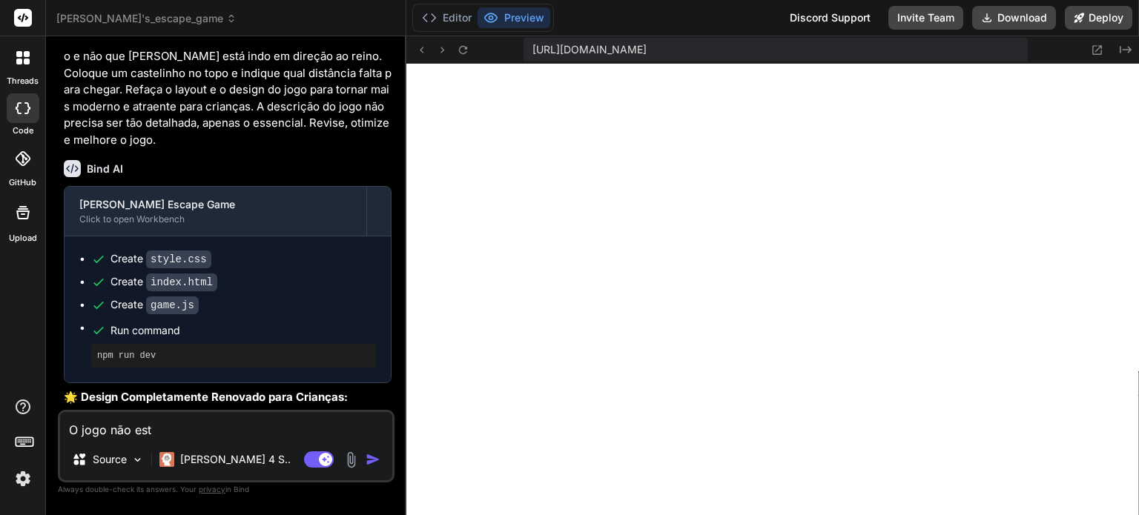
type textarea "x"
type textarea "O jogo não está"
type textarea "x"
type textarea "O jogo não está f"
type textarea "x"
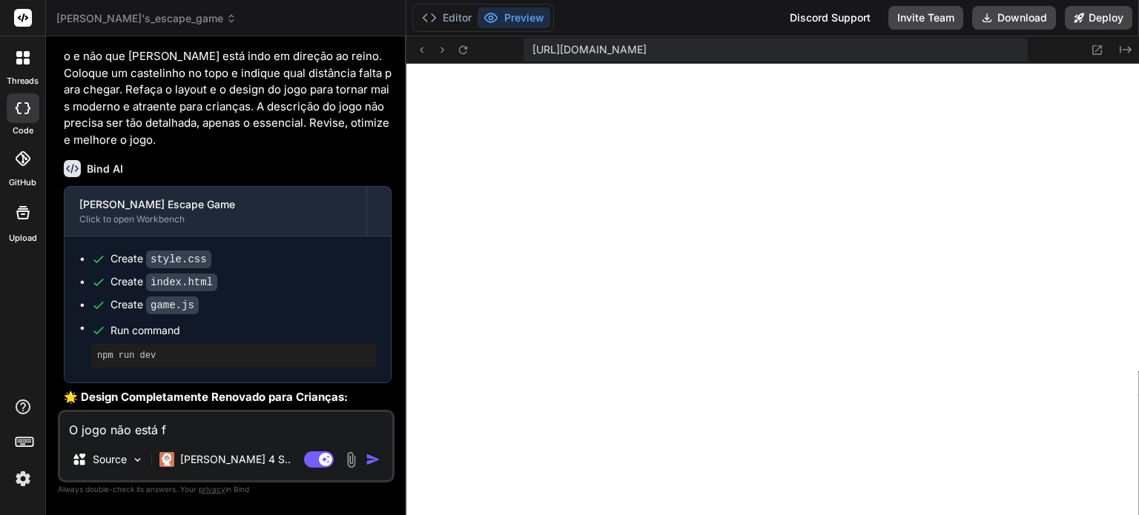
type textarea "O jogo não está fu"
type textarea "x"
type textarea "O jogo não está fun"
type textarea "x"
type textarea "O jogo não está func"
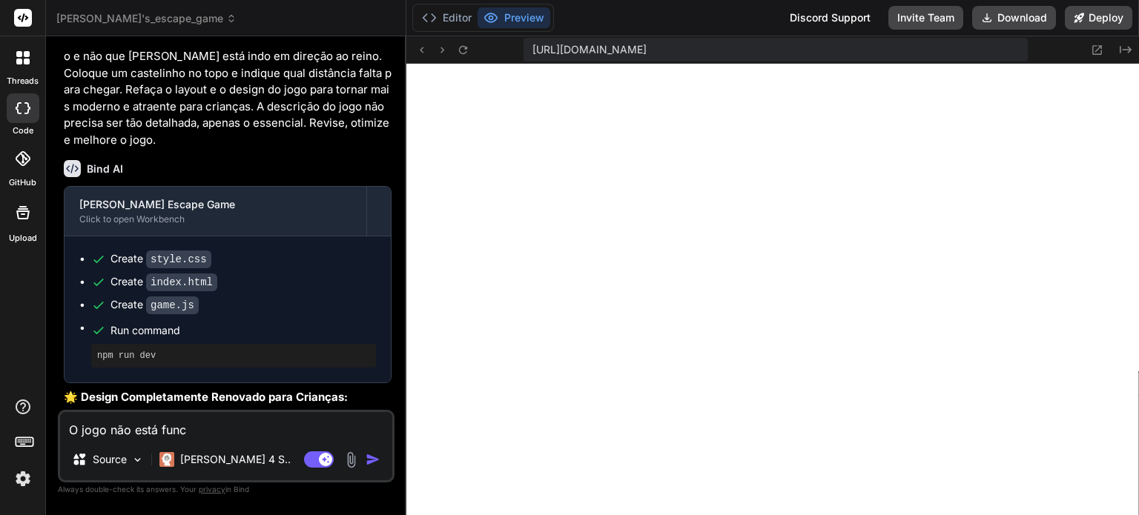
type textarea "x"
type textarea "O jogo não está funci"
type textarea "x"
type textarea "O jogo não está funcio"
type textarea "x"
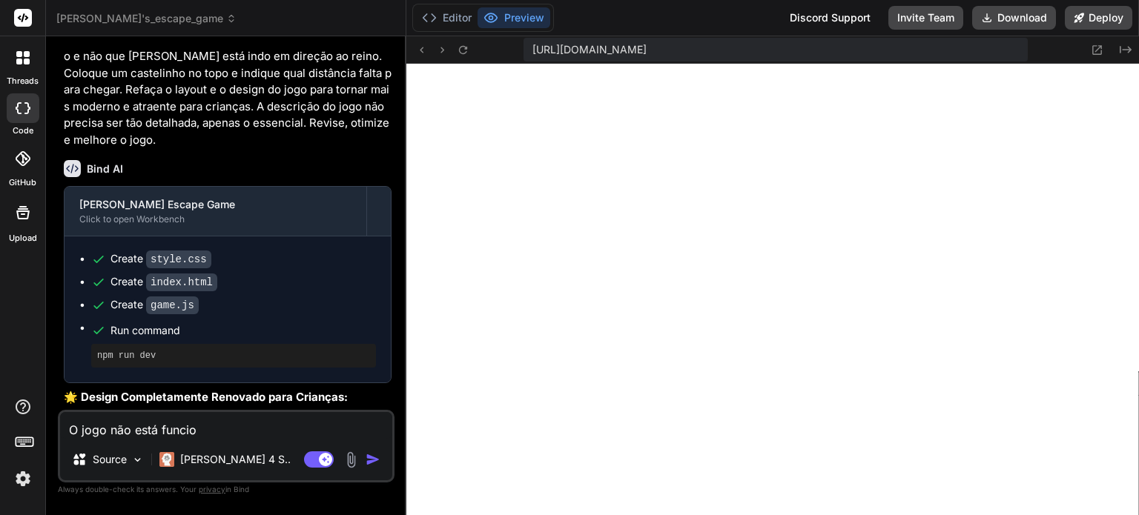
type textarea "O jogo não está funcion"
type textarea "x"
type textarea "O jogo não está funciona"
type textarea "x"
type textarea "O jogo não está funcionan"
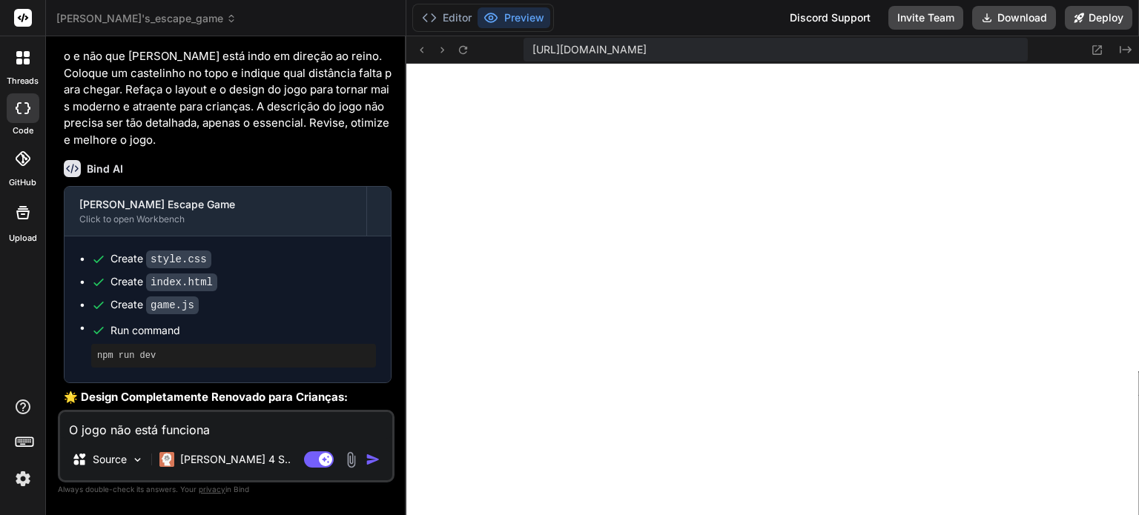
type textarea "x"
type textarea "O jogo não está funcionand"
type textarea "x"
type textarea "O jogo não está funcionando"
type textarea "x"
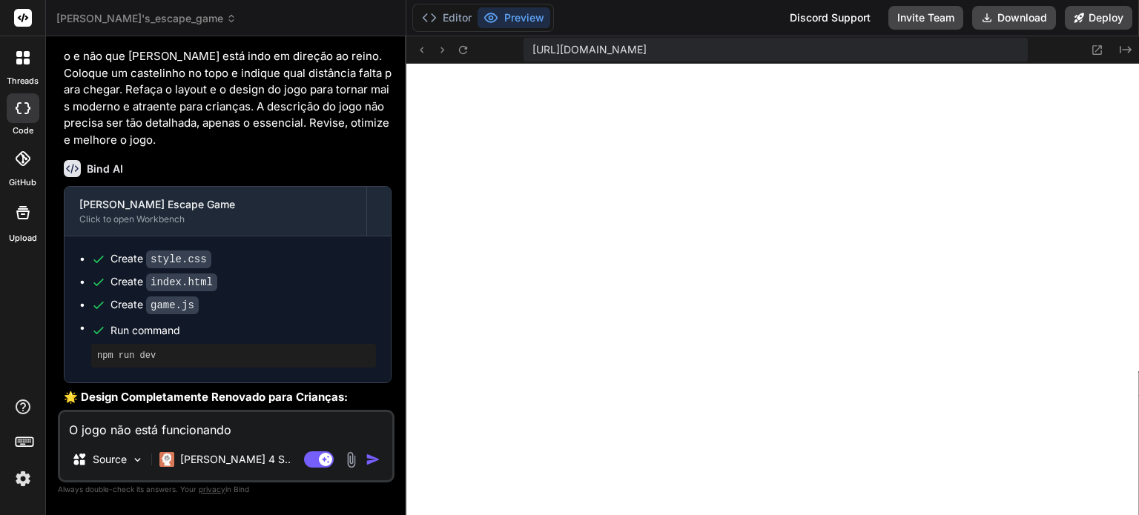
type textarea "O jogo não está funcionando."
type textarea "x"
type textarea "O jogo não está funcionando."
type textarea "x"
type textarea "O jogo não está funcionando. C"
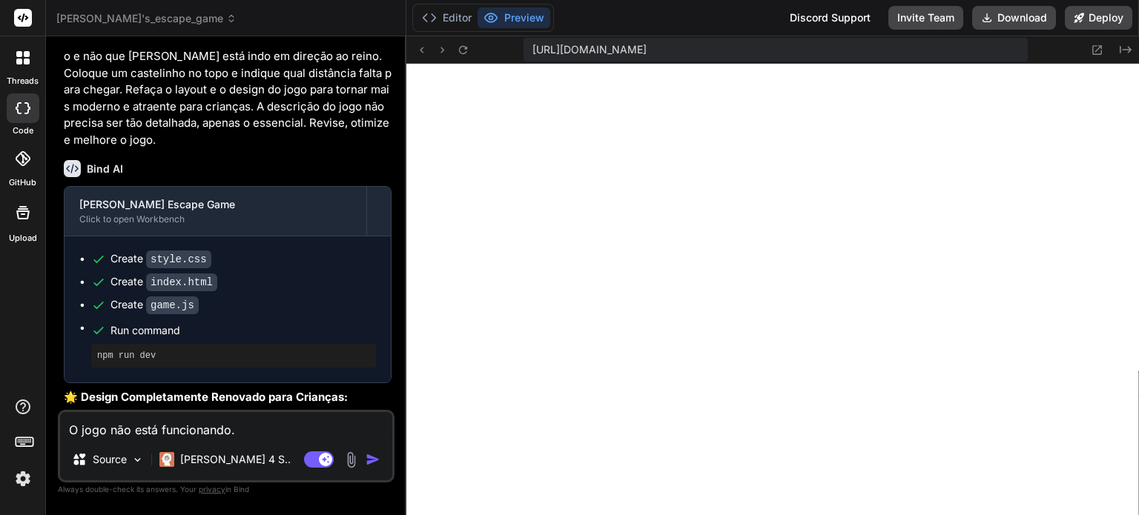
type textarea "x"
type textarea "O jogo não está funcionando. Co"
type textarea "x"
type textarea "O jogo não está funcionando. Col"
type textarea "x"
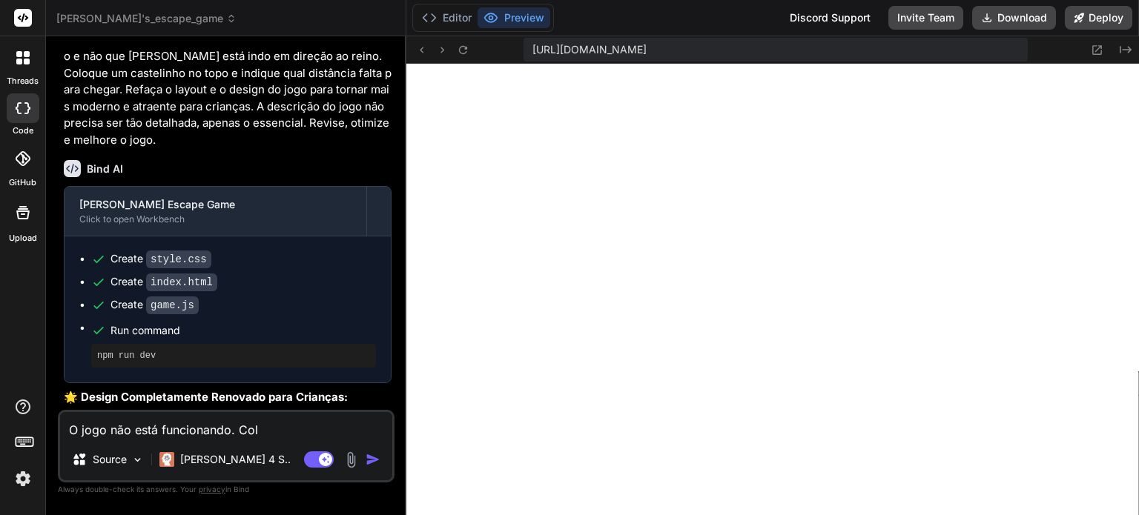
type textarea "O jogo não está funcionando. Colo"
type textarea "x"
type textarea "O jogo não está funcionando. Coloq"
type textarea "x"
type textarea "O jogo não está funcionando. Coloqu"
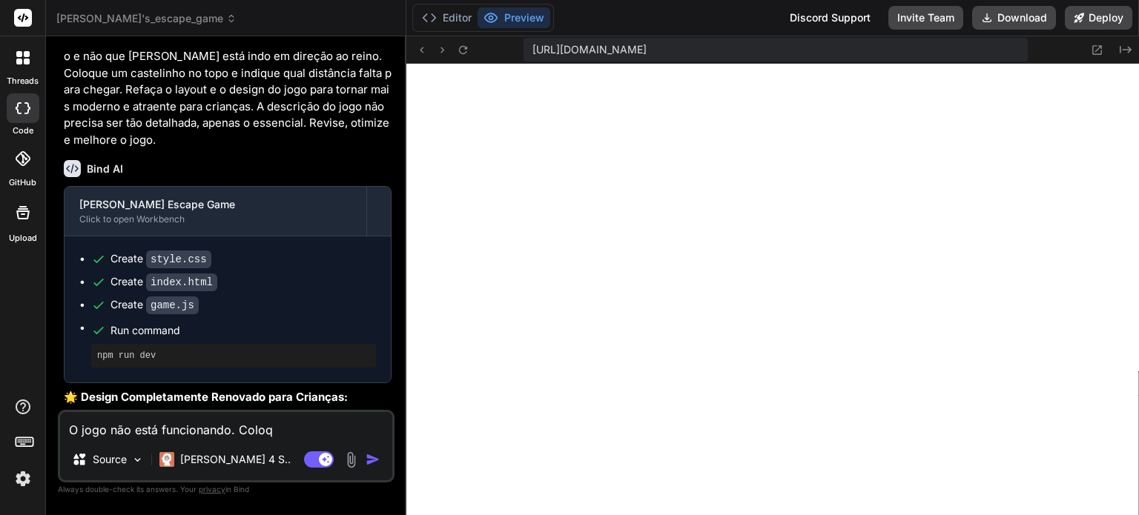
type textarea "x"
type textarea "O jogo não está funcionando. Coloque"
type textarea "x"
type textarea "O jogo não está funcionando. Coloquei"
type textarea "x"
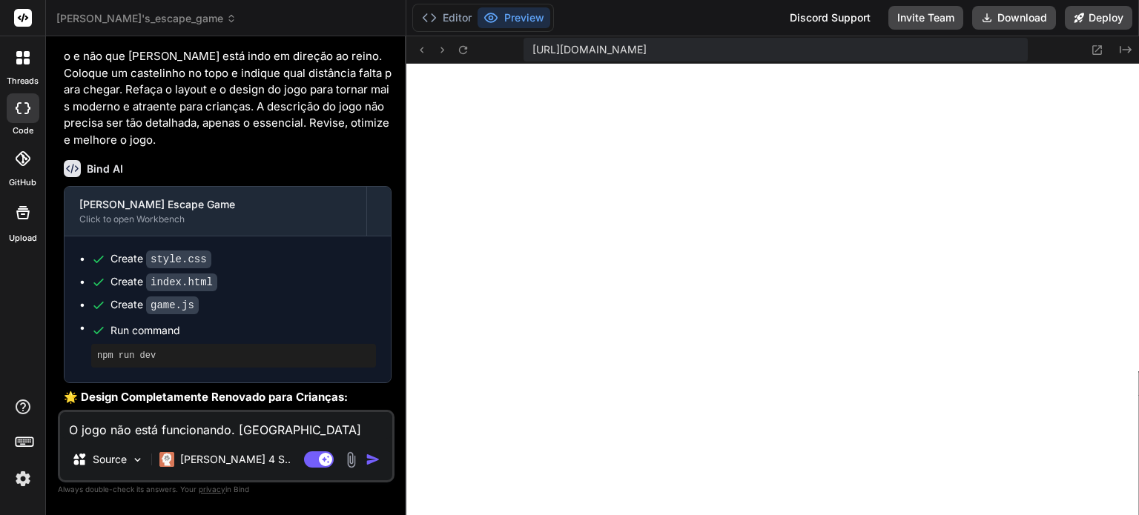
type textarea "O jogo não está funcionando. Coloque"
type textarea "x"
type textarea "O jogo não está funcionando. Coloque"
type textarea "x"
type textarea "O jogo não está funcionando. Coloque o"
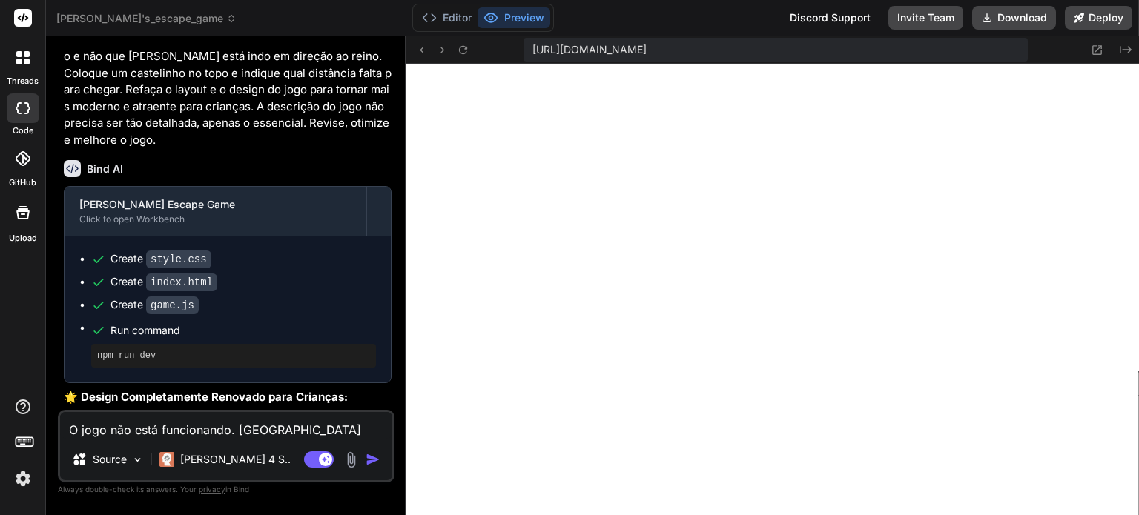
type textarea "x"
type textarea "O jogo não está funcionando. Coloque o"
type textarea "x"
type textarea "O jogo não está funcionando. Coloque o b"
type textarea "x"
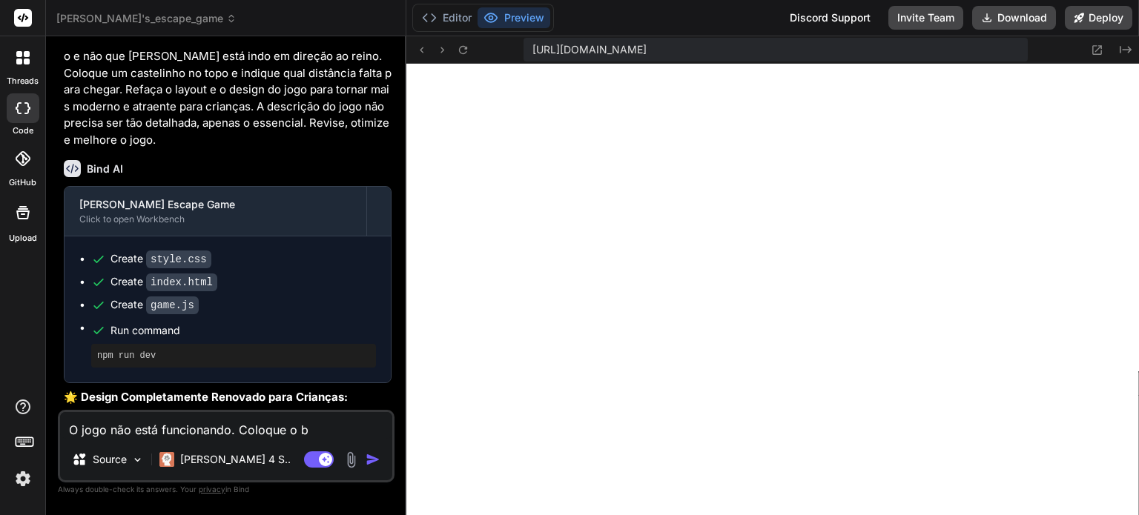
type textarea "O jogo não está funcionando. Coloque o bo"
type textarea "x"
type textarea "O jogo não está funcionando. Coloque o bot"
type textarea "x"
type textarea "O jogo não está funcionando. Coloque o botã"
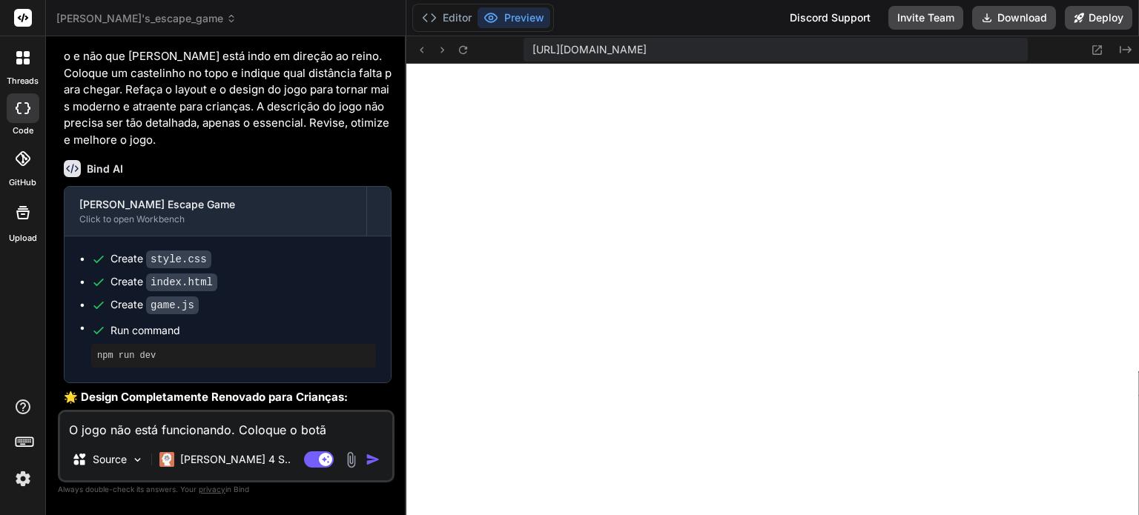
type textarea "x"
type textarea "O jogo não está funcionando. Coloque o botão"
type textarea "x"
type textarea "O jogo não está funcionando. Coloque o botão"
type textarea "x"
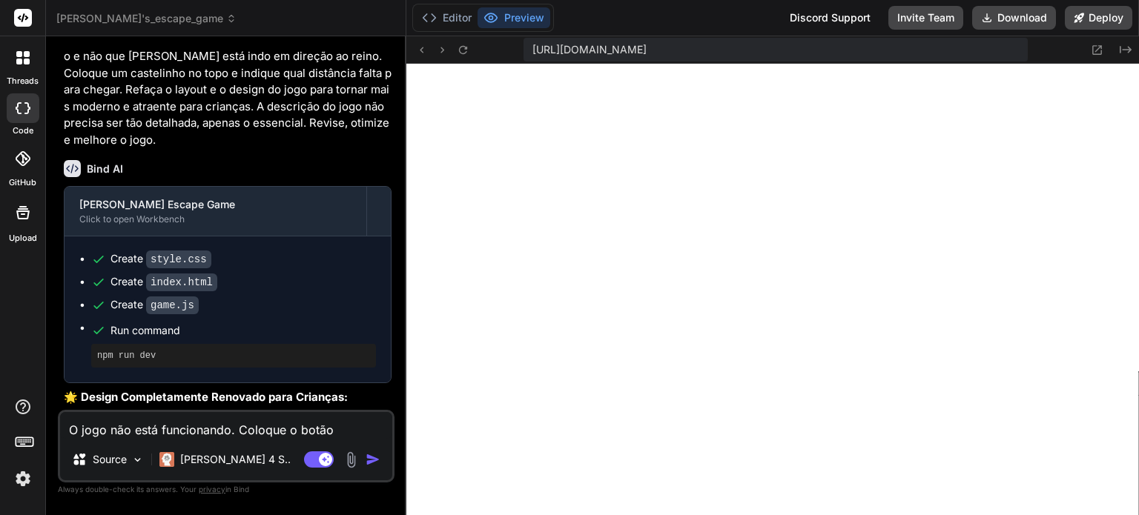
type textarea "O jogo não está funcionando. Coloque o botão d"
type textarea "x"
type textarea "O jogo não está funcionando. Coloque o botão de"
type textarea "x"
type textarea "O jogo não está funcionando. Coloque o botão de"
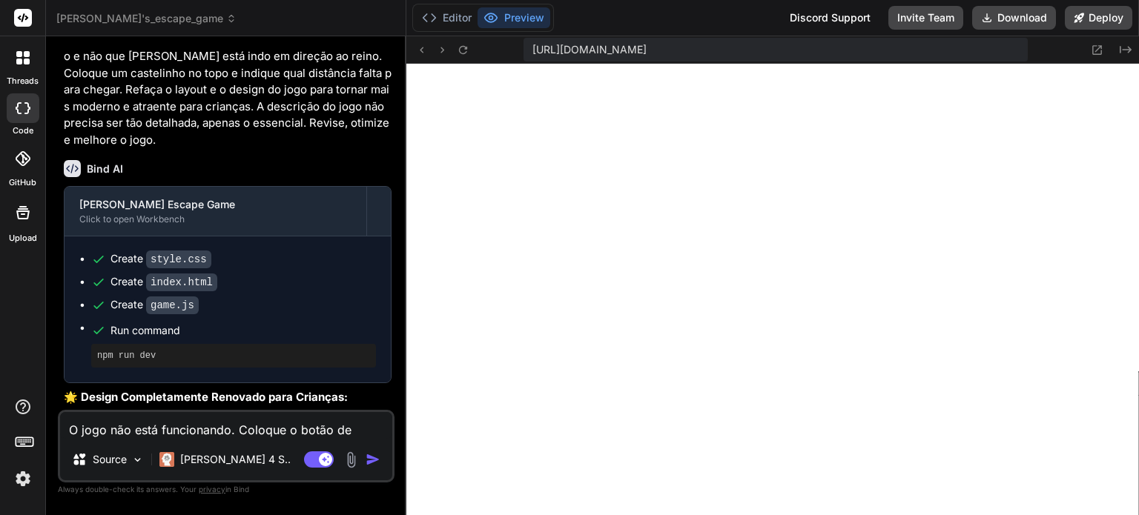
type textarea "x"
type textarea "O jogo não está funcionando. Coloque o botão de i"
type textarea "x"
type textarea "O jogo não está funcionando. Coloque o botão de in"
type textarea "x"
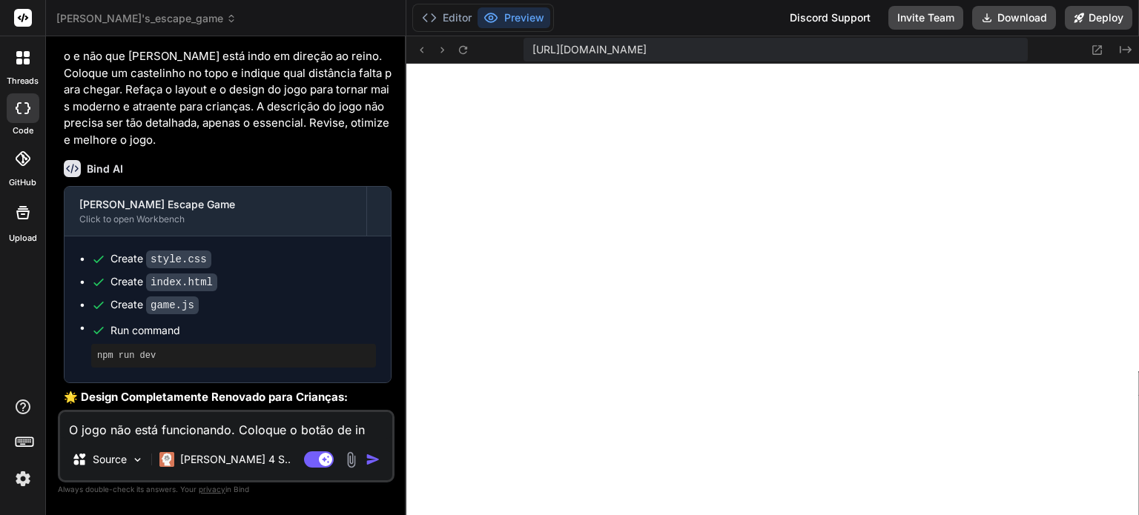
type textarea "O jogo não está funcionando. Coloque o botão de ini"
type textarea "x"
type textarea "O jogo não está funcionando. Coloque o botão de inic"
type textarea "x"
type textarea "O jogo não está funcionando. Coloque o botão de inici"
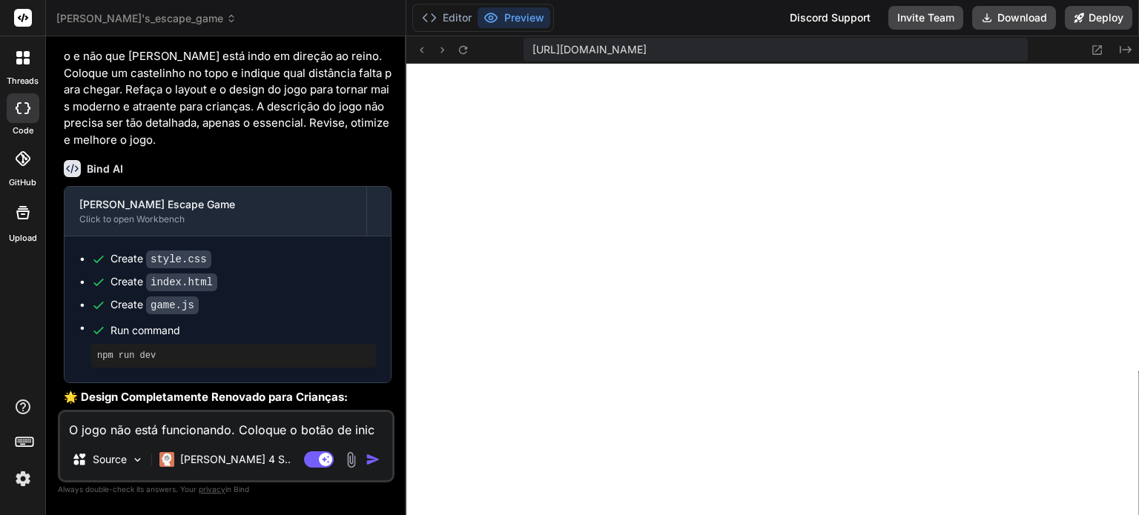
type textarea "x"
type textarea "O jogo não está funcionando. Coloque o botão de inicia"
type textarea "x"
type textarea "O jogo não está funcionando. Coloque o botão de iniciar"
type textarea "x"
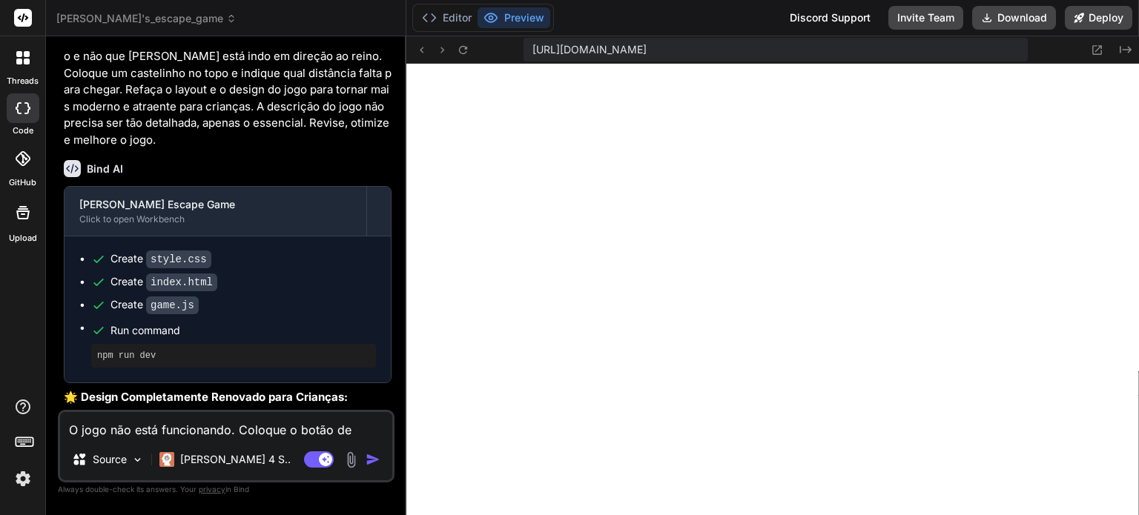
type textarea "O jogo não está funcionando. Coloque o botão de iniciar"
type textarea "x"
type textarea "O jogo não está funcionando. Coloque o botão de iniciar o"
type textarea "x"
type textarea "O jogo não está funcionando. Coloque o botão de iniciar o"
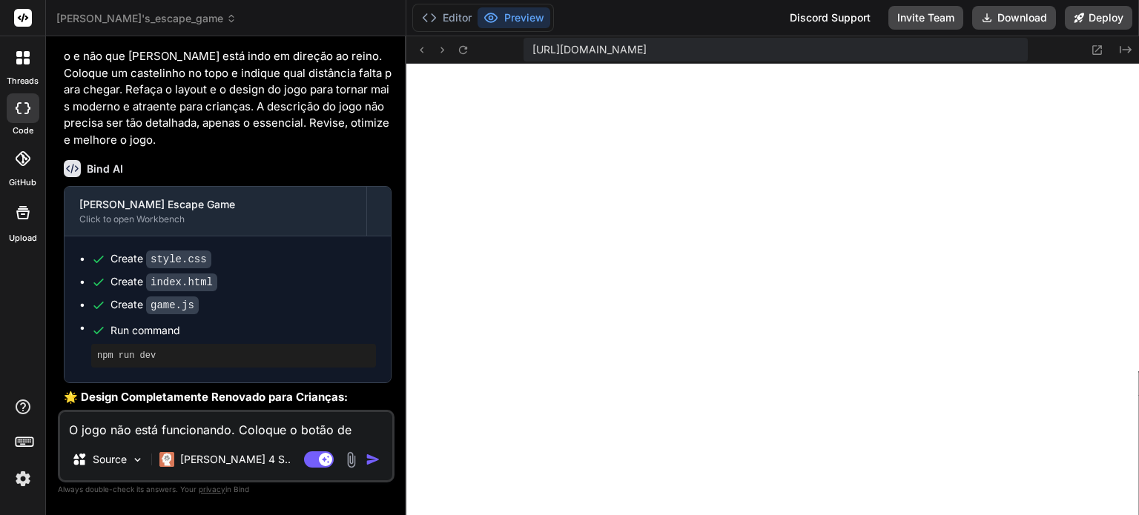
type textarea "x"
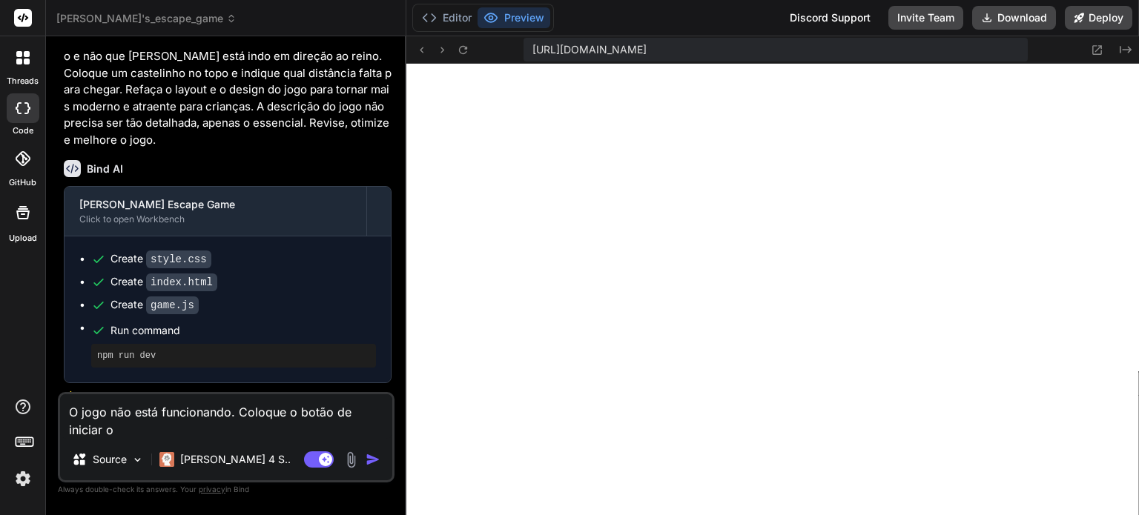
type textarea "O jogo não está funcionando. Coloque o botão de iniciar o j"
type textarea "x"
type textarea "O jogo não está funcionando. Coloque o botão de iniciar o jo"
type textarea "x"
type textarea "O jogo não está funcionando. Coloque o botão de iniciar o jog"
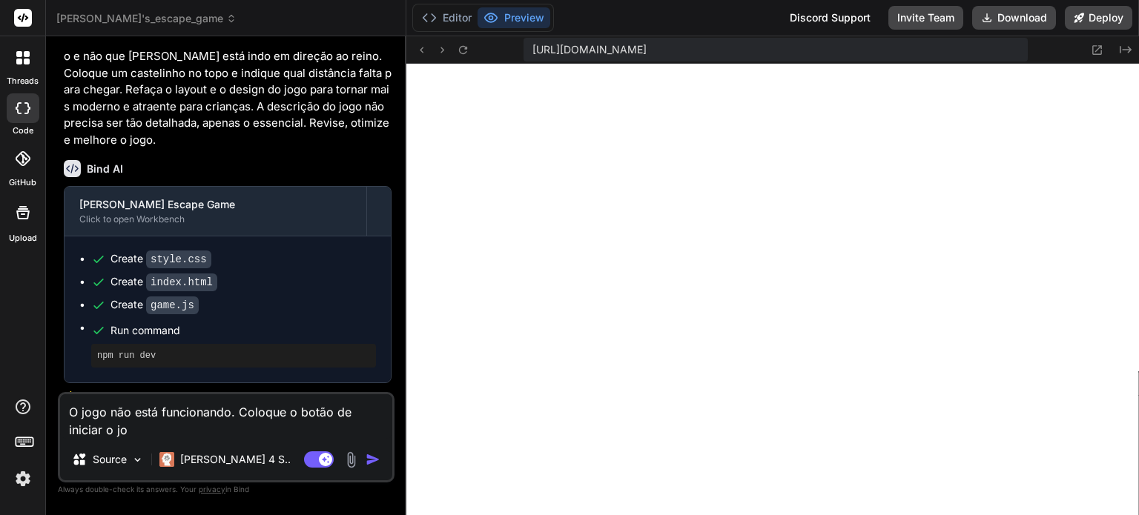
type textarea "x"
type textarea "O jogo não está funcionando. Coloque o botão de iniciar o jogo"
type textarea "x"
type textarea "O jogo não está funcionando. Coloque o botão de iniciar o jogo"
type textarea "x"
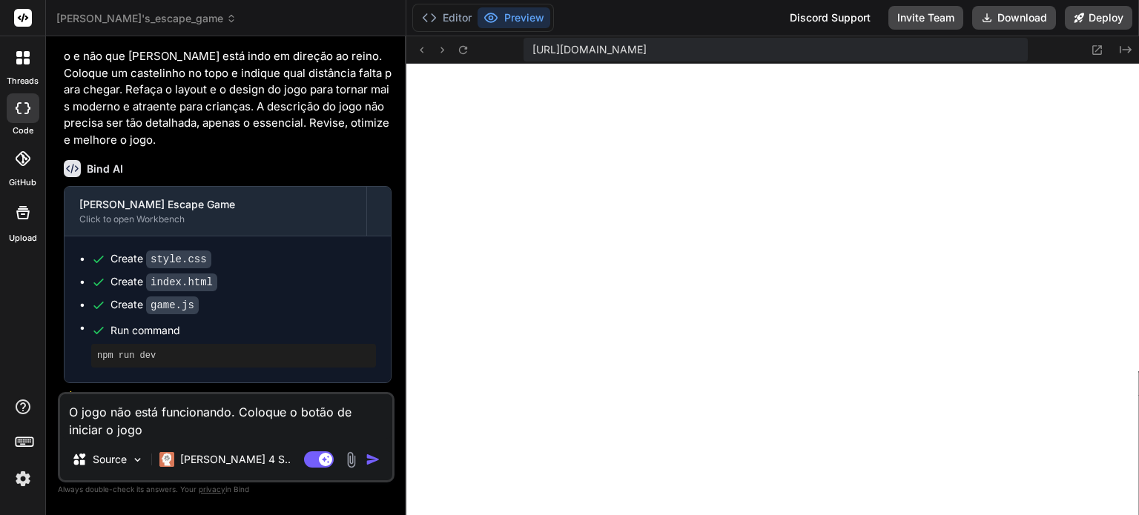
type textarea "O jogo não está funcionando. Coloque o botão de iniciar o jogo d"
type textarea "x"
type textarea "O jogo não está funcionando. Coloque o botão de iniciar o jogo de"
type textarea "x"
type textarea "O jogo não está funcionando. Coloque o botão de iniciar o jogo den"
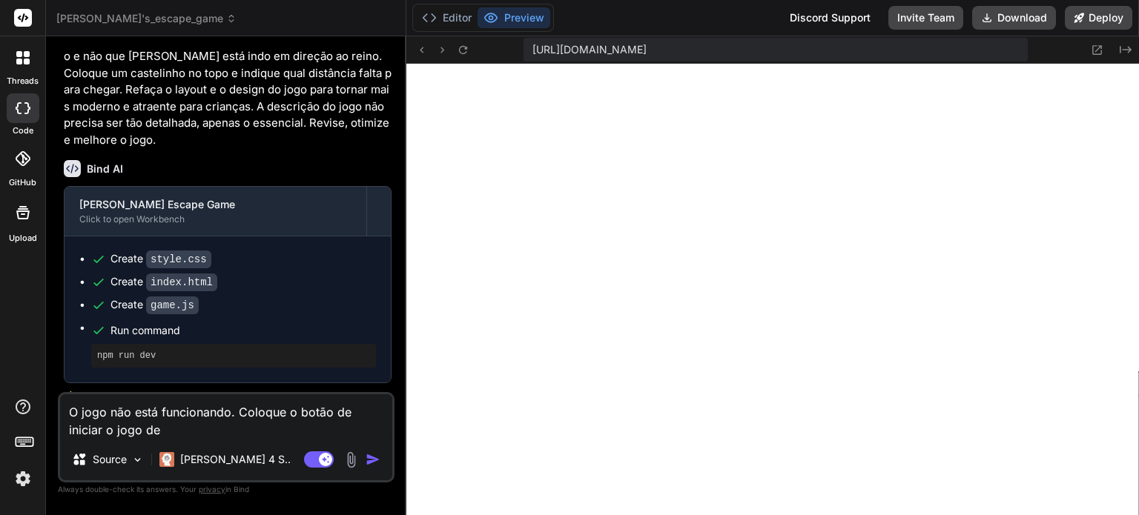
type textarea "x"
type textarea "O jogo não está funcionando. Coloque o botão de iniciar o jogo dent"
type textarea "x"
type textarea "O jogo não está funcionando. Coloque o botão de iniciar o jogo dentr"
type textarea "x"
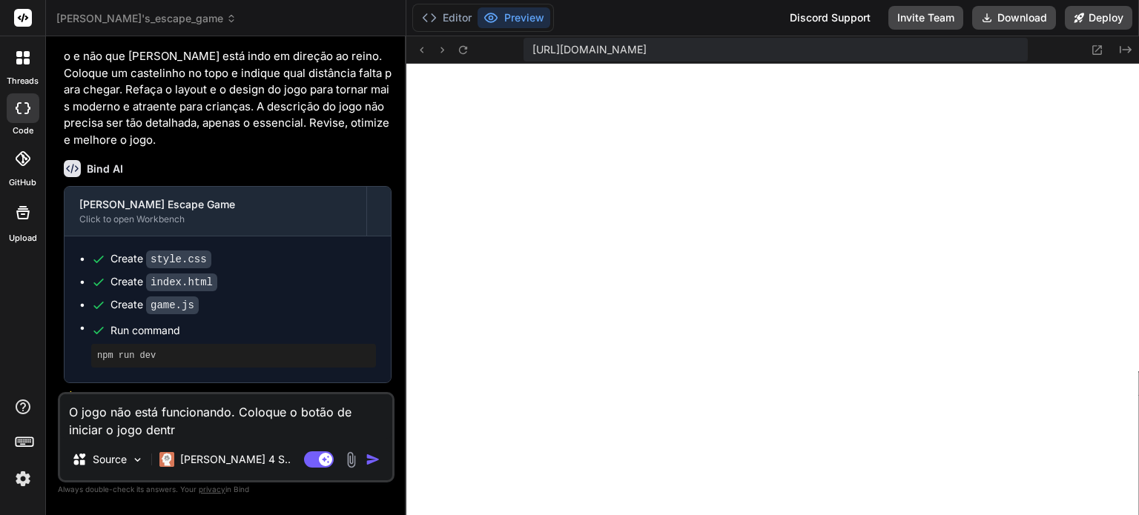
type textarea "O jogo não está funcionando. Coloque o botão de iniciar o jogo dentro"
type textarea "x"
type textarea "O jogo não está funcionando. Coloque o botão de iniciar o jogo dentro"
type textarea "x"
type textarea "O jogo não está funcionando. Coloque o botão de iniciar o jogo dentro d"
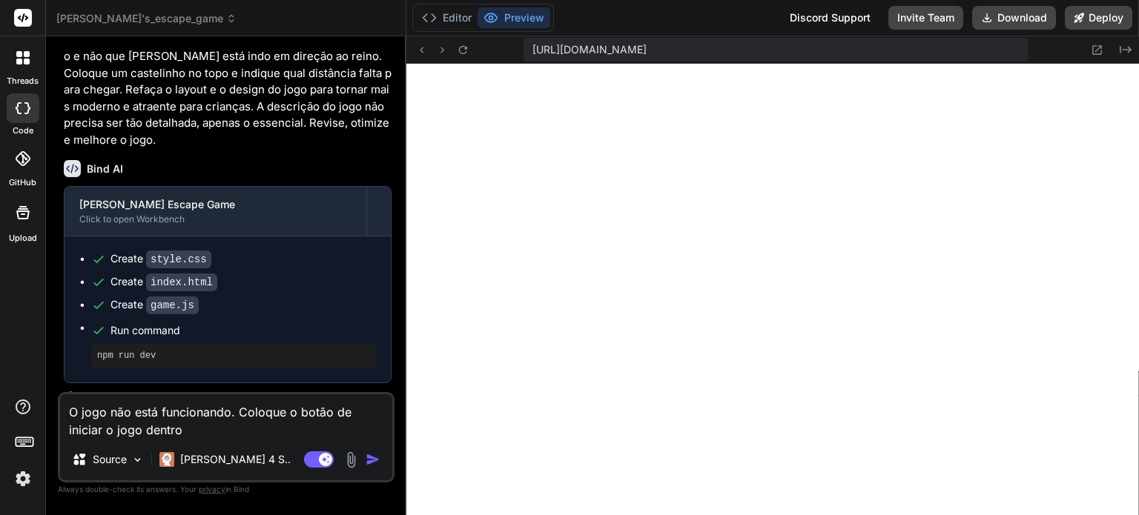
type textarea "x"
type textarea "O jogo não está funcionando. Coloque o botão de iniciar o jogo dentro do"
type textarea "x"
type textarea "O jogo não está funcionando. Coloque o botão de iniciar o jogo dentro do"
type textarea "x"
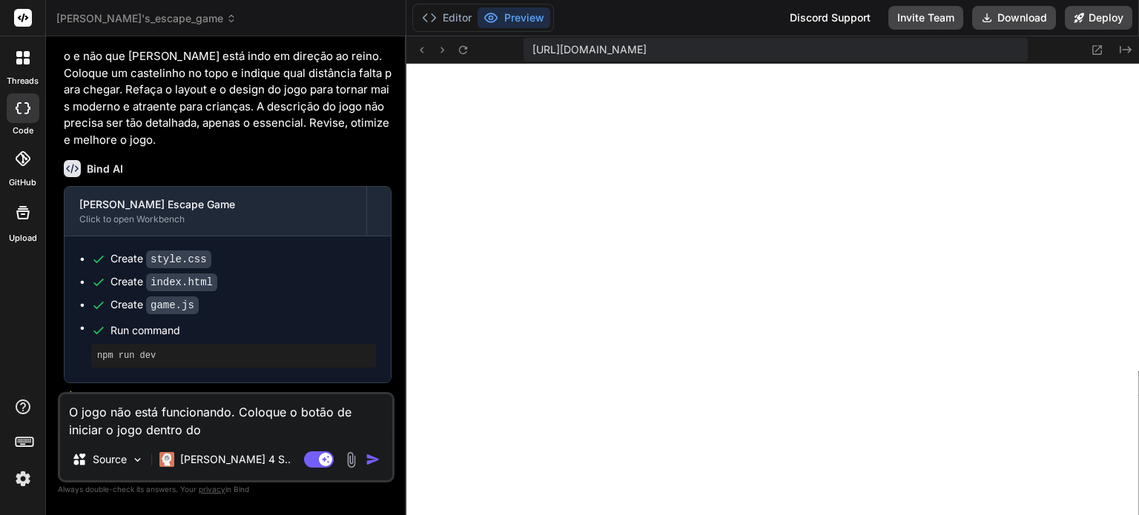
type textarea "O jogo não está funcionando. Coloque o botão de iniciar o jogo dentro do j"
type textarea "x"
type textarea "O jogo não está funcionando. Coloque o botão de iniciar o jogo dentro do jo"
type textarea "x"
type textarea "O jogo não está funcionando. Coloque o botão de iniciar o jogo dentro do jog"
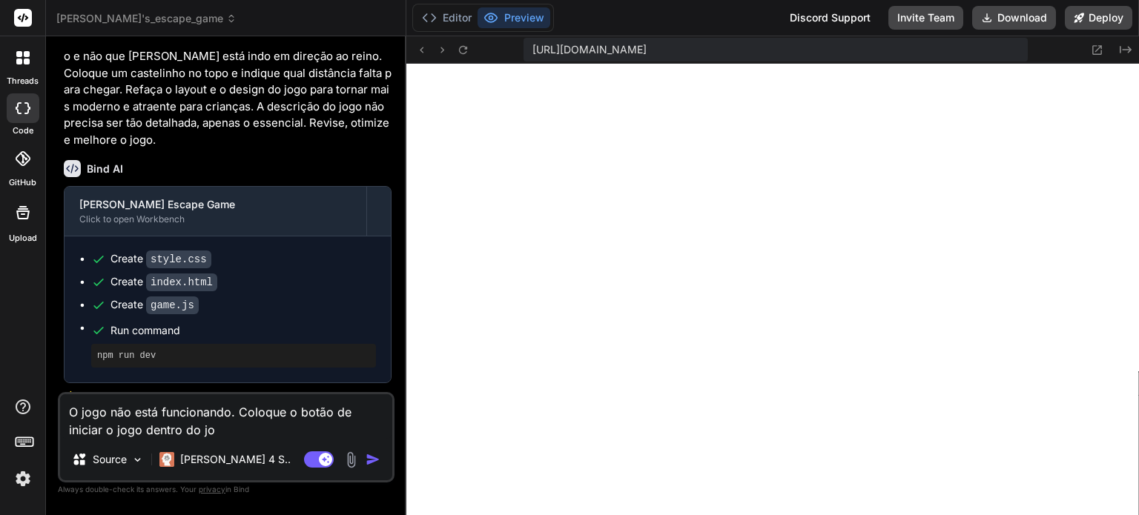
type textarea "x"
type textarea "O jogo não está funcionando. Coloque o botão de iniciar o jogo dentro do jogo"
type textarea "x"
type textarea "O jogo não está funcionando. Coloque o botão de iniciar o jogo dentro do jogo."
type textarea "x"
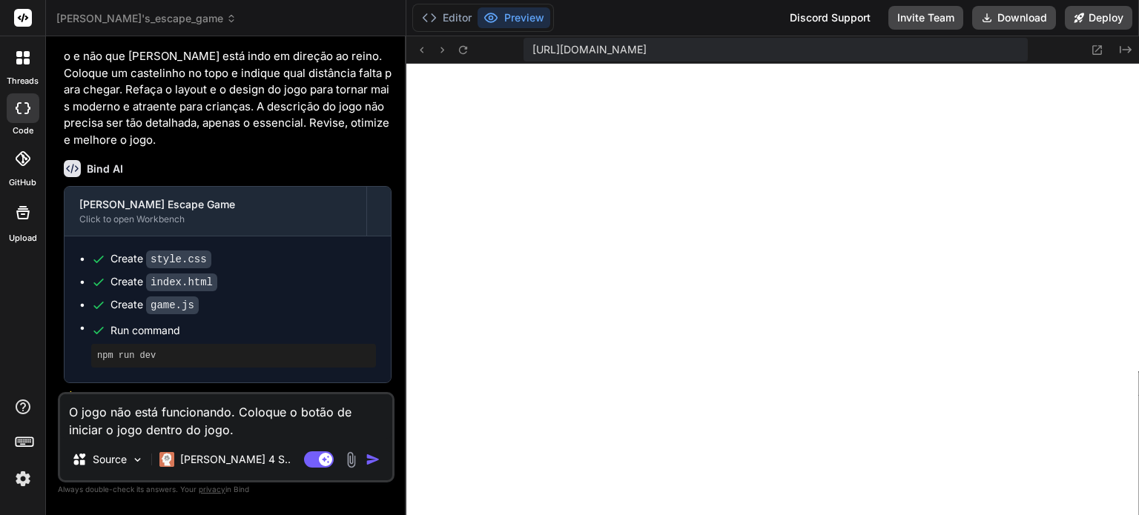
type textarea "O jogo não está funcionando. Coloque o botão de iniciar o jogo dentro do jogo."
type textarea "x"
type textarea "O jogo não está funcionando. Coloque o botão de iniciar o jogo dentro do jogo. E"
type textarea "x"
type textarea "O jogo não está funcionando. Coloque o botão de iniciar o jogo dentro do jogo. …"
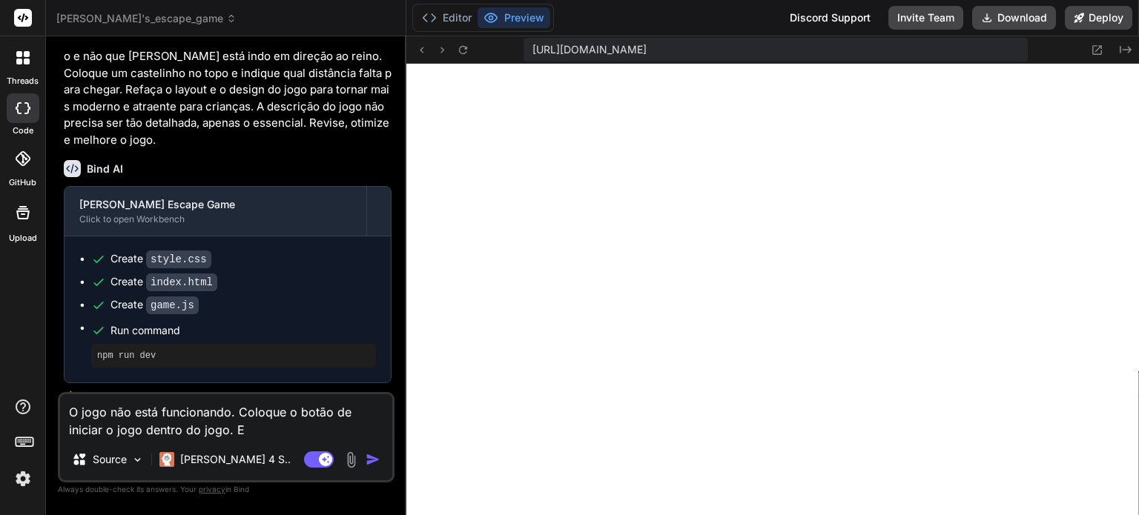
type textarea "x"
type textarea "O jogo não está funcionando. Coloque o botão de iniciar o jogo dentro do jogo. …"
type textarea "x"
type textarea "O jogo não está funcionando. Coloque o botão de iniciar o jogo dentro do jogo. …"
type textarea "x"
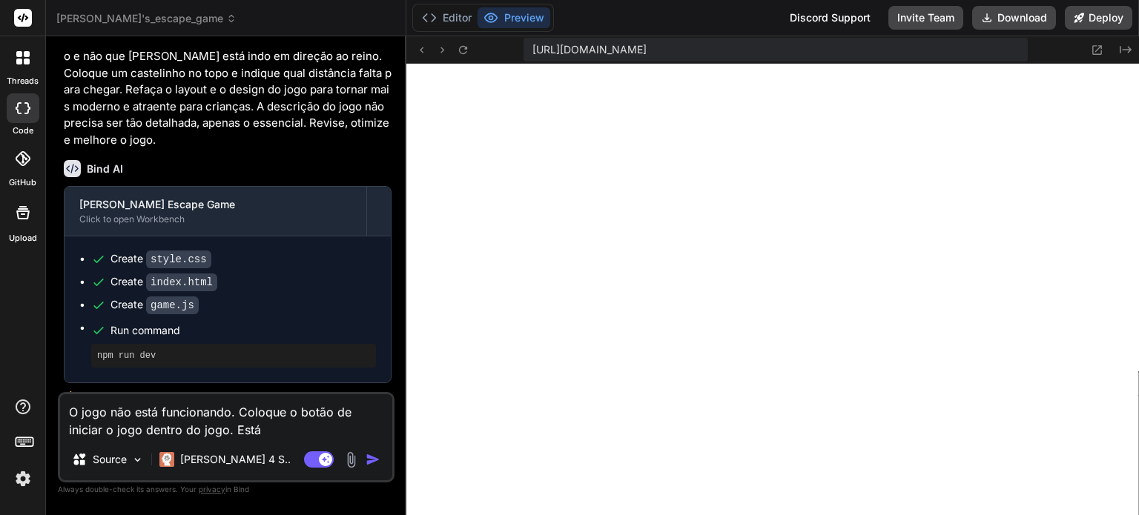
type textarea "O jogo não está funcionando. Coloque o botão de iniciar o jogo dentro do jogo. …"
type textarea "x"
type textarea "O jogo não está funcionando. Coloque o botão de iniciar o jogo dentro do jogo. …"
type textarea "x"
type textarea "O jogo não está funcionando. Coloque o botão de iniciar o jogo dentro do jogo. …"
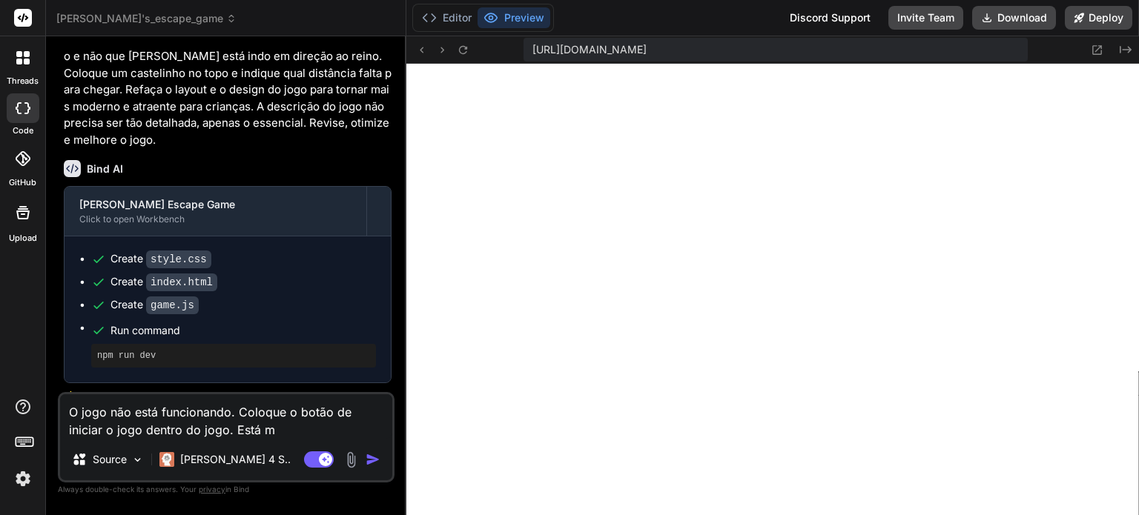
type textarea "x"
type textarea "O jogo não está funcionando. Coloque o botão de iniciar o jogo dentro do jogo. …"
type textarea "x"
type textarea "O jogo não está funcionando. Coloque o botão de iniciar o jogo dentro do jogo. …"
type textarea "x"
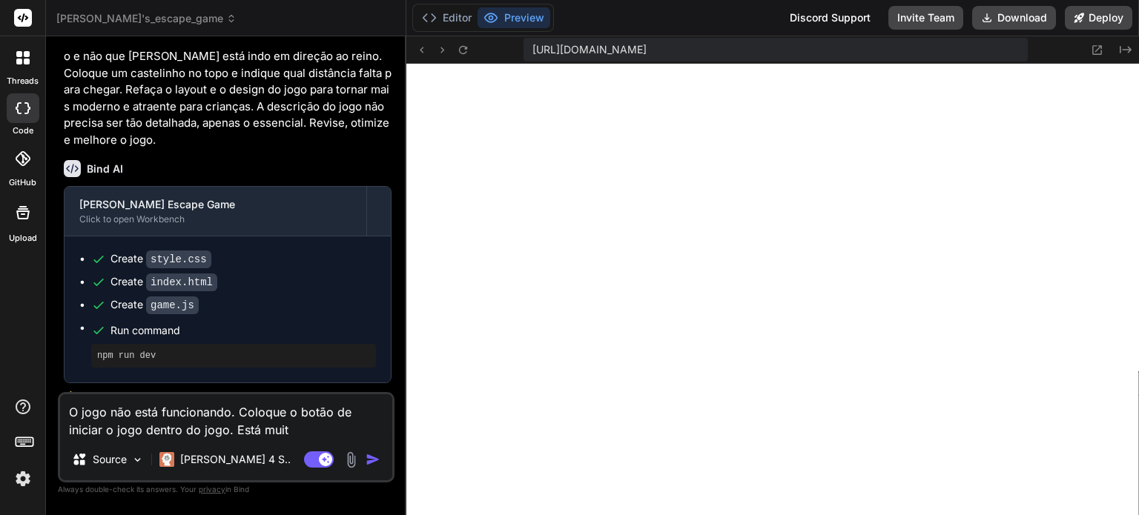
type textarea "O jogo não está funcionando. Coloque o botão de iniciar o jogo dentro do jogo. …"
type textarea "x"
type textarea "O jogo não está funcionando. Coloque o botão de iniciar o jogo dentro do jogo. …"
type textarea "x"
type textarea "O jogo não está funcionando. Coloque o botão de iniciar o jogo dentro do jogo. …"
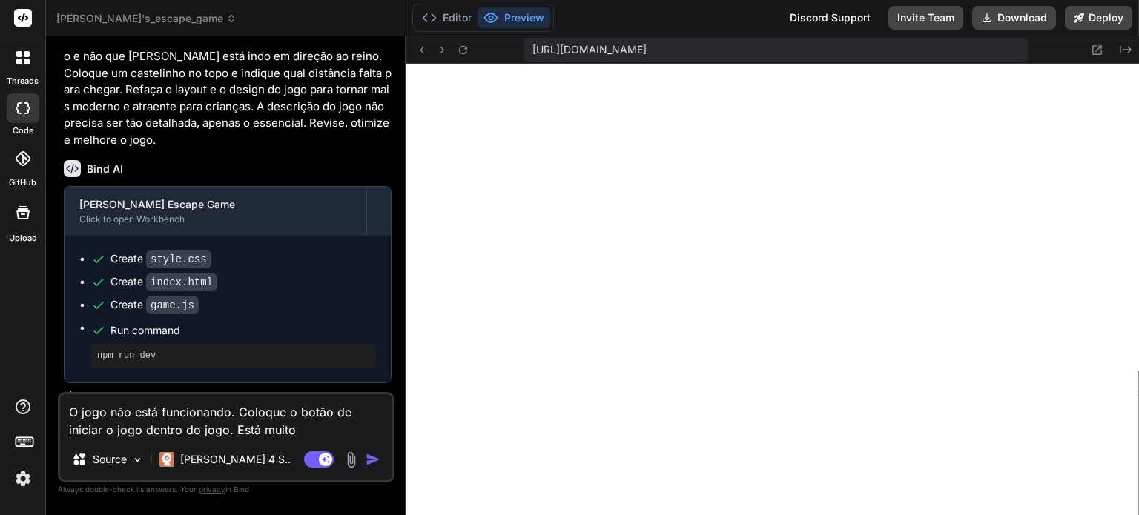
type textarea "x"
type textarea "O jogo não está funcionando. Coloque o botão de iniciar o jogo dentro do jogo. …"
type textarea "x"
type textarea "O jogo não está funcionando. Coloque o botão de iniciar o jogo dentro do jogo. …"
type textarea "x"
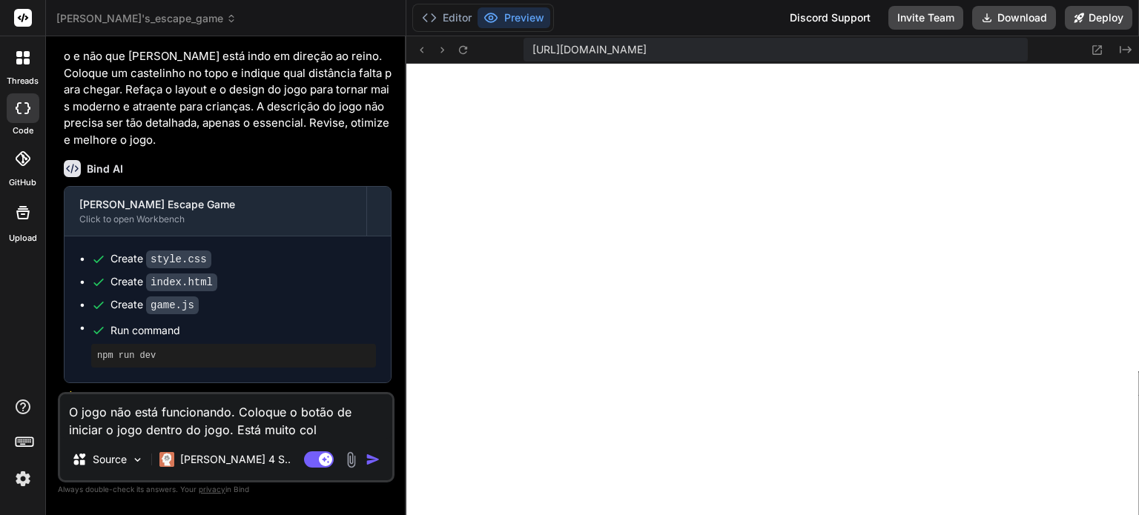
type textarea "O jogo não está funcionando. Coloque o botão de iniciar o jogo dentro do jogo. …"
type textarea "x"
type textarea "O jogo não está funcionando. Coloque o botão de iniciar o jogo dentro do jogo. …"
type textarea "x"
type textarea "O jogo não está funcionando. Coloque o botão de iniciar o jogo dentro do jogo. …"
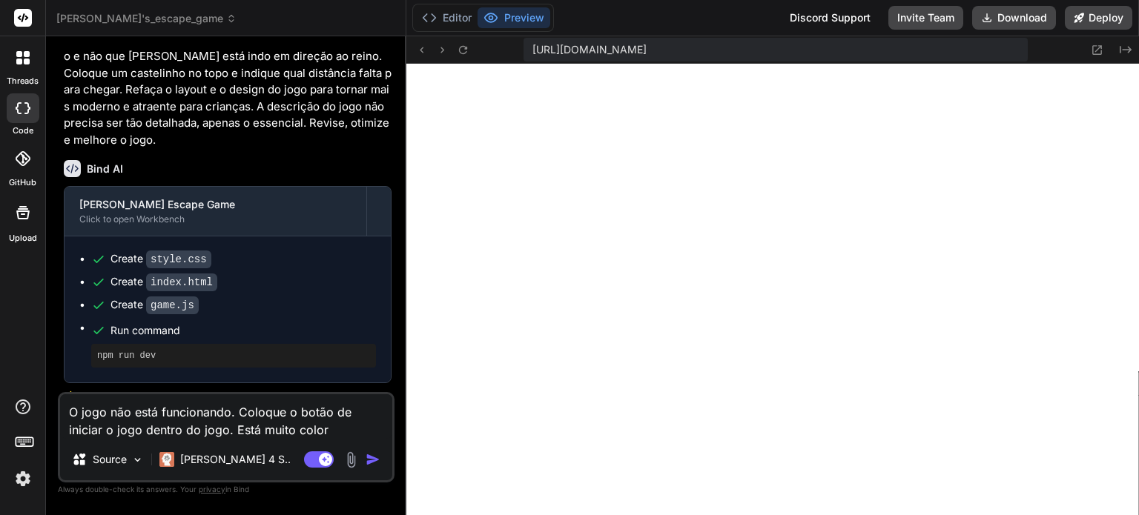
type textarea "x"
type textarea "O jogo não está funcionando. Coloque o botão de iniciar o jogo dentro do jogo. …"
type textarea "x"
type textarea "O jogo não está funcionando. Coloque o botão de iniciar o jogo dentro do jogo. …"
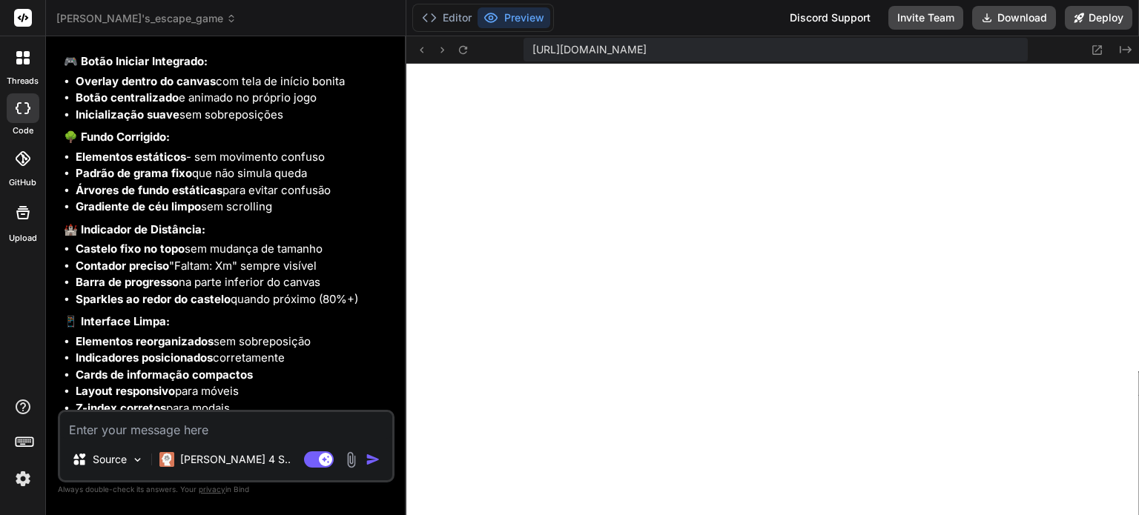
scroll to position [4654, 0]
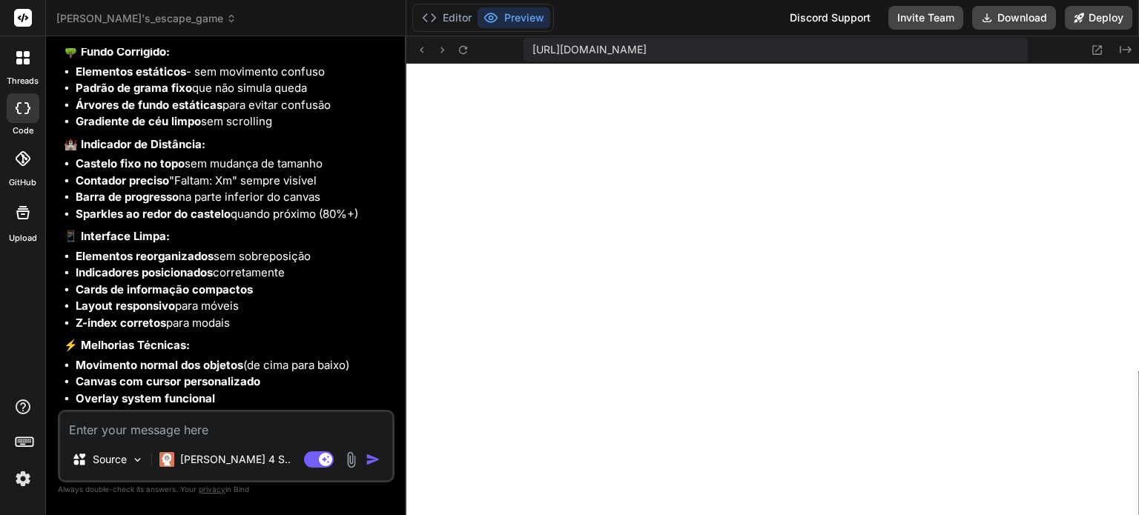
click at [279, 414] on textarea at bounding box center [226, 425] width 332 height 27
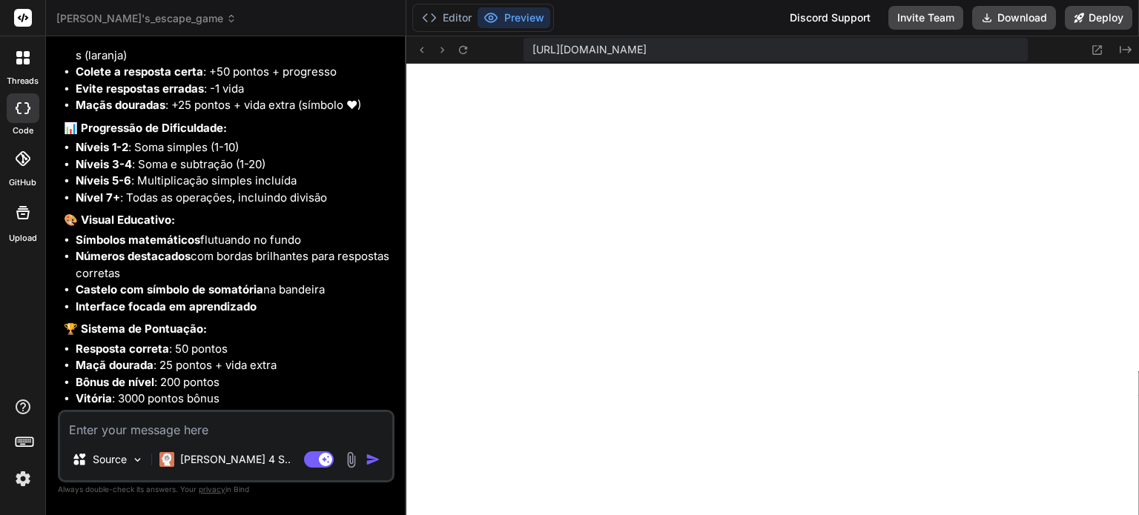
scroll to position [5689, 0]
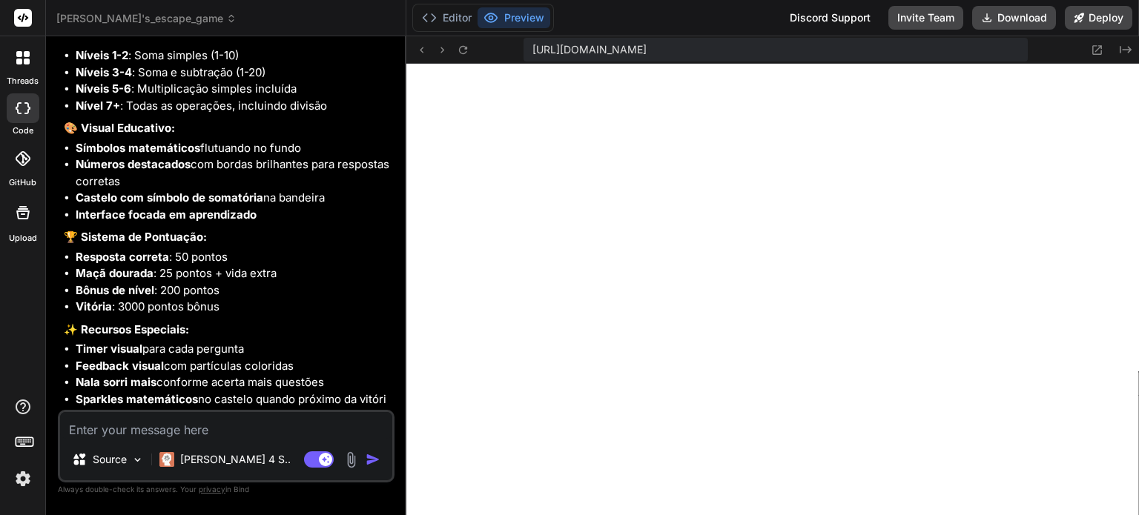
click at [245, 420] on textarea at bounding box center [226, 425] width 332 height 27
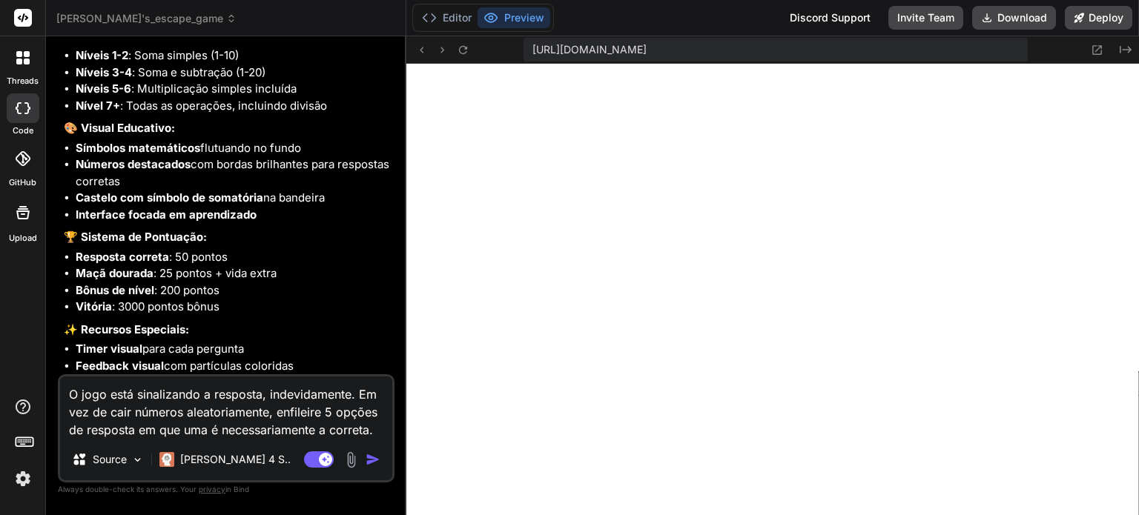
click at [379, 434] on textarea "O jogo está sinalizando a resposta, indevidamente. Em vez de cair números aleat…" at bounding box center [226, 408] width 332 height 62
click at [329, 411] on textarea "O jogo está sinalizando a resposta, indevidamente. Em vez de cair números aleat…" at bounding box center [226, 408] width 332 height 62
click at [371, 458] on img "button" at bounding box center [372, 459] width 15 height 15
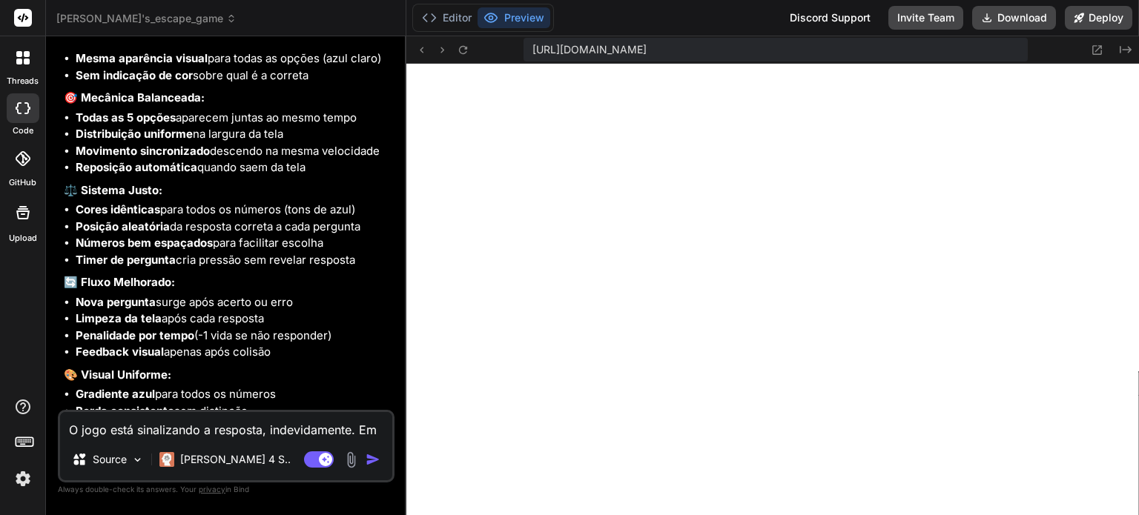
scroll to position [6487, 0]
